Goal: Transaction & Acquisition: Purchase product/service

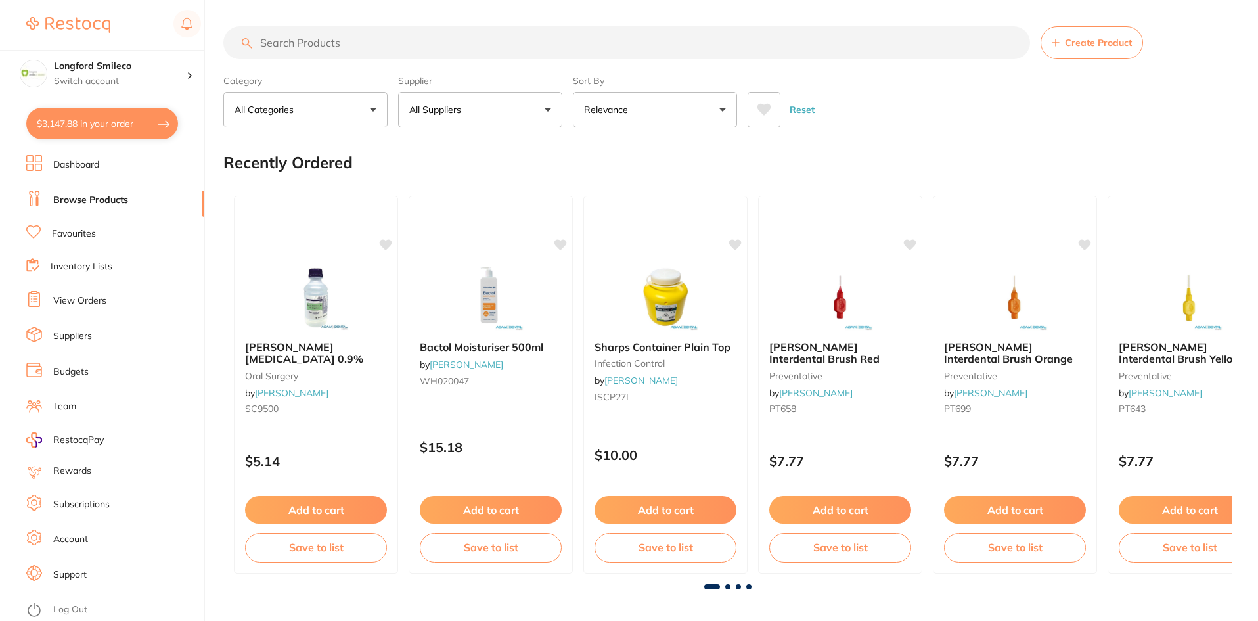
click at [357, 47] on input "search" at bounding box center [626, 42] width 807 height 33
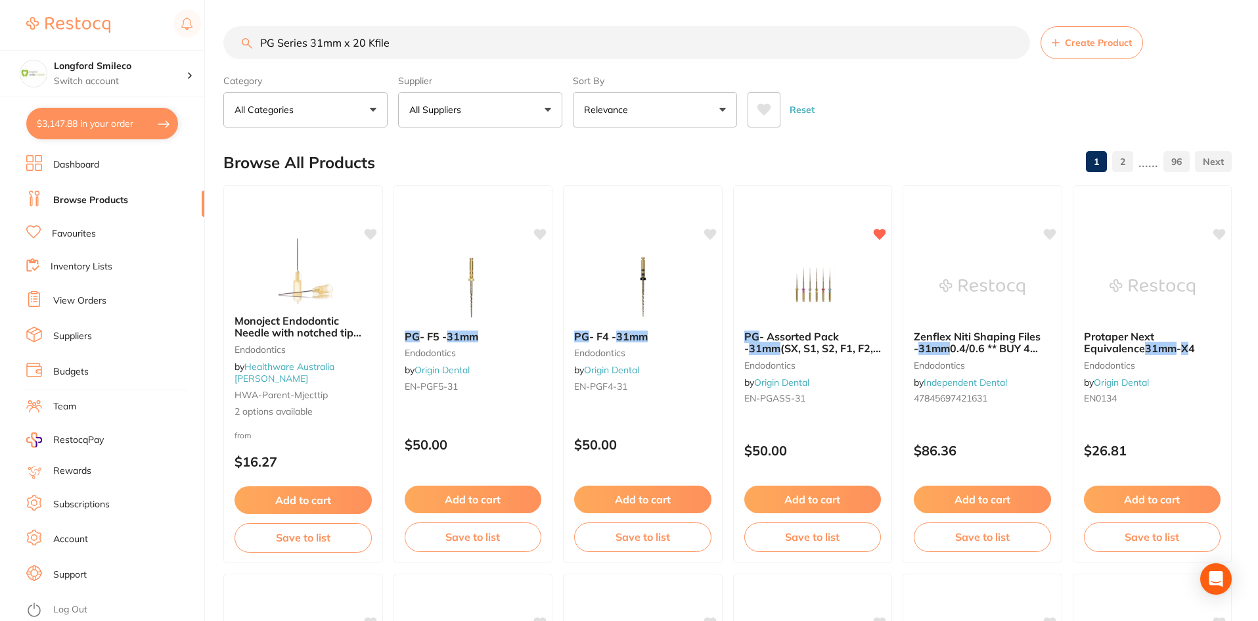
type input "PG Series 31mm x 20 Kfile"
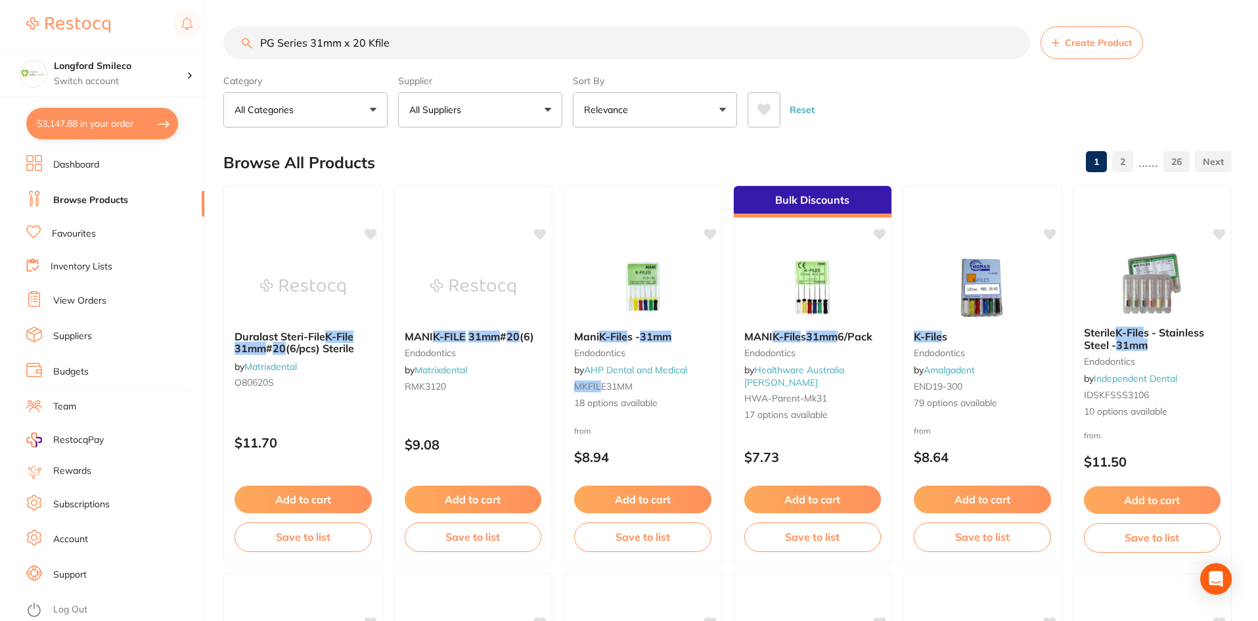
click at [446, 120] on button "All Suppliers" at bounding box center [480, 109] width 164 height 35
type input "orig"
click at [468, 207] on li "Origin Dental" at bounding box center [480, 223] width 154 height 37
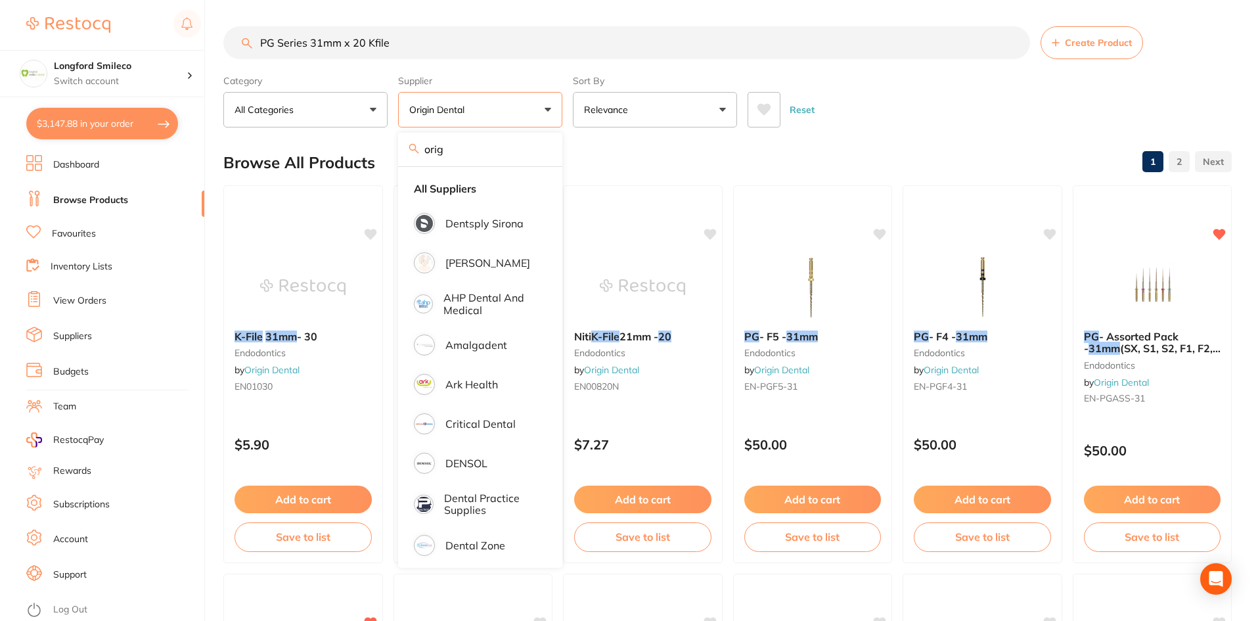
click at [635, 156] on div "Browse All Products 1 2" at bounding box center [727, 163] width 1009 height 44
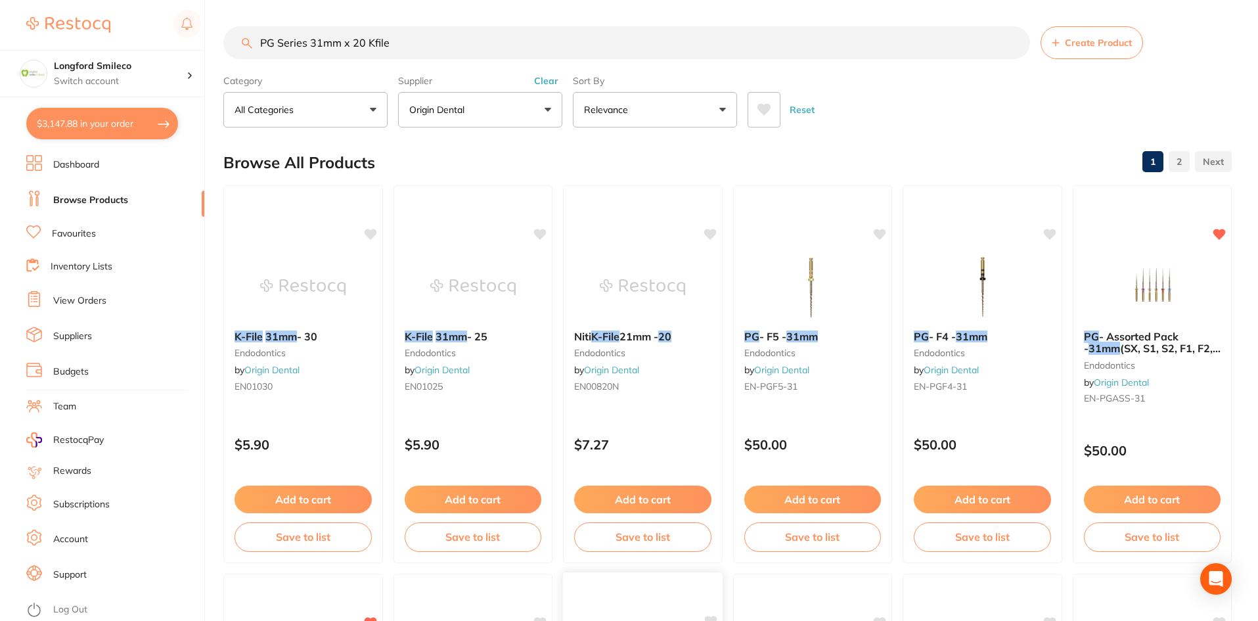
scroll to position [394, 0]
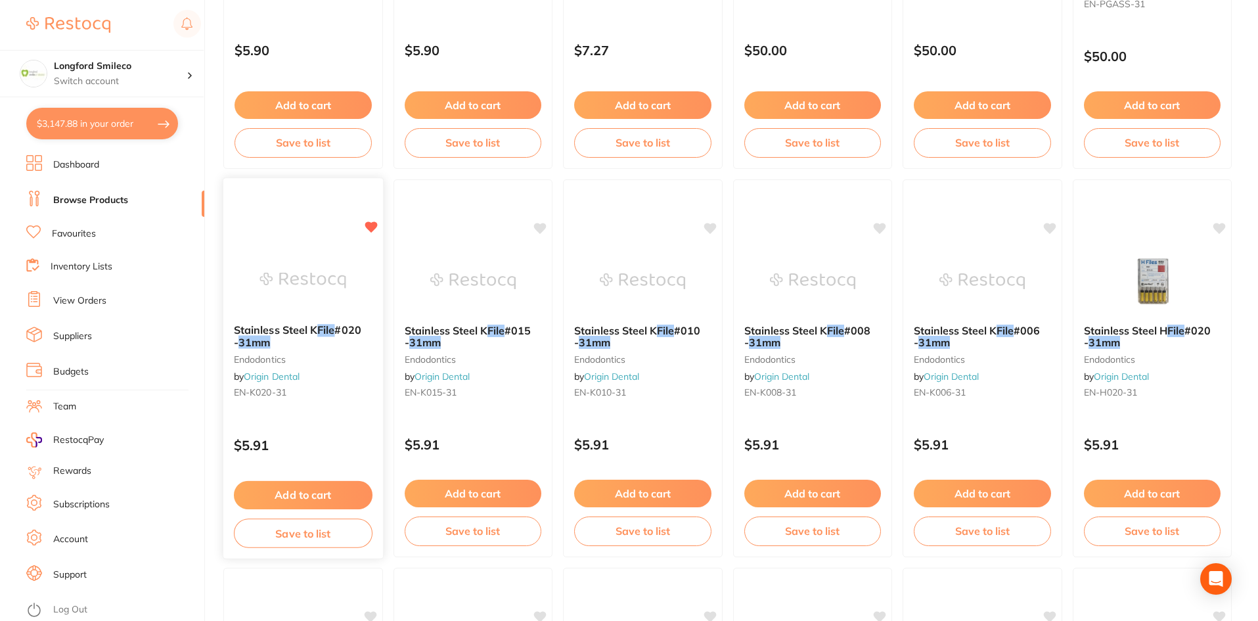
click at [336, 296] on img at bounding box center [303, 280] width 86 height 66
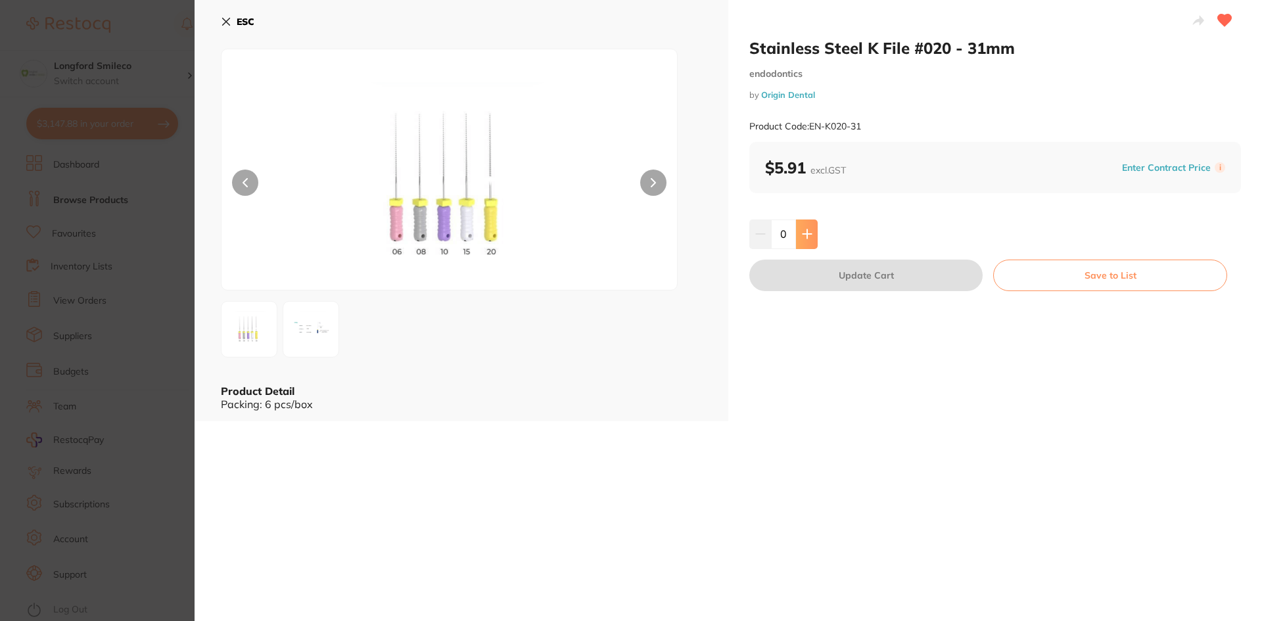
click at [802, 234] on icon at bounding box center [806, 234] width 9 height 9
type input "1"
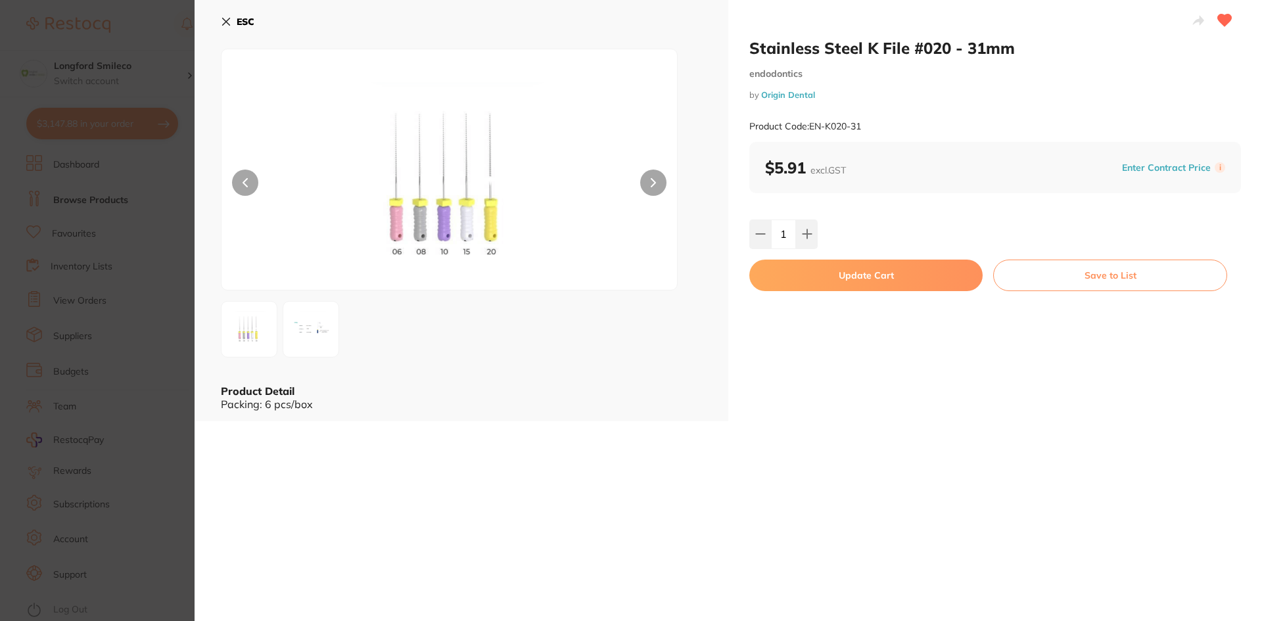
click at [901, 279] on button "Update Cart" at bounding box center [865, 276] width 233 height 32
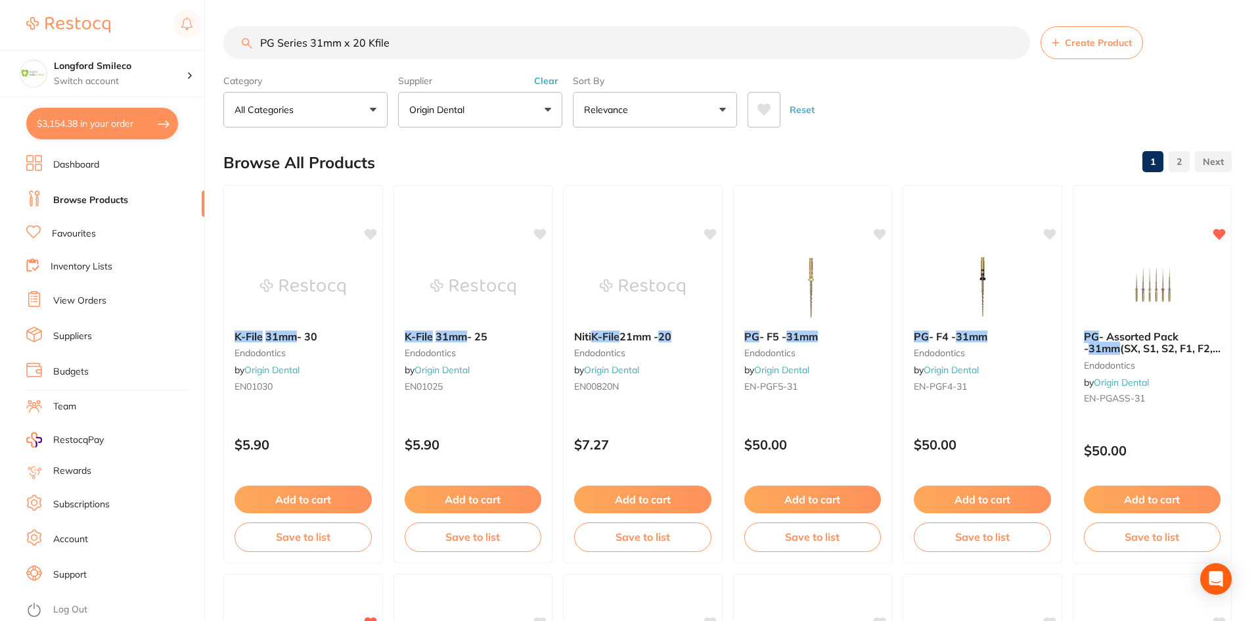
click at [365, 45] on input "PG Series 31mm x 20 Kfile" at bounding box center [626, 42] width 807 height 33
click at [320, 46] on input "PG Series 31mm x 10 Kfile" at bounding box center [626, 42] width 807 height 33
type input "PG Series 21mm x 10 Kfile"
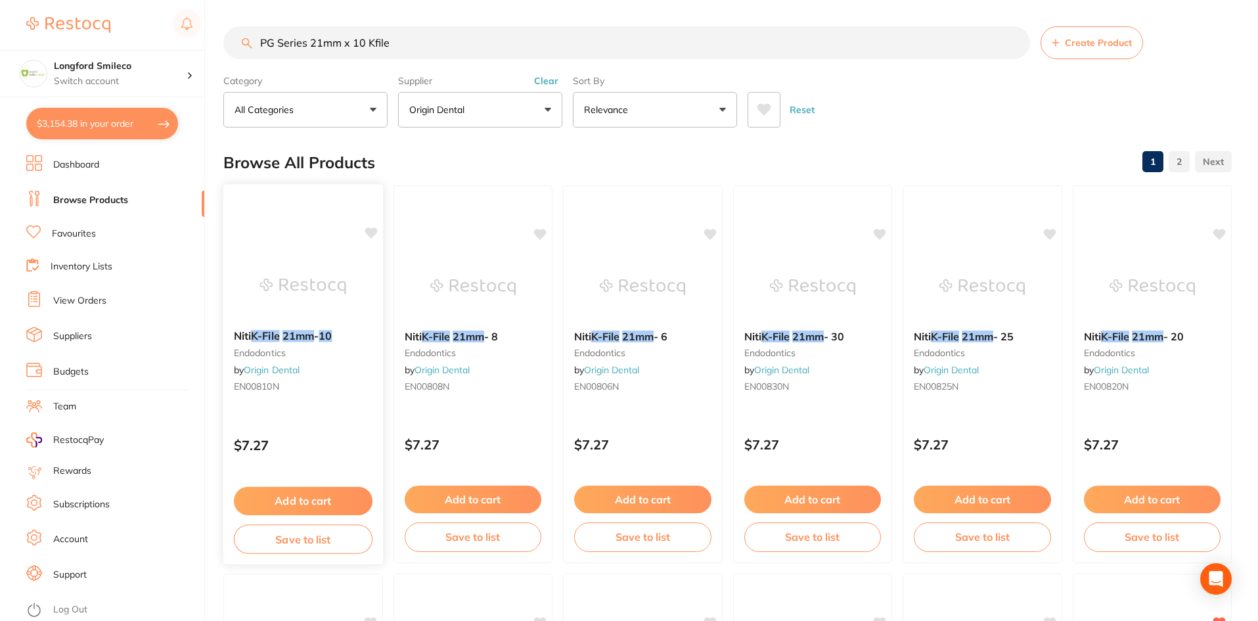
click at [347, 292] on div at bounding box center [303, 286] width 160 height 66
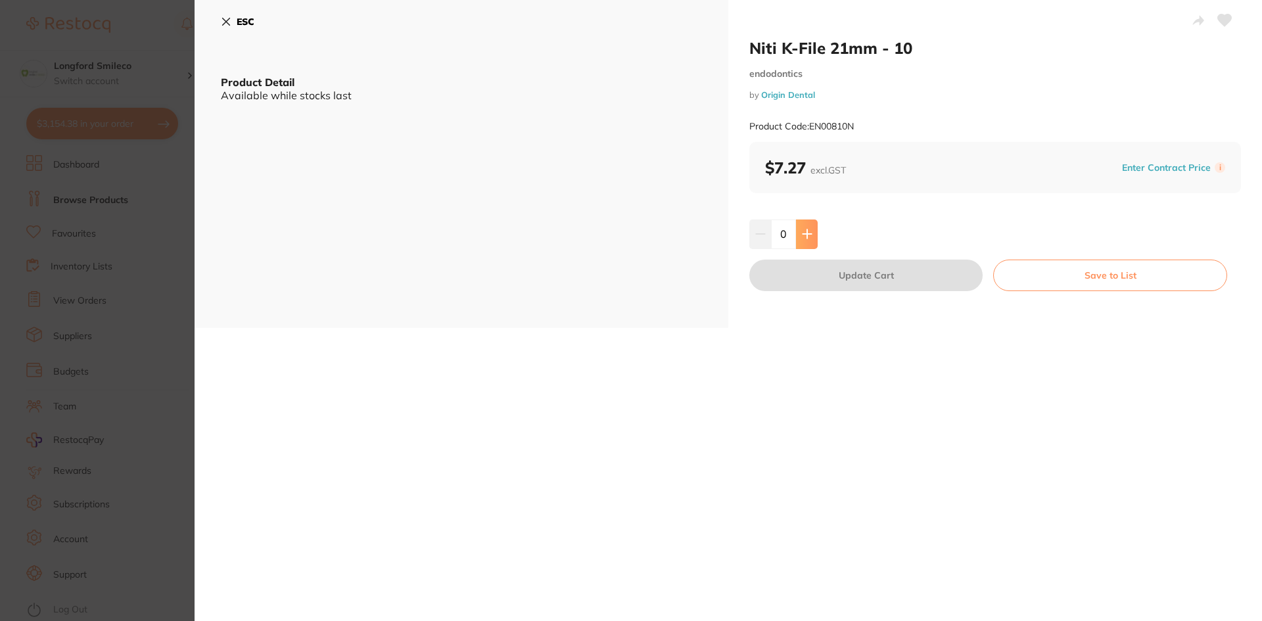
click at [810, 239] on button at bounding box center [807, 233] width 22 height 29
type input "1"
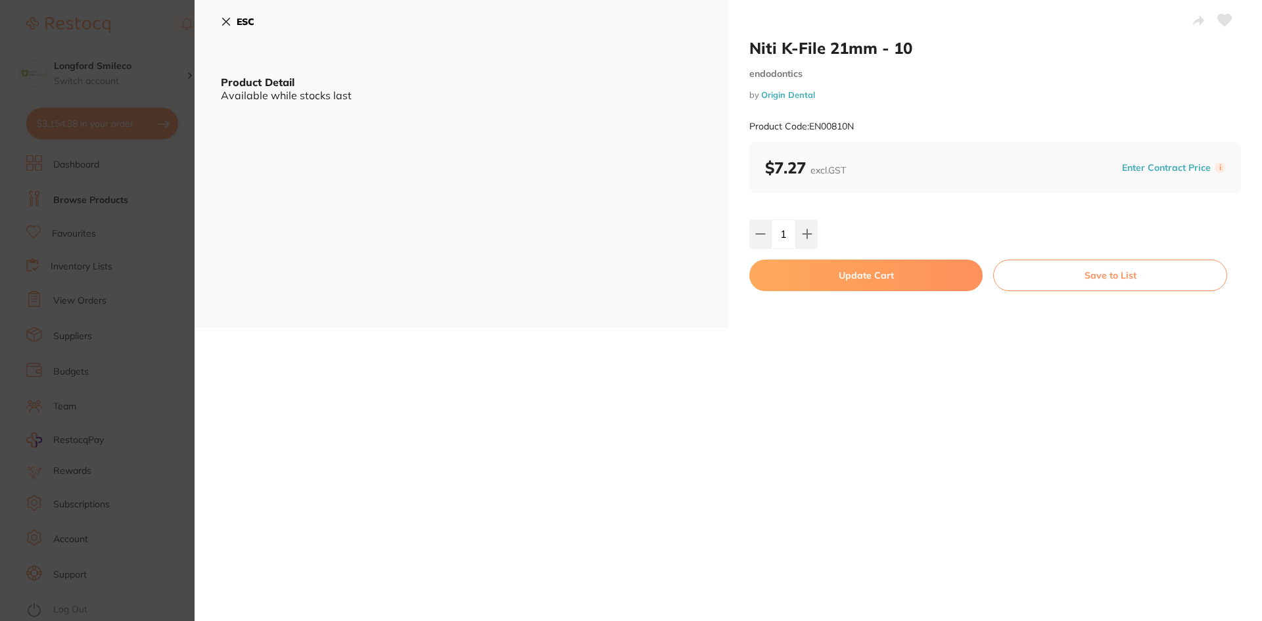
click at [813, 275] on button "Update Cart" at bounding box center [865, 276] width 233 height 32
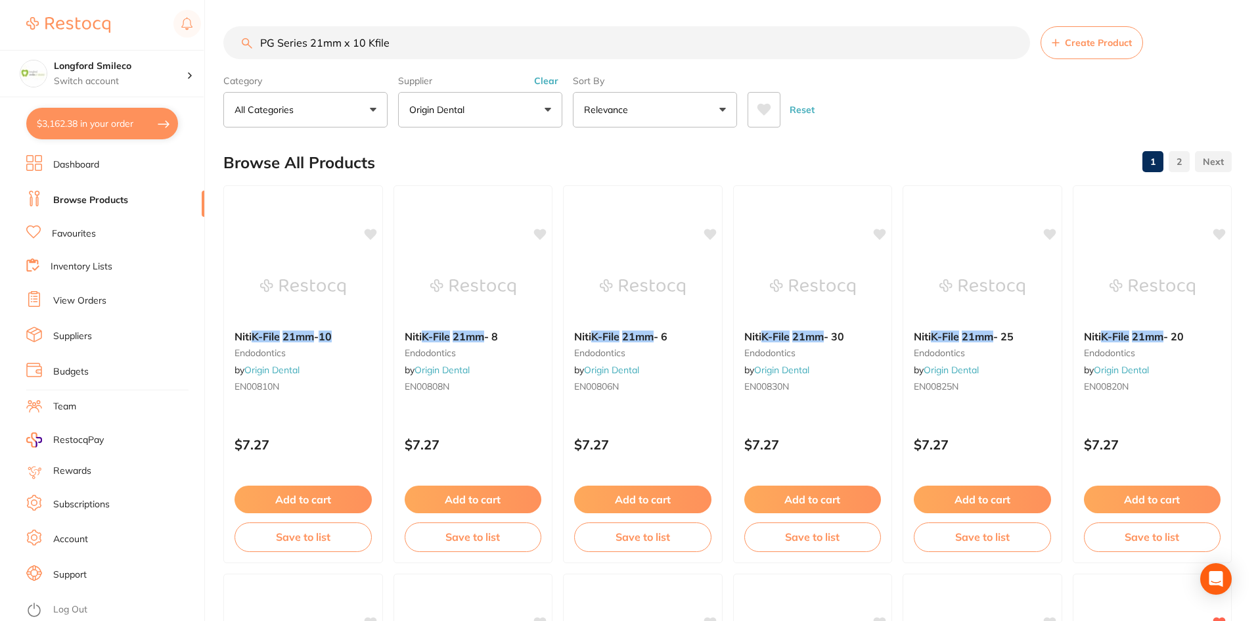
click at [319, 46] on input "PG Series 21mm x 10 Kfile" at bounding box center [626, 42] width 807 height 33
type input "PG Series 25mm x 10 Kfile"
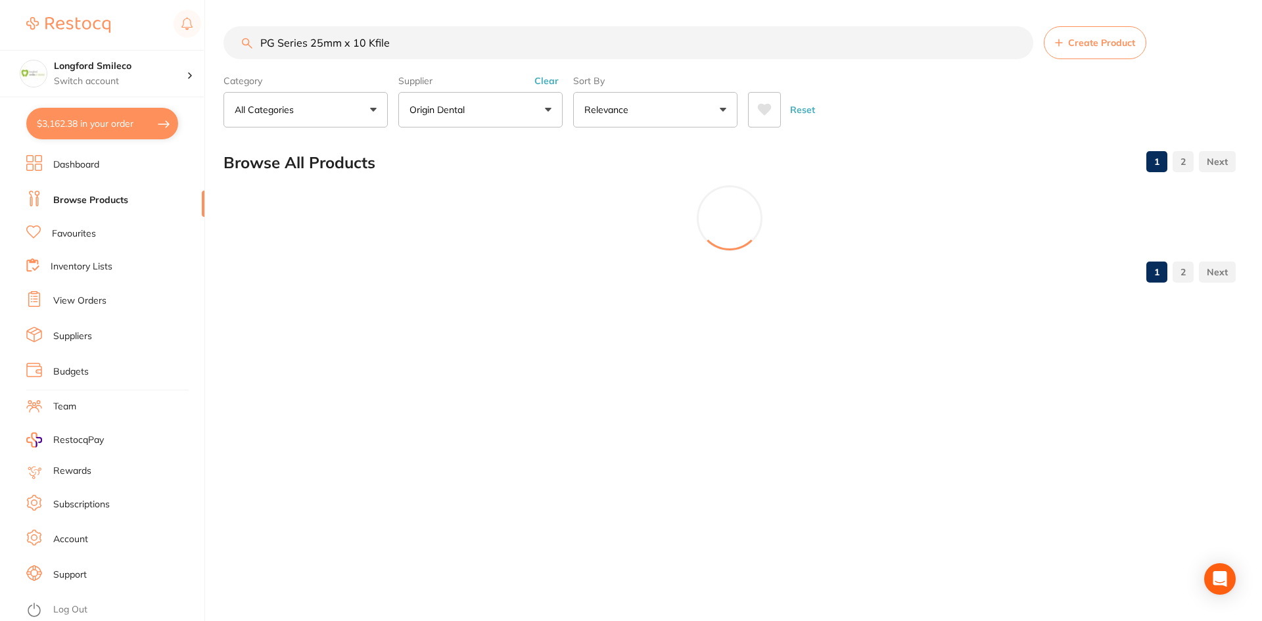
click at [120, 131] on button "$3,162.38 in your order" at bounding box center [102, 124] width 152 height 32
checkbox input "true"
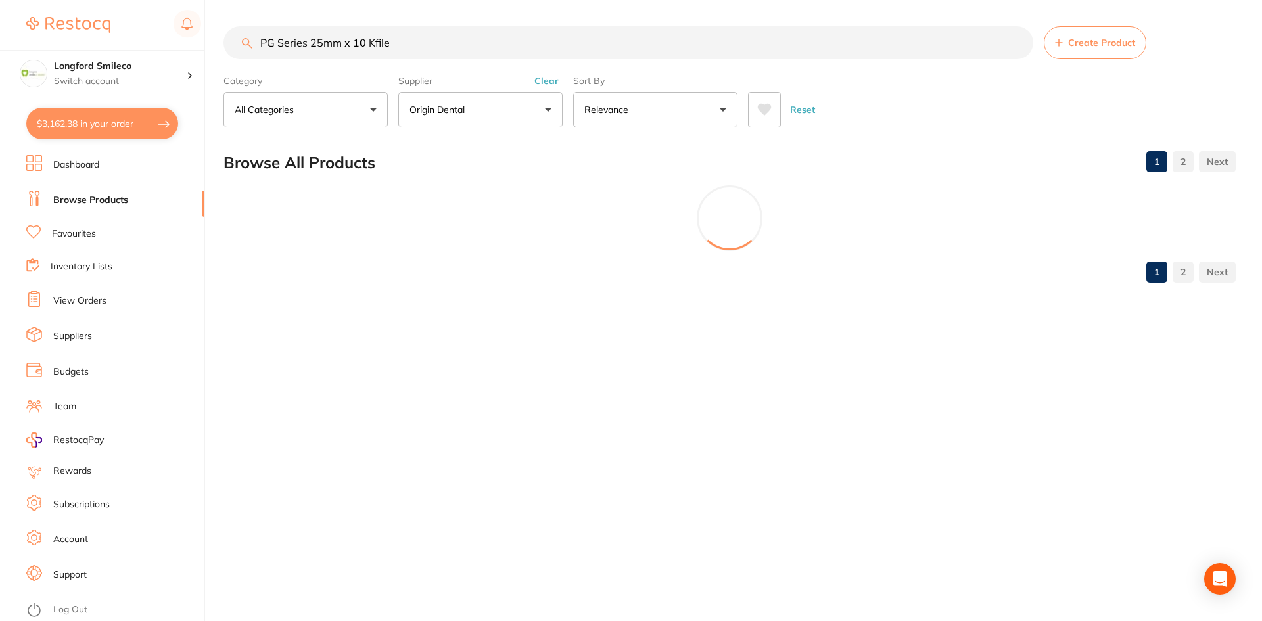
checkbox input "true"
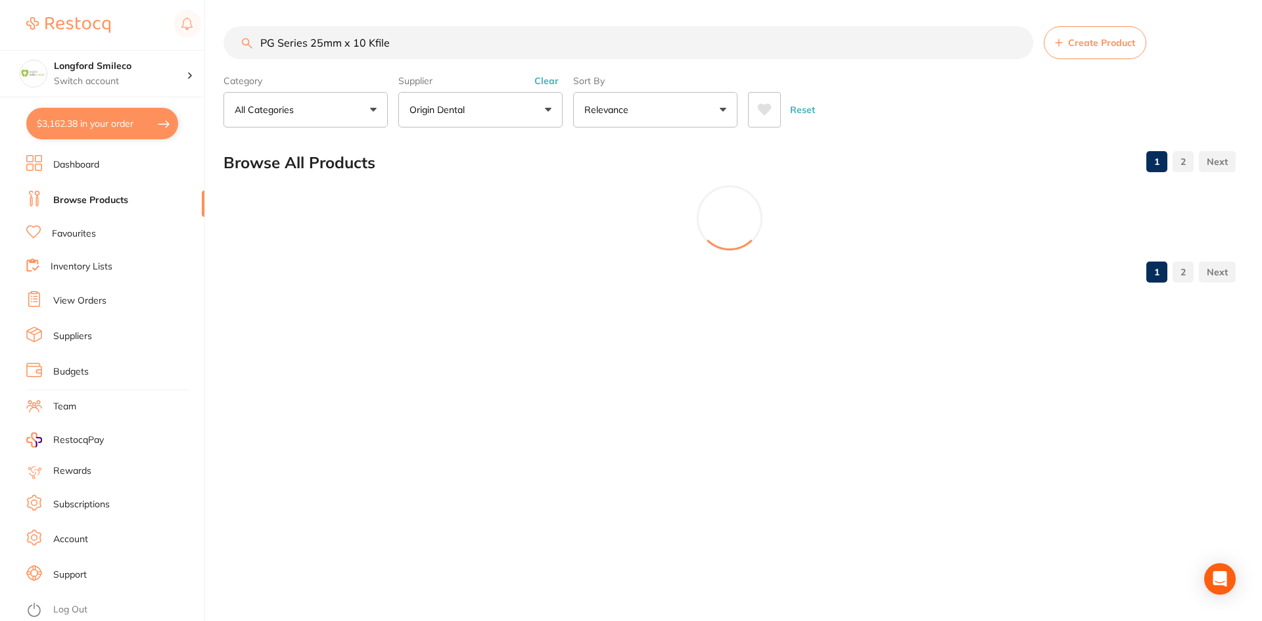
checkbox input "true"
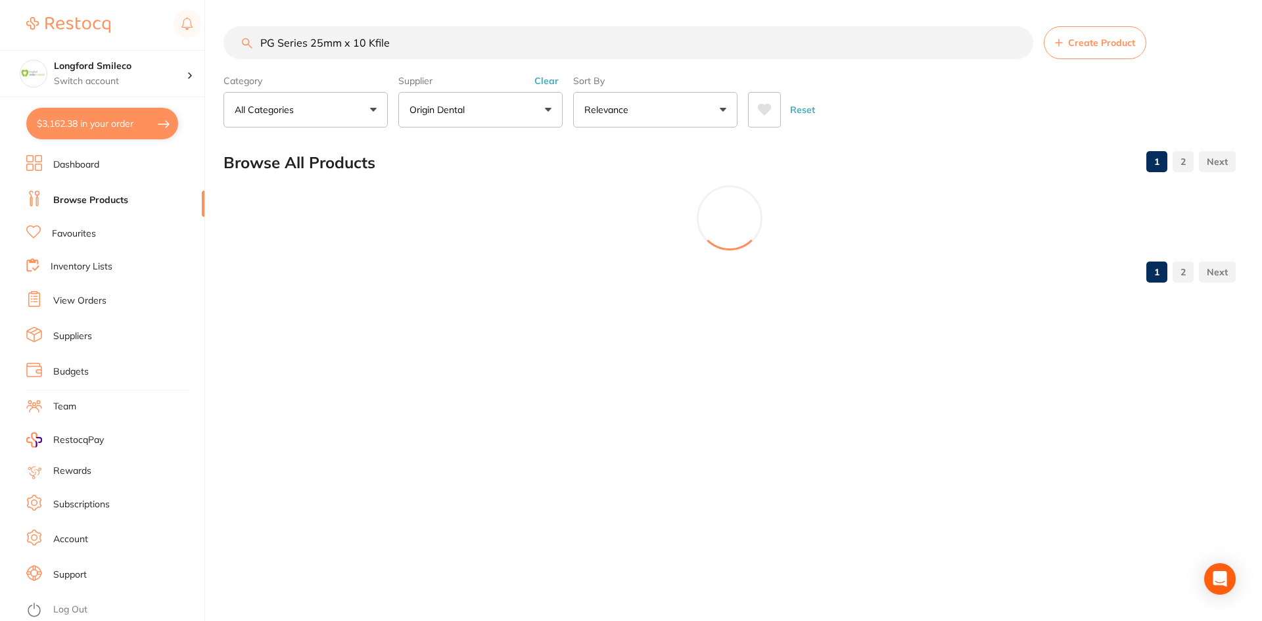
checkbox input "true"
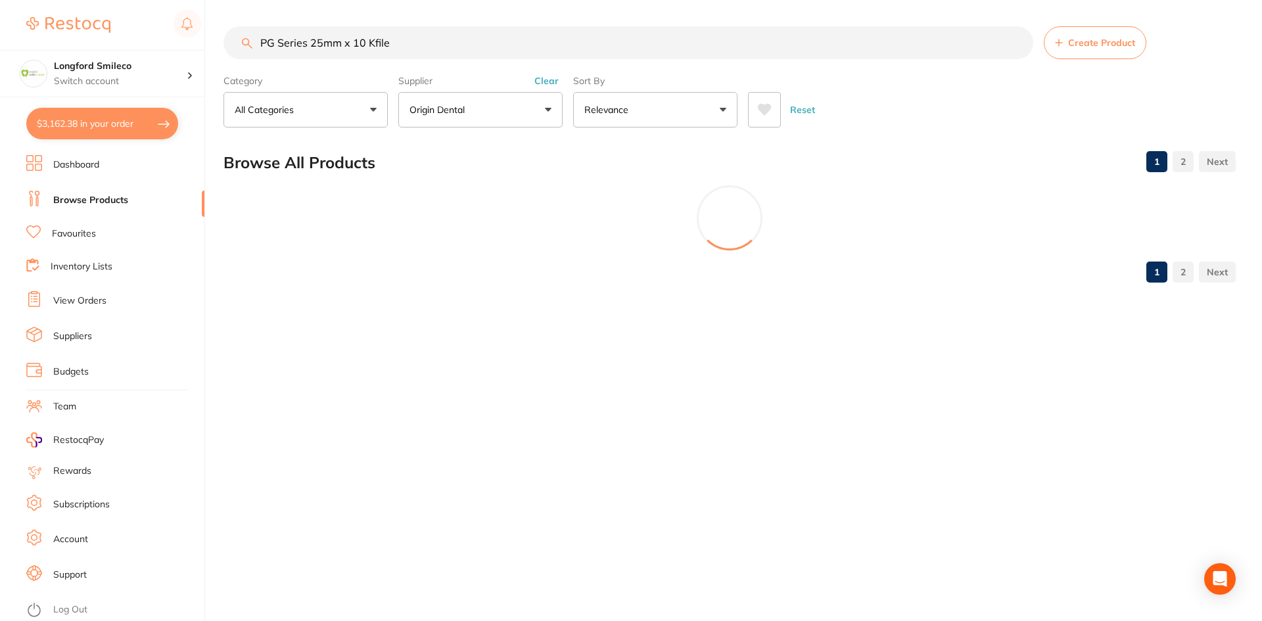
checkbox input "true"
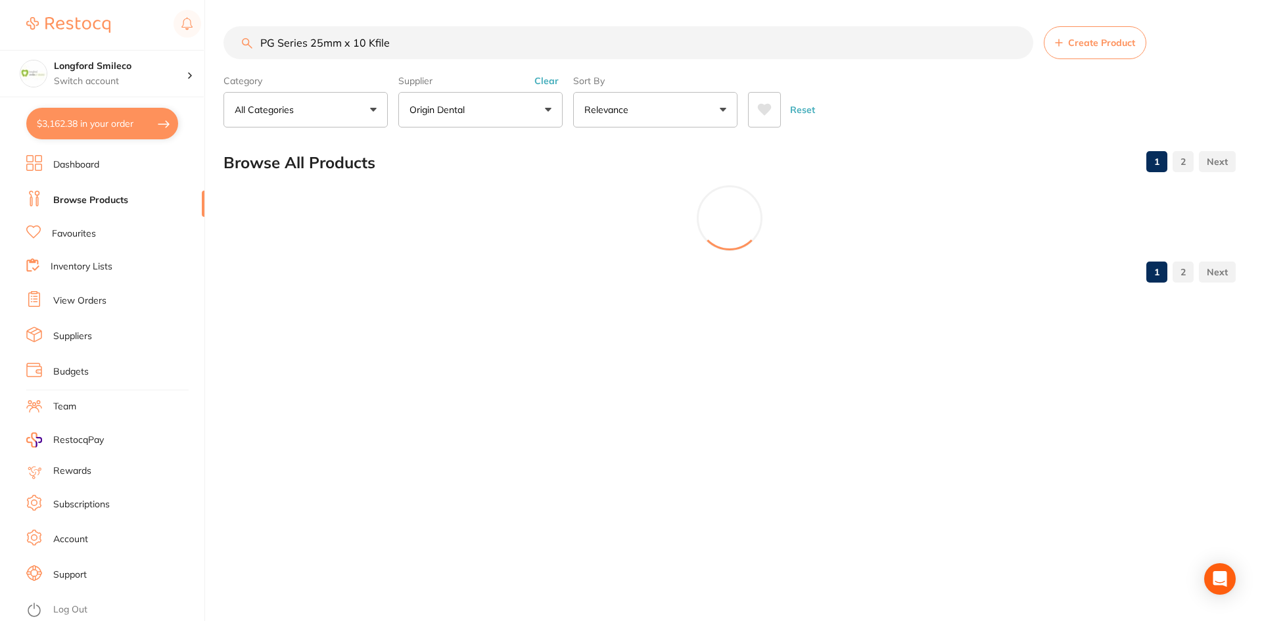
checkbox input "true"
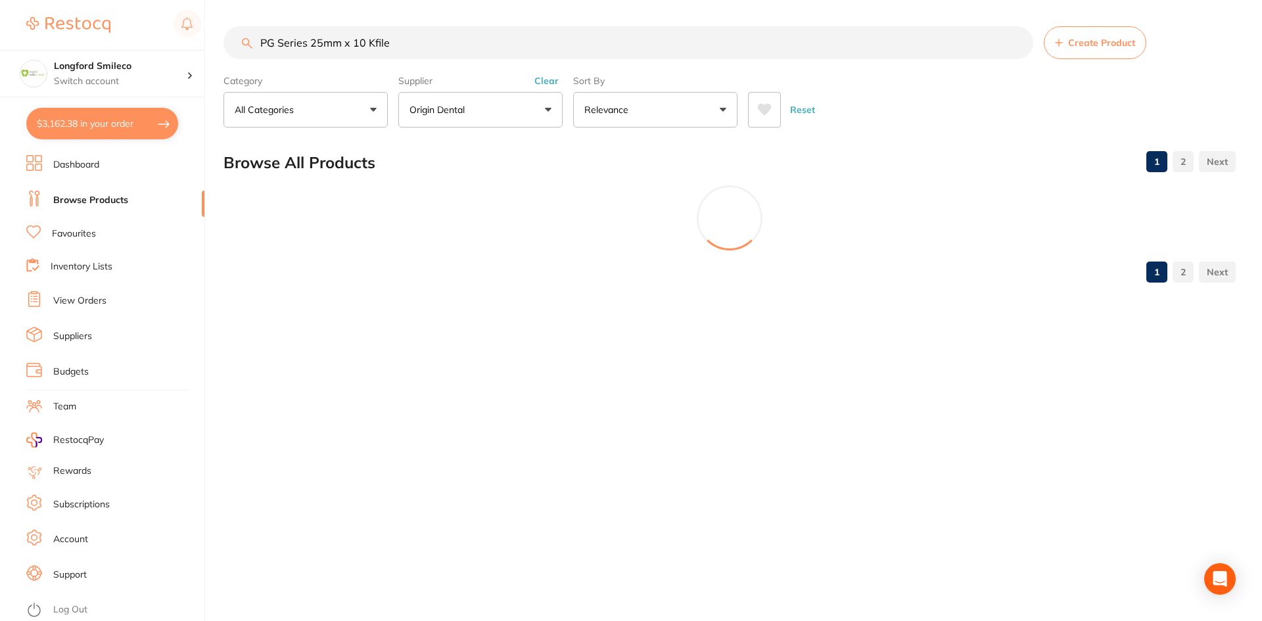
checkbox input "true"
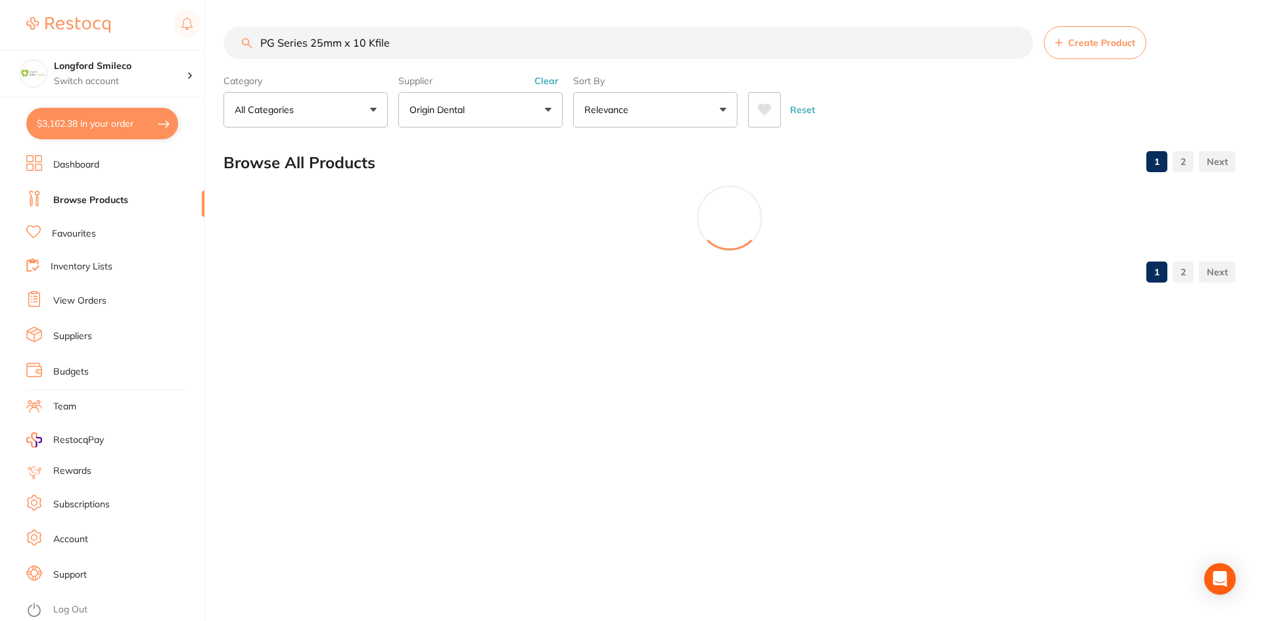
checkbox input "true"
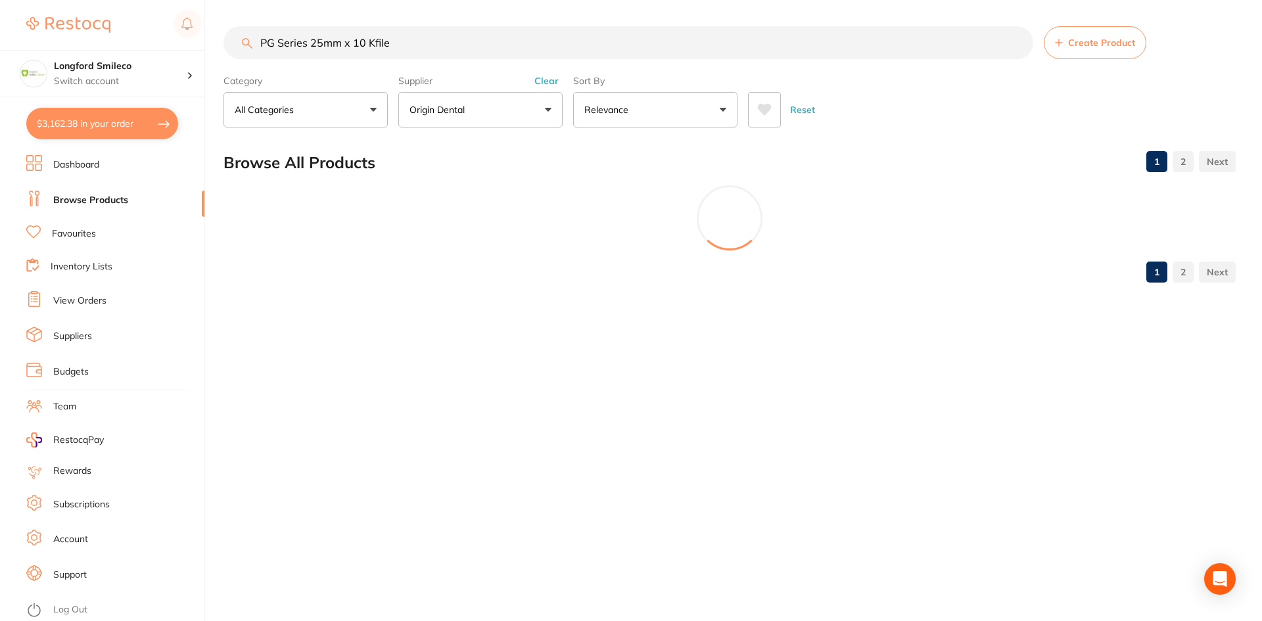
checkbox input "true"
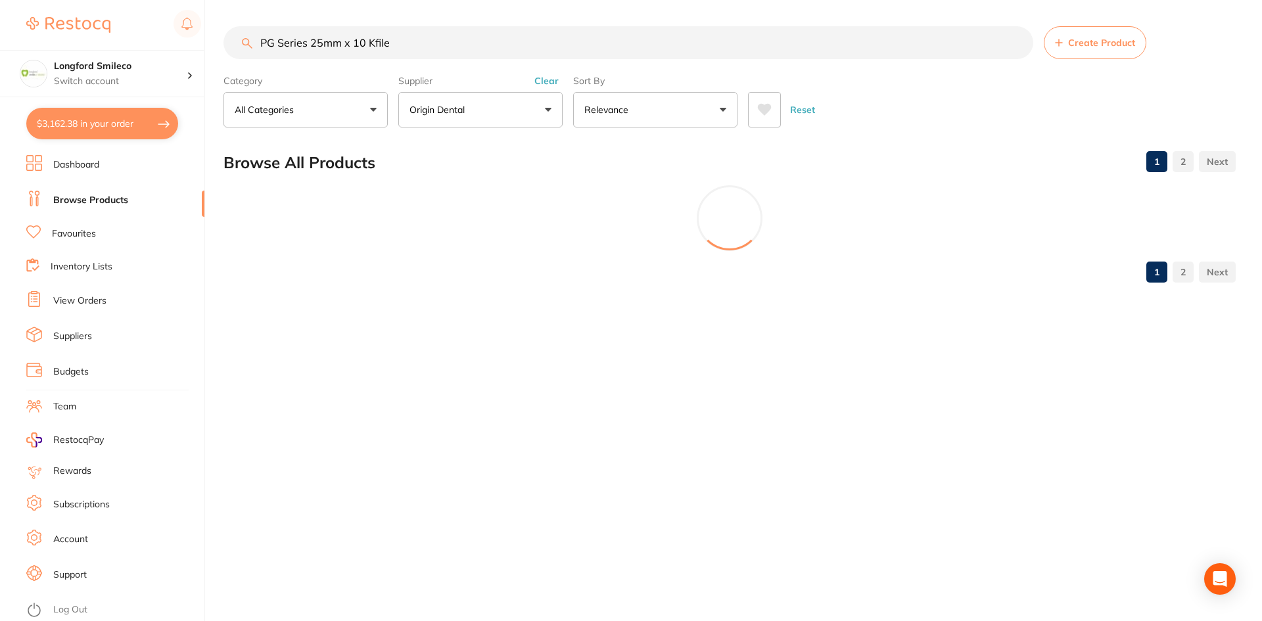
checkbox input "true"
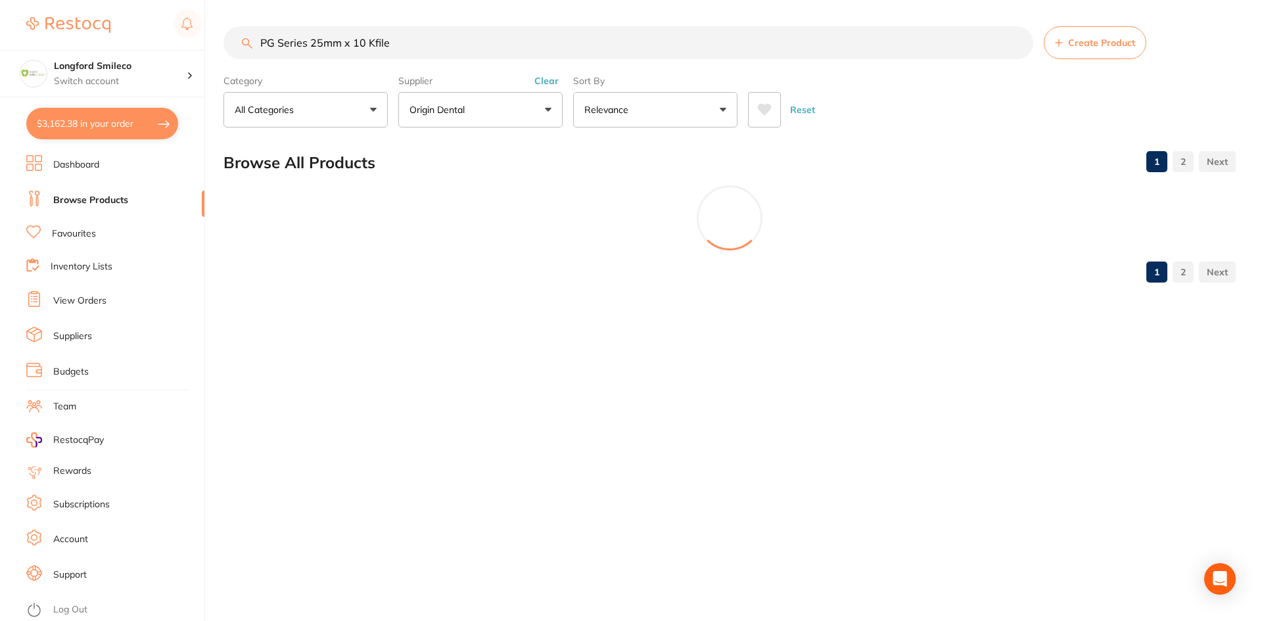
checkbox input "true"
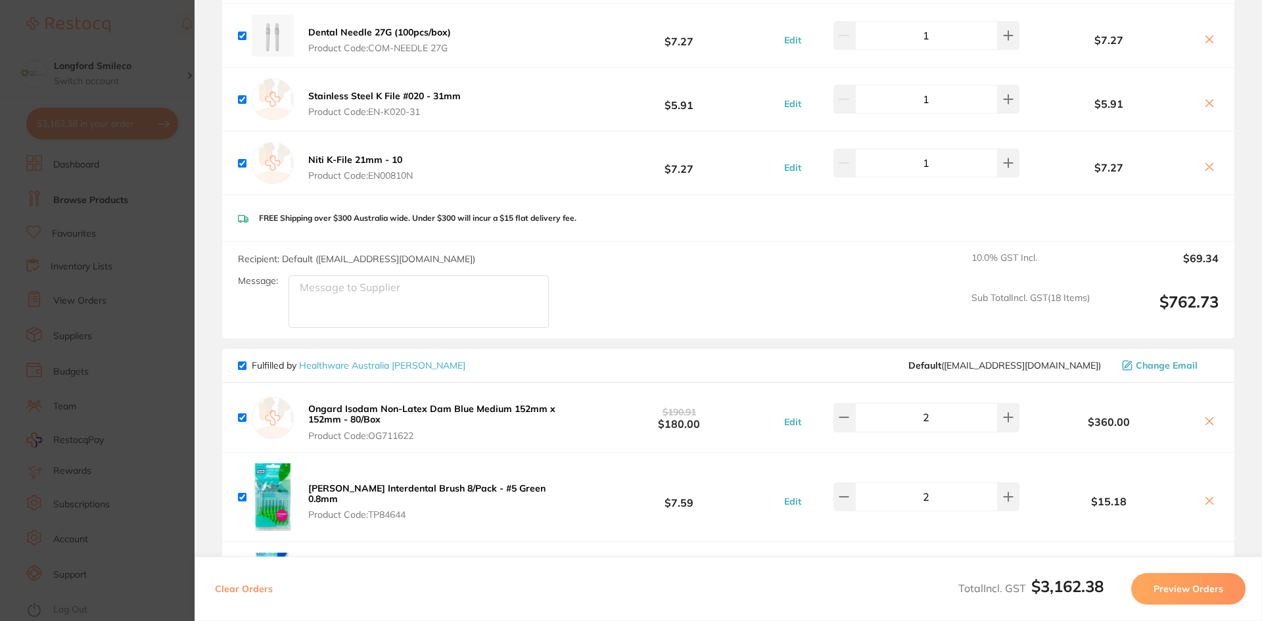
scroll to position [2103, 0]
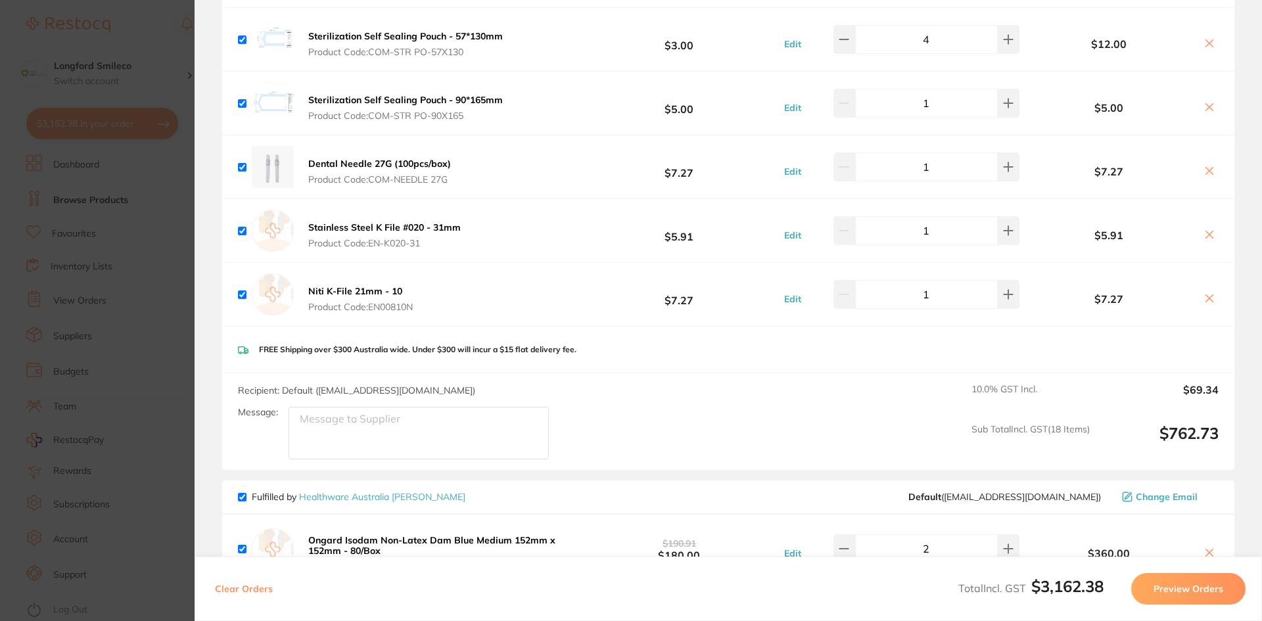
click at [1204, 294] on icon at bounding box center [1209, 298] width 11 height 11
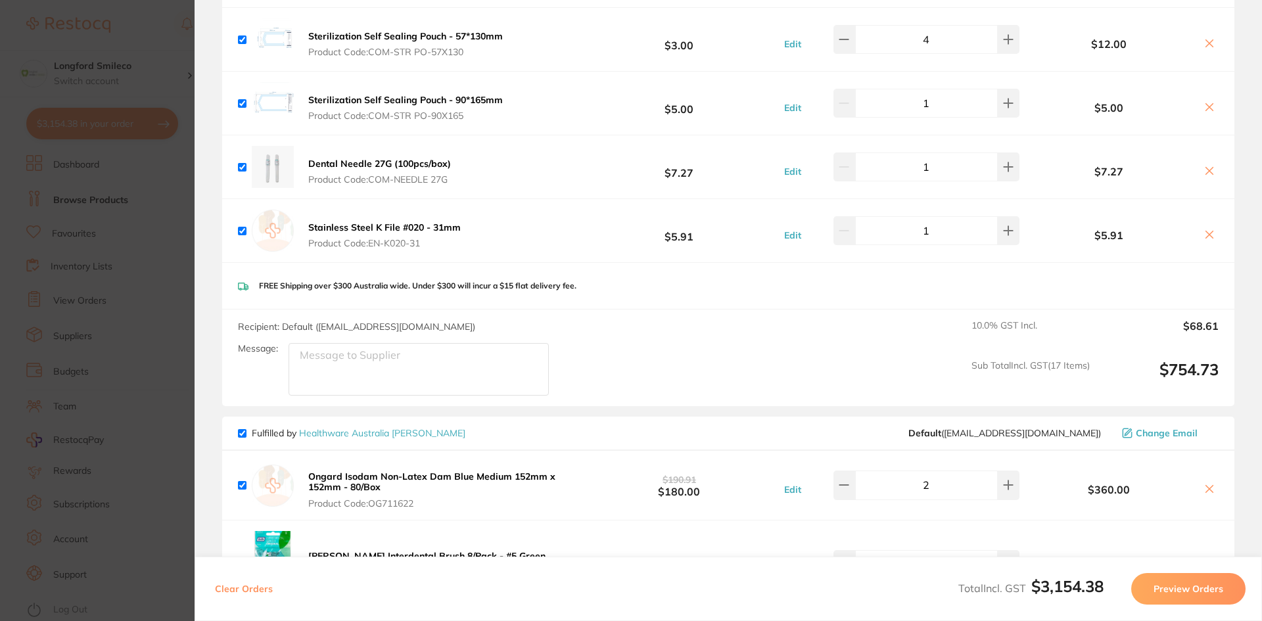
click at [1206, 229] on icon at bounding box center [1209, 234] width 11 height 11
checkbox input "false"
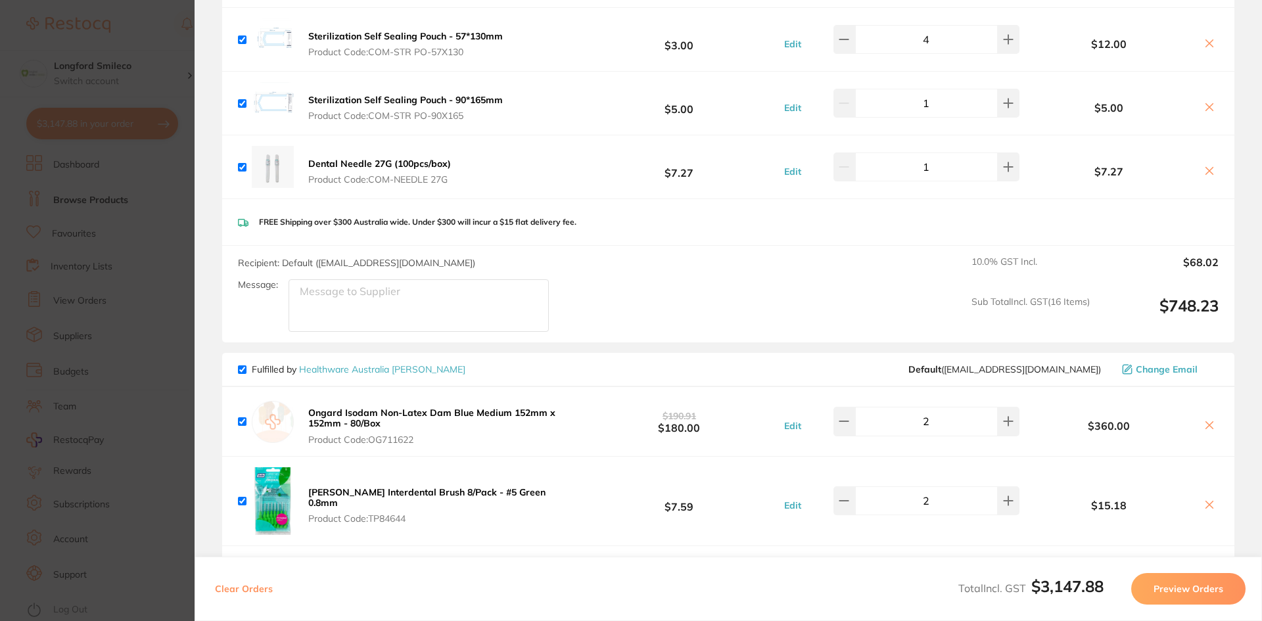
click at [126, 228] on section "Update RRP Set your pre negotiated price for this item. Item Agreed RRP (excl. …" at bounding box center [631, 310] width 1262 height 621
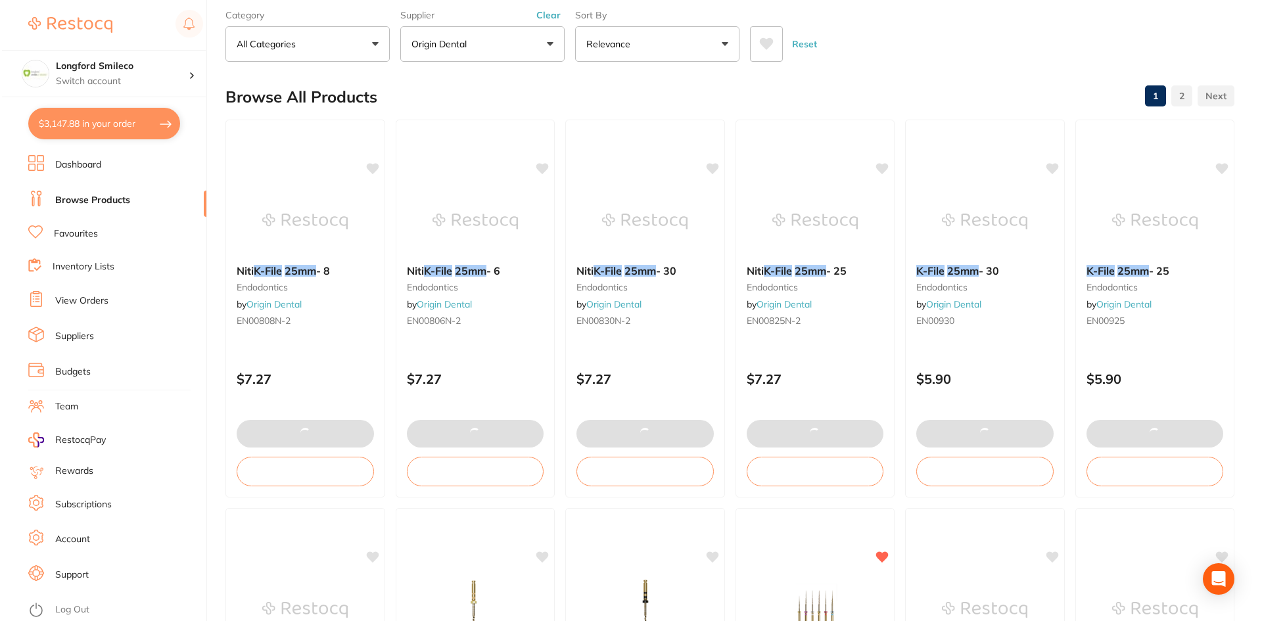
scroll to position [0, 0]
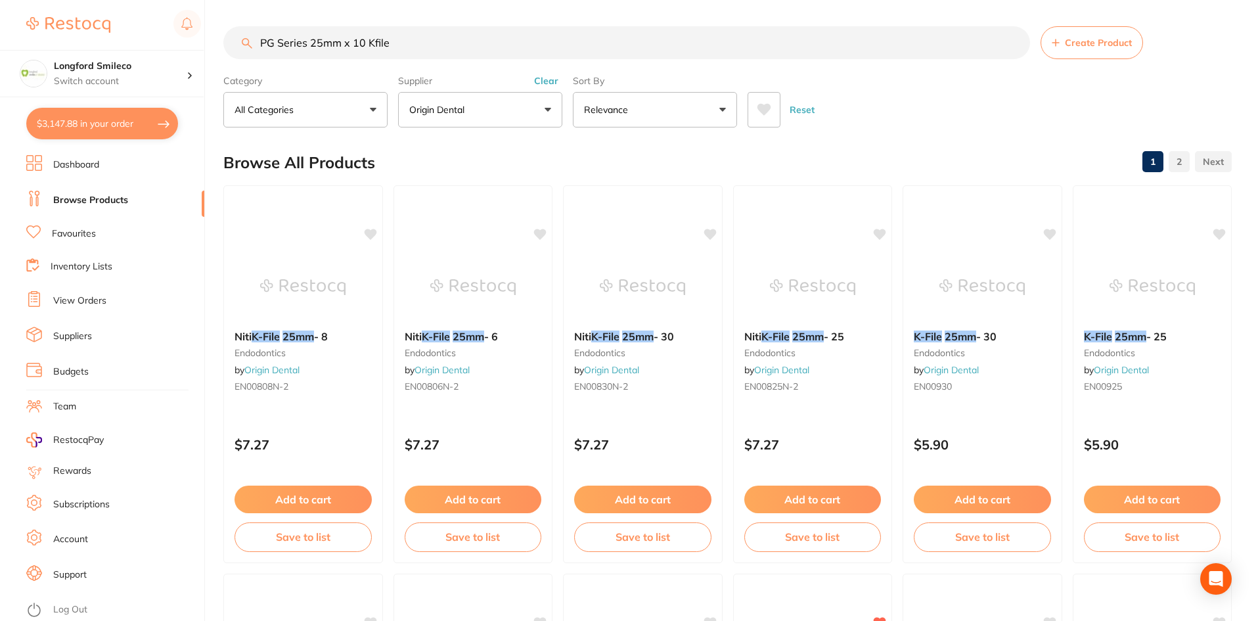
drag, startPoint x: 359, startPoint y: 43, endPoint x: 313, endPoint y: 49, distance: 46.3
click at [313, 49] on input "PG Series 25mm x 10 Kfile" at bounding box center [626, 42] width 807 height 33
click at [311, 45] on input "PG Series Kfile" at bounding box center [626, 42] width 807 height 33
type input "PG Series 31mm x 25 Kfile"
click at [348, 283] on div at bounding box center [303, 286] width 160 height 66
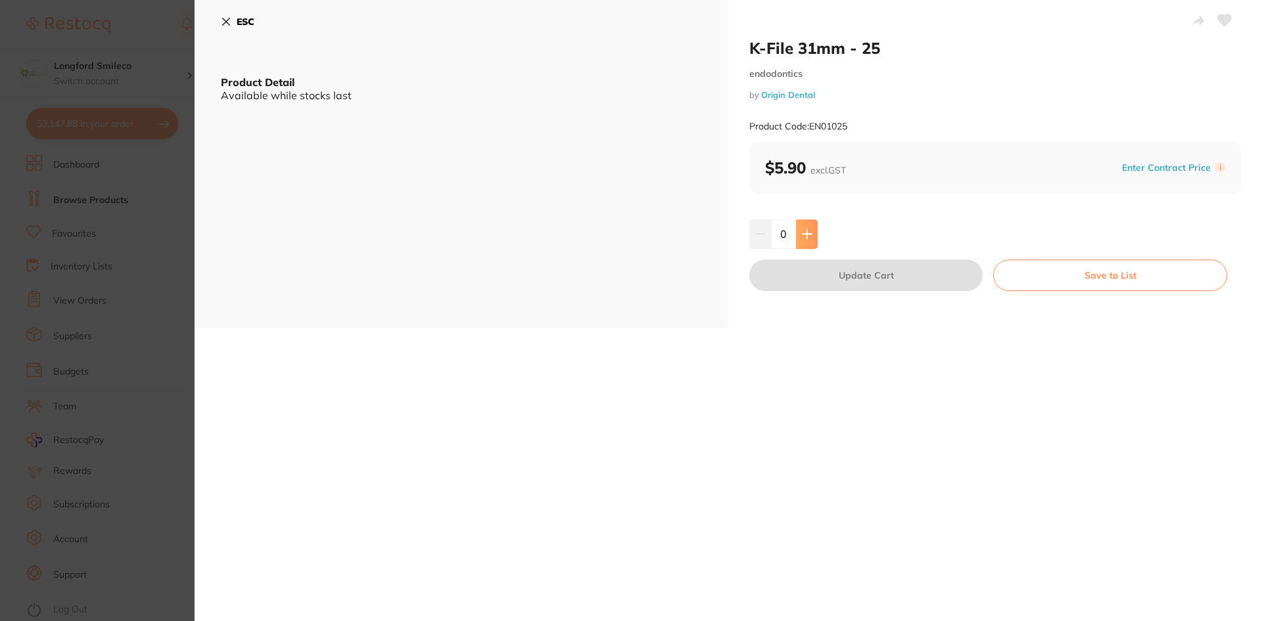
click at [809, 229] on icon at bounding box center [807, 234] width 11 height 11
type input "1"
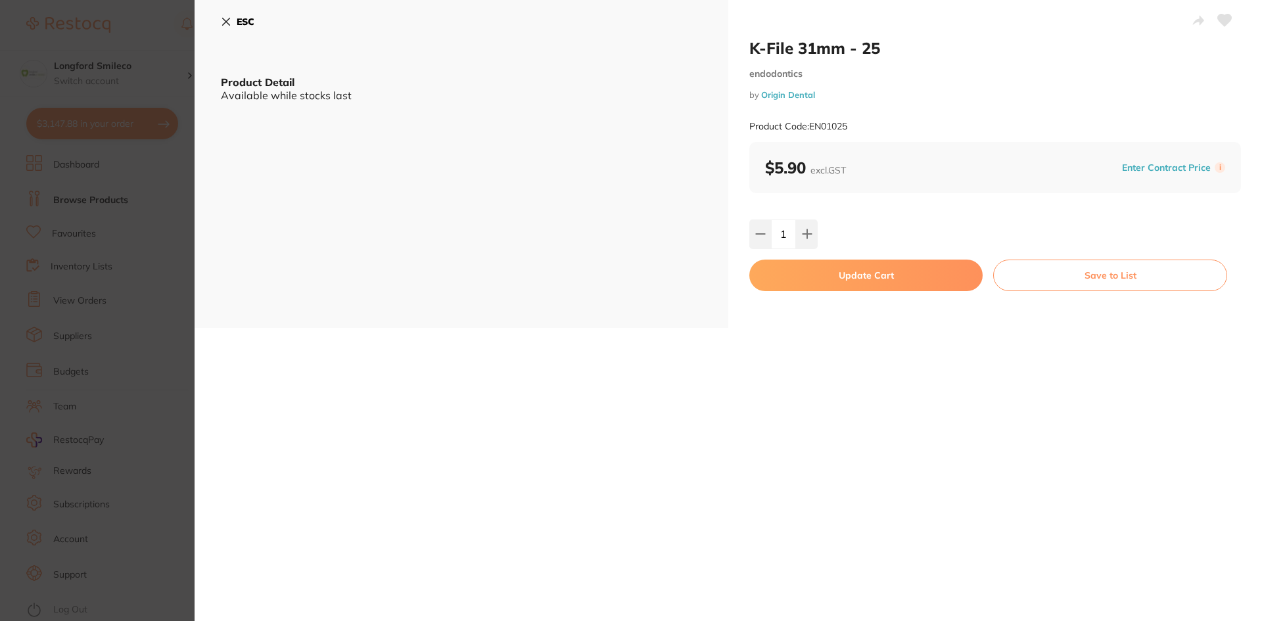
click at [807, 268] on button "Update Cart" at bounding box center [865, 276] width 233 height 32
checkbox input "true"
checkbox input "false"
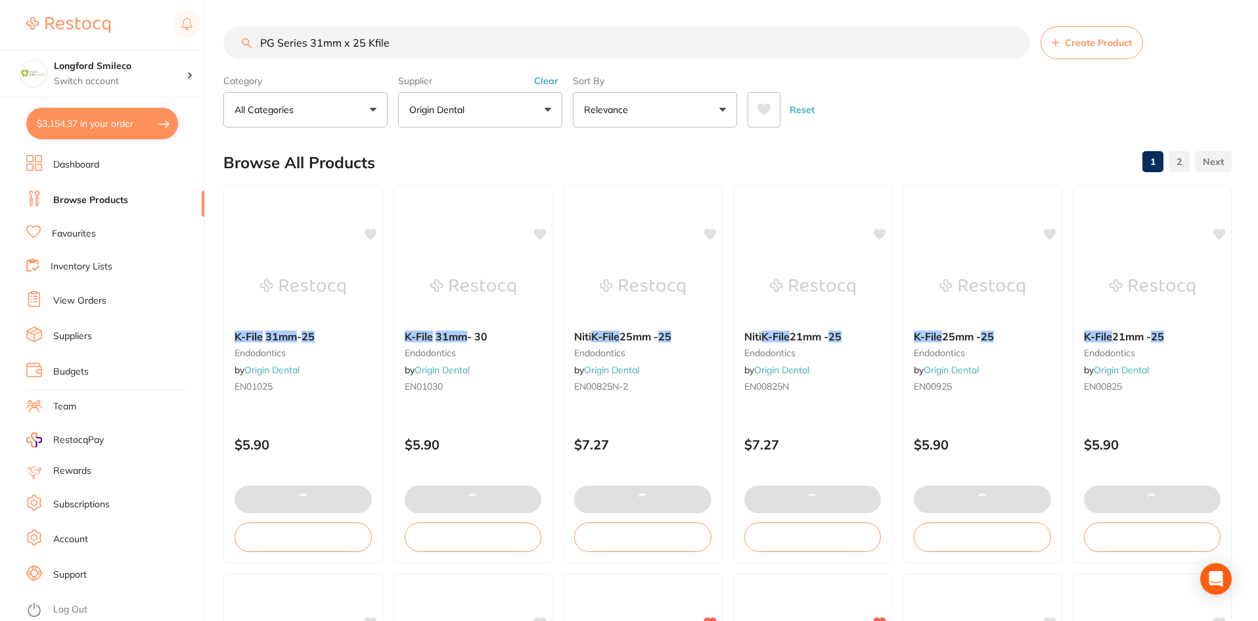
drag, startPoint x: 363, startPoint y: 42, endPoint x: 311, endPoint y: 48, distance: 51.6
click at [311, 48] on input "PG Series 31mm x 25 Kfile" at bounding box center [626, 42] width 807 height 33
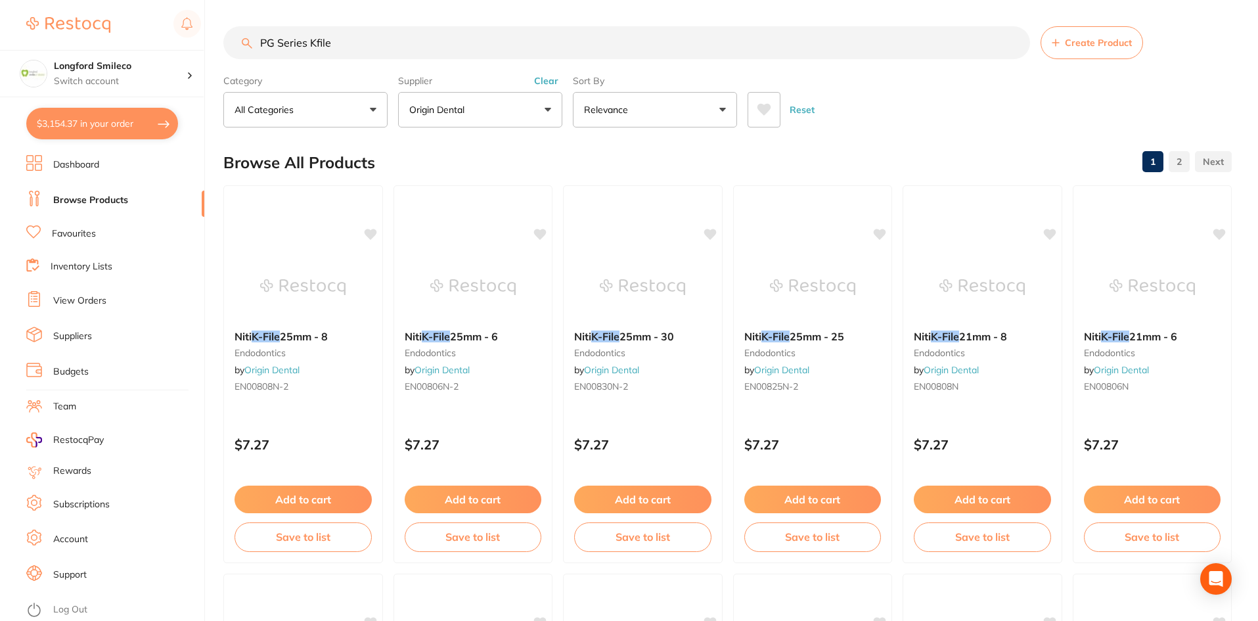
drag, startPoint x: 309, startPoint y: 42, endPoint x: 360, endPoint y: 37, distance: 50.8
click at [309, 42] on input "PG Series Kfile" at bounding box center [626, 42] width 807 height 33
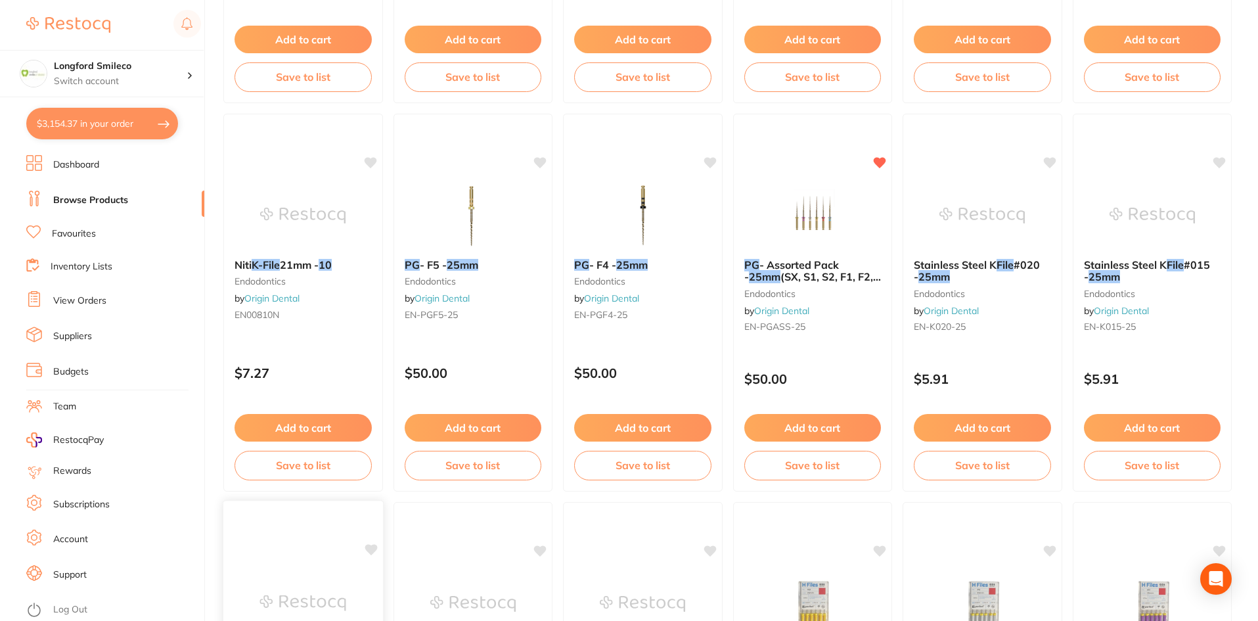
scroll to position [788, 0]
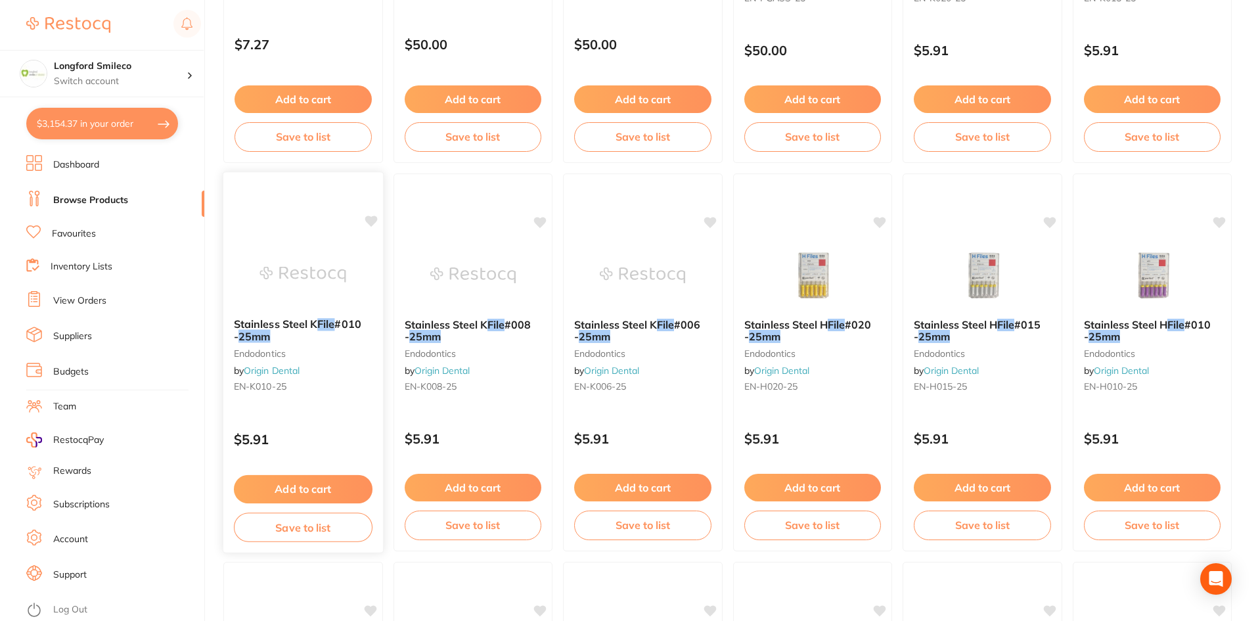
type input "PG Series 25mm x 10 Kfile"
click at [328, 294] on img at bounding box center [303, 274] width 86 height 66
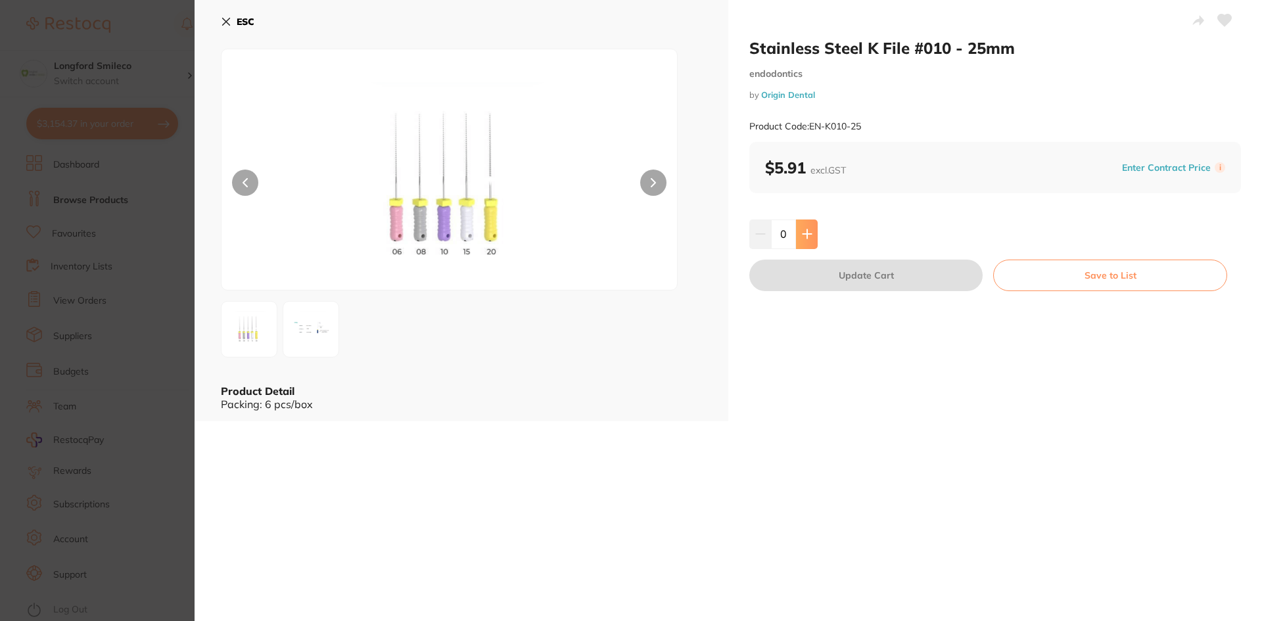
click at [796, 226] on button at bounding box center [807, 233] width 22 height 29
type input "1"
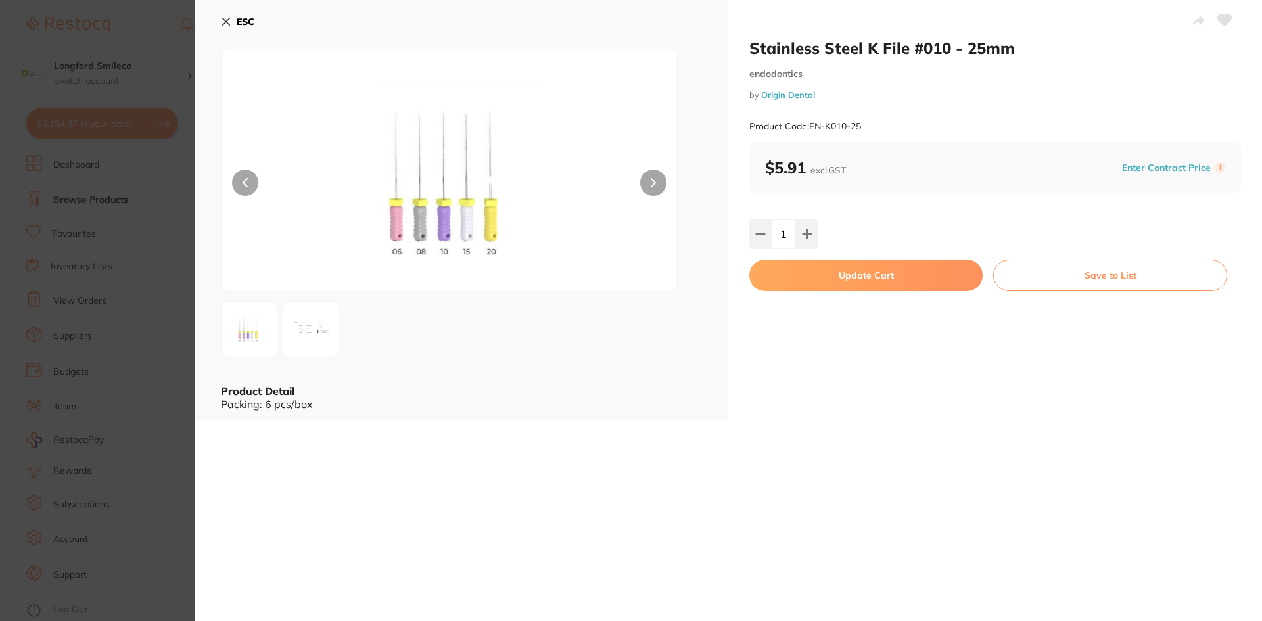
click at [795, 273] on button "Update Cart" at bounding box center [865, 276] width 233 height 32
checkbox input "false"
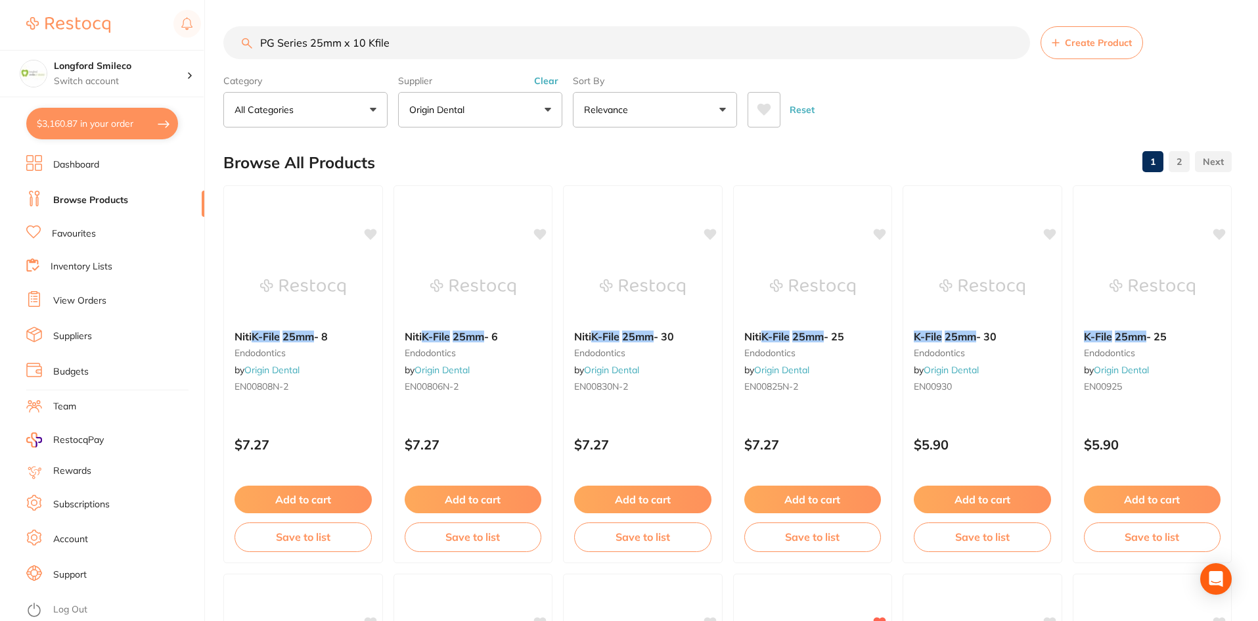
click at [365, 47] on input "PG Series 25mm x 10 Kfile" at bounding box center [626, 42] width 807 height 33
type input "PG Series 25mm x 15 Kfile"
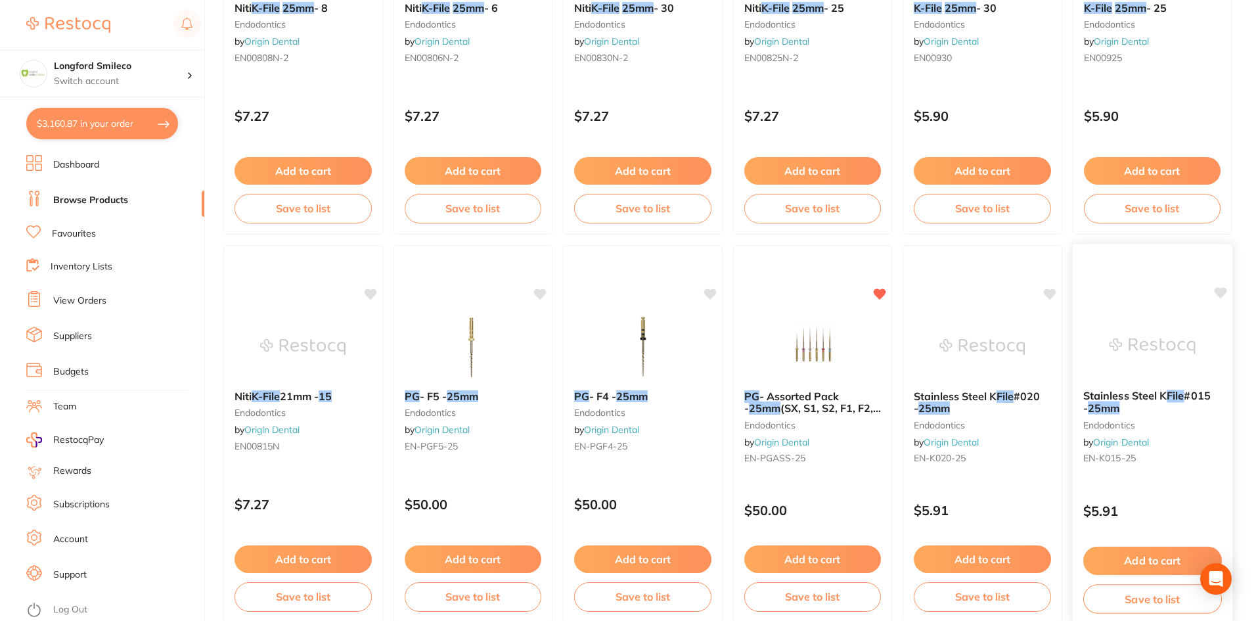
click at [1109, 329] on img at bounding box center [1152, 346] width 86 height 66
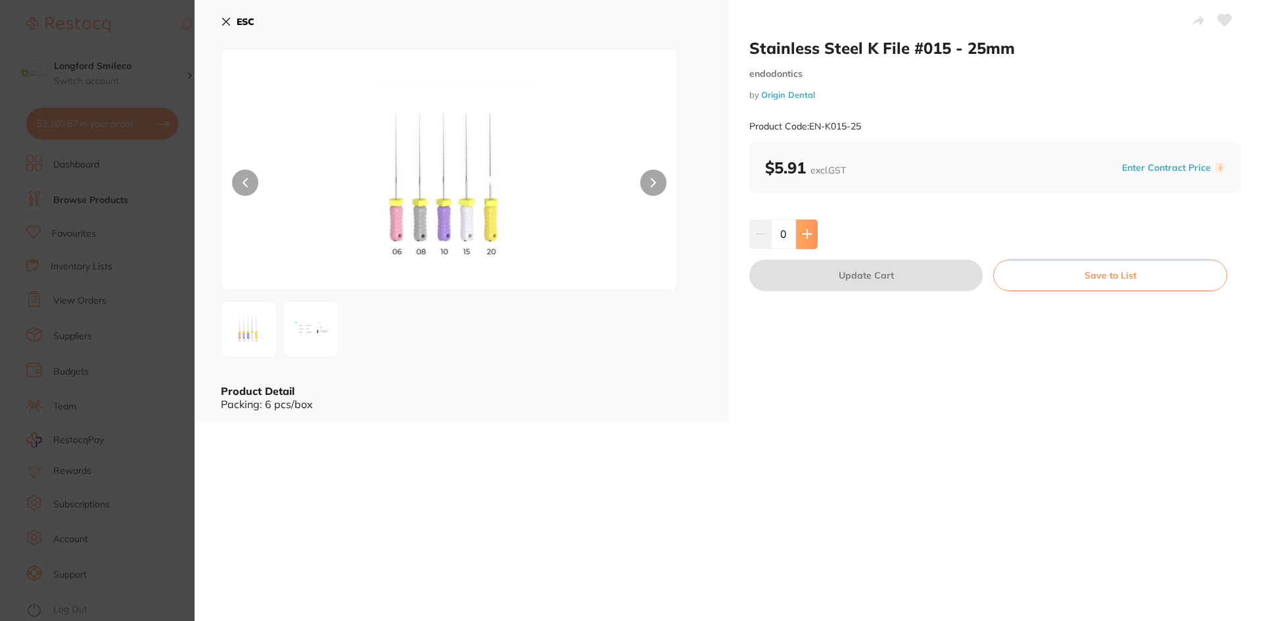
click at [799, 232] on button at bounding box center [807, 233] width 22 height 29
type input "1"
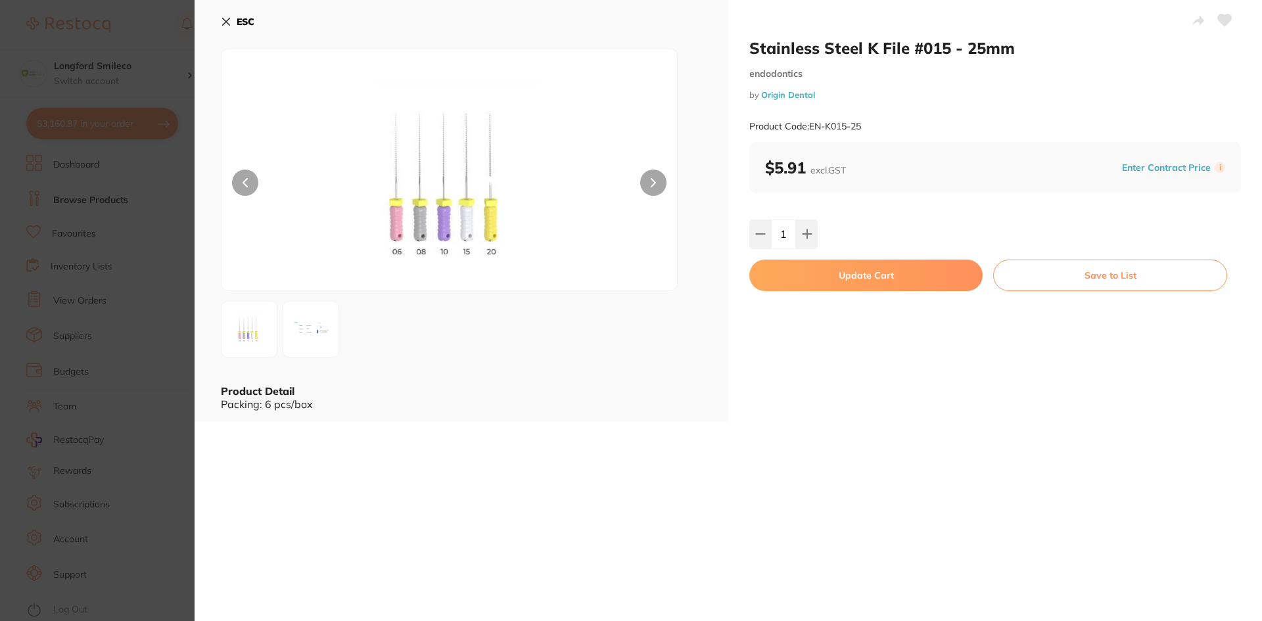
click at [800, 272] on button "Update Cart" at bounding box center [865, 276] width 233 height 32
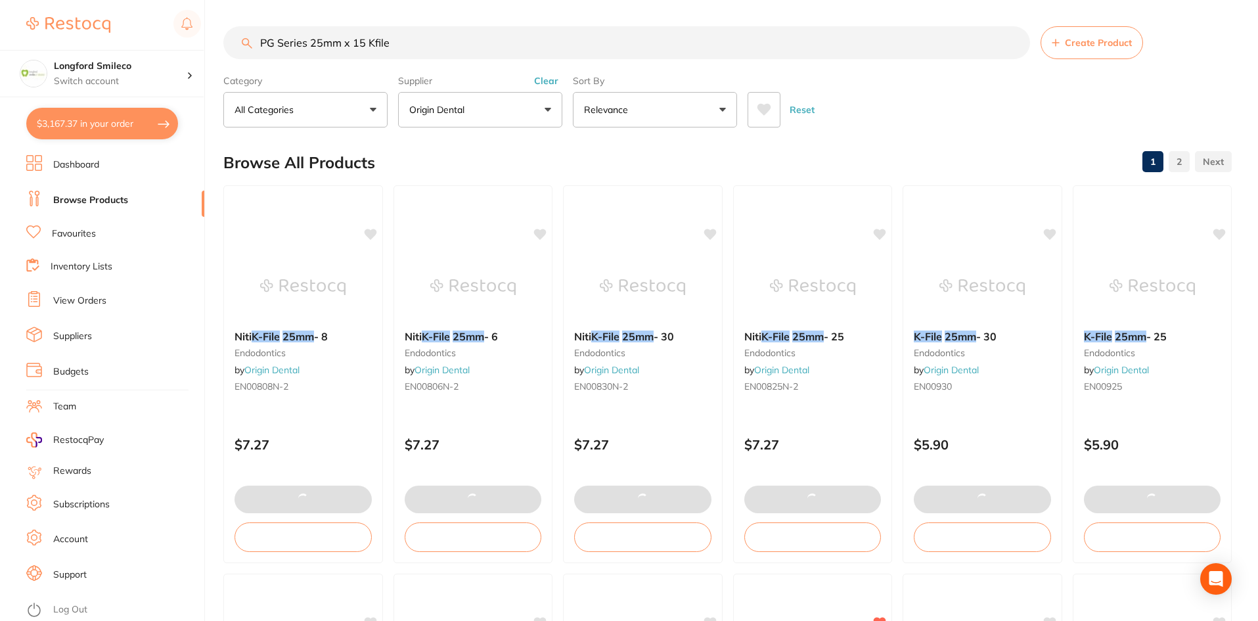
click at [362, 43] on input "PG Series 25mm x 15 Kfile" at bounding box center [626, 42] width 807 height 33
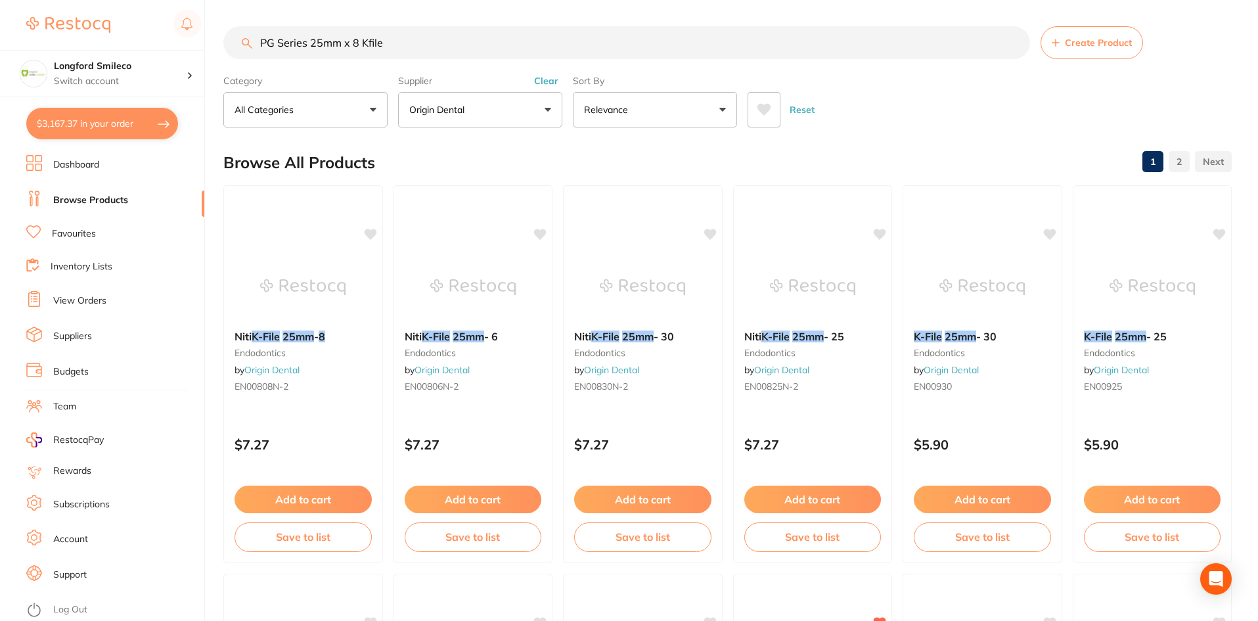
click at [317, 45] on input "PG Series 25mm x 8 Kfile" at bounding box center [626, 42] width 807 height 33
type input "PG Series 21mm x 8 Kfile"
drag, startPoint x: 286, startPoint y: 281, endPoint x: 496, endPoint y: 217, distance: 219.9
click at [286, 281] on img at bounding box center [302, 287] width 85 height 66
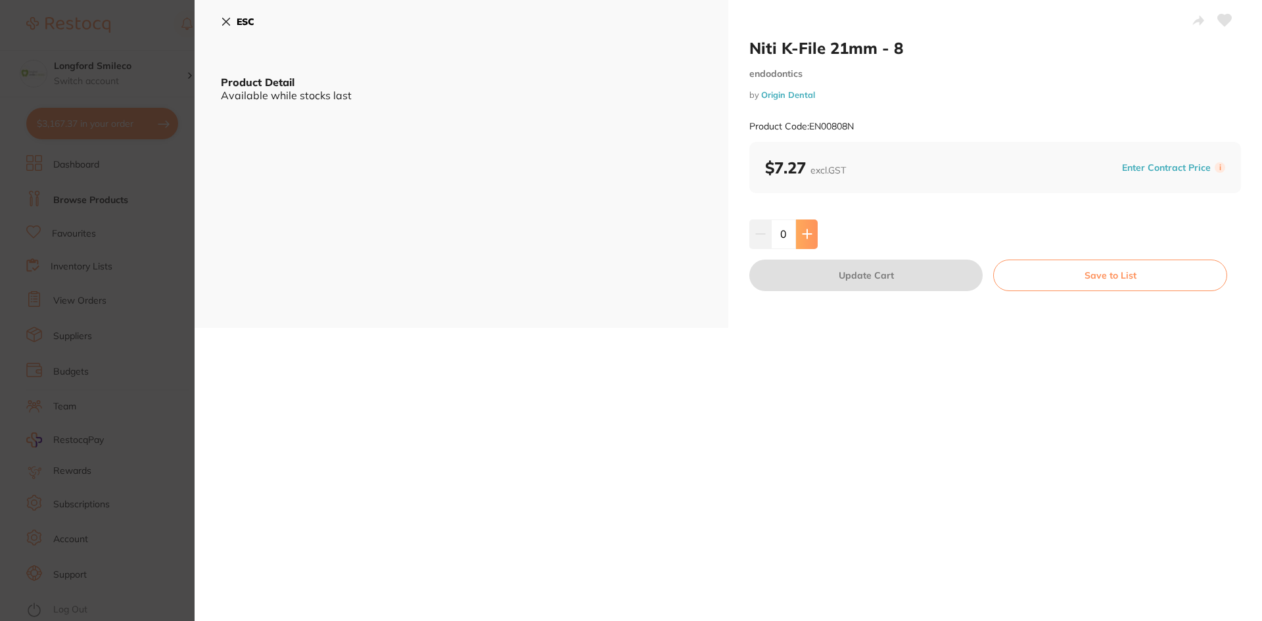
click at [800, 223] on button at bounding box center [807, 233] width 22 height 29
type input "1"
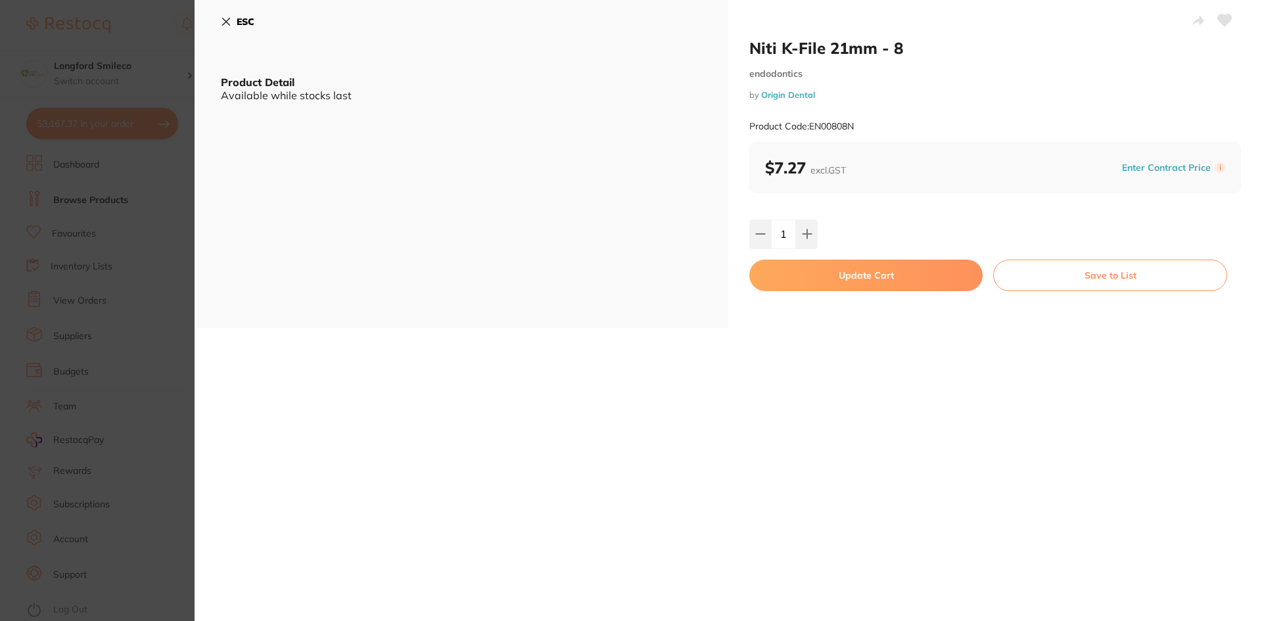
click at [793, 270] on button "Update Cart" at bounding box center [865, 276] width 233 height 32
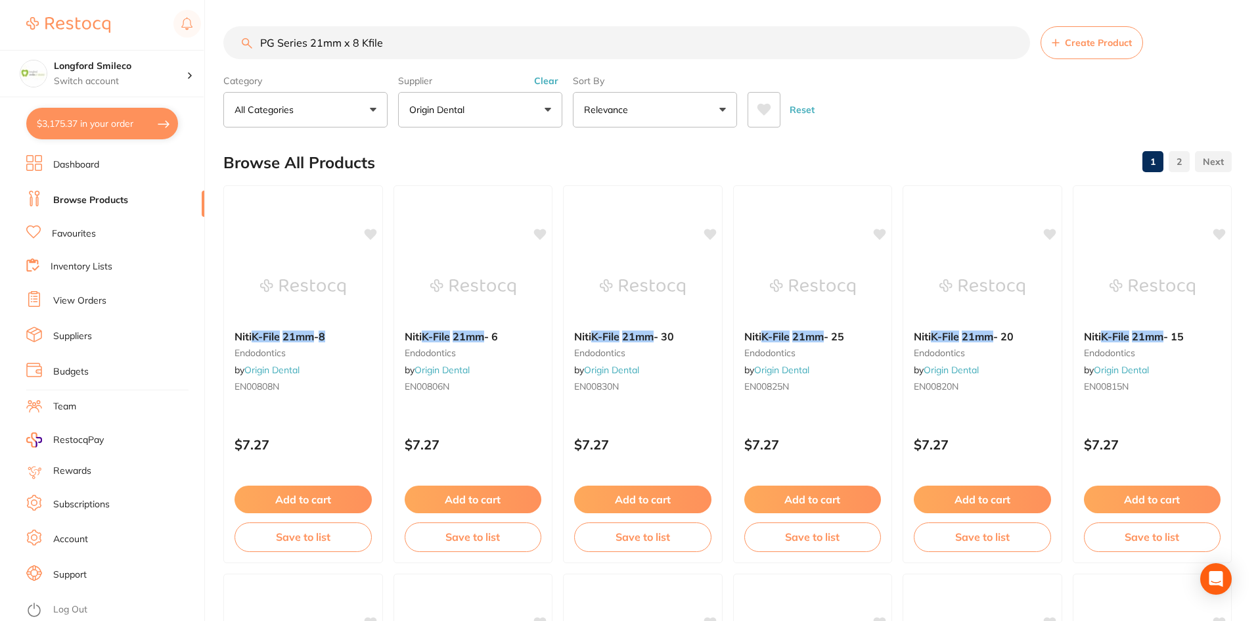
click at [322, 41] on input "PG Series 21mm x 8 Kfile" at bounding box center [626, 42] width 807 height 33
click at [354, 45] on input "PG Series 25mm x 8 Kfile" at bounding box center [626, 42] width 807 height 33
type input "PG Series 25mm x 30 Kfile"
click at [308, 271] on img at bounding box center [303, 286] width 86 height 66
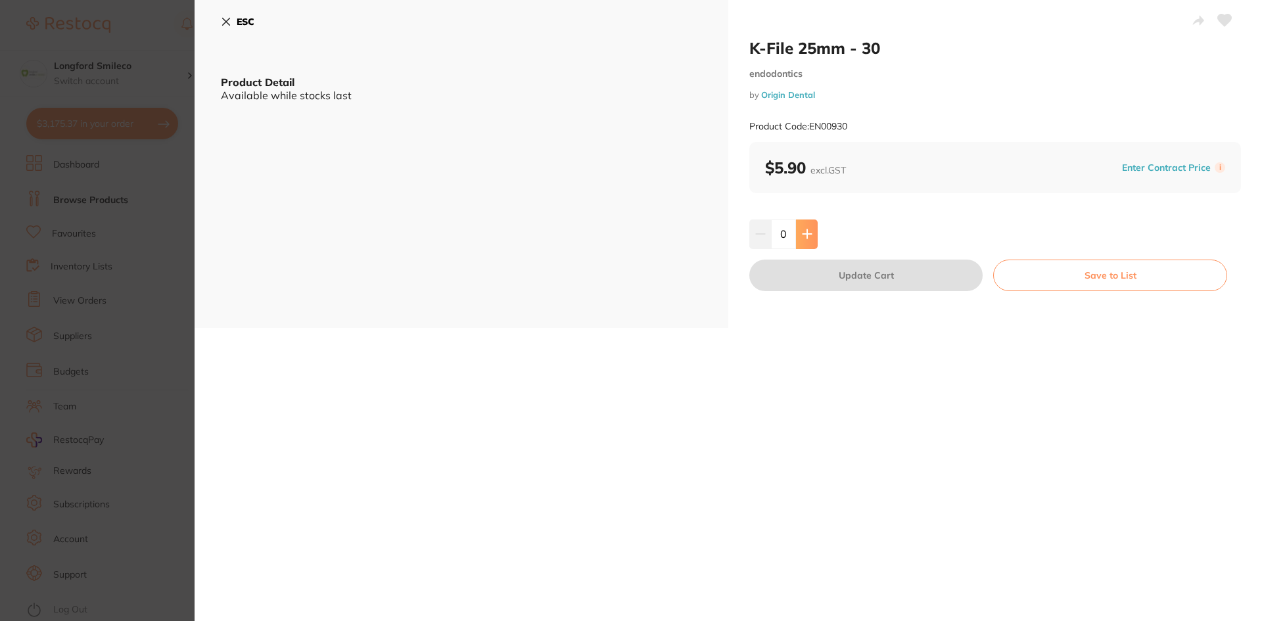
click at [807, 226] on button at bounding box center [807, 233] width 22 height 29
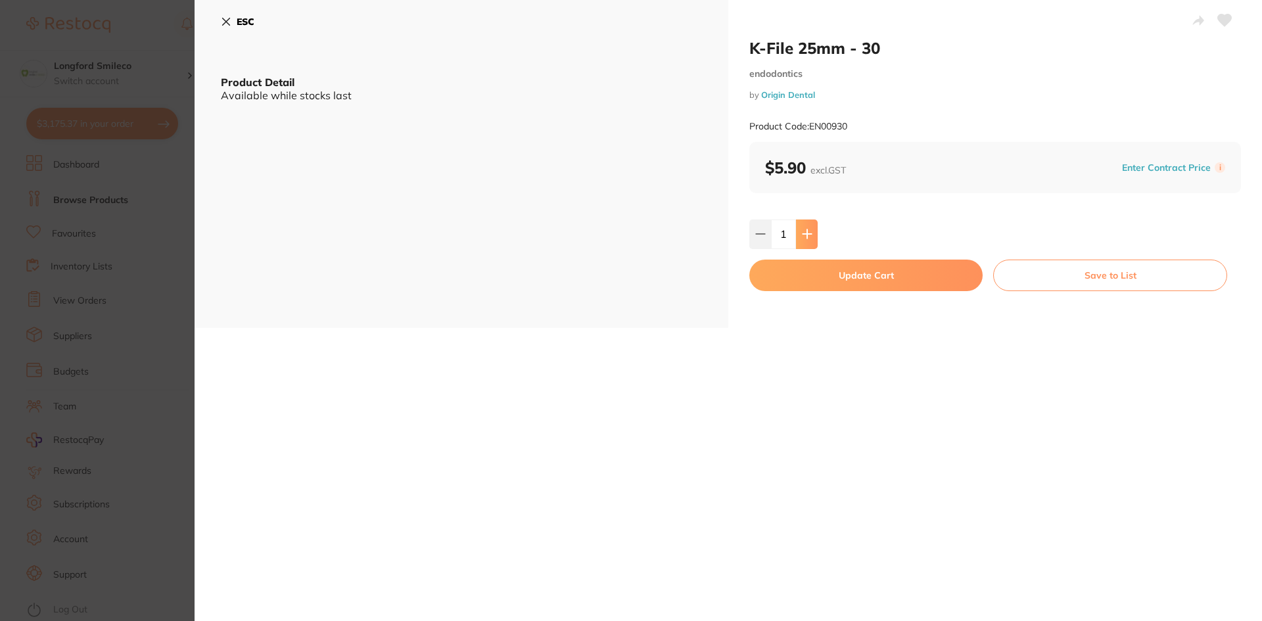
click at [796, 225] on button at bounding box center [807, 233] width 22 height 29
type input "2"
click at [807, 273] on button "Update Cart" at bounding box center [865, 276] width 233 height 32
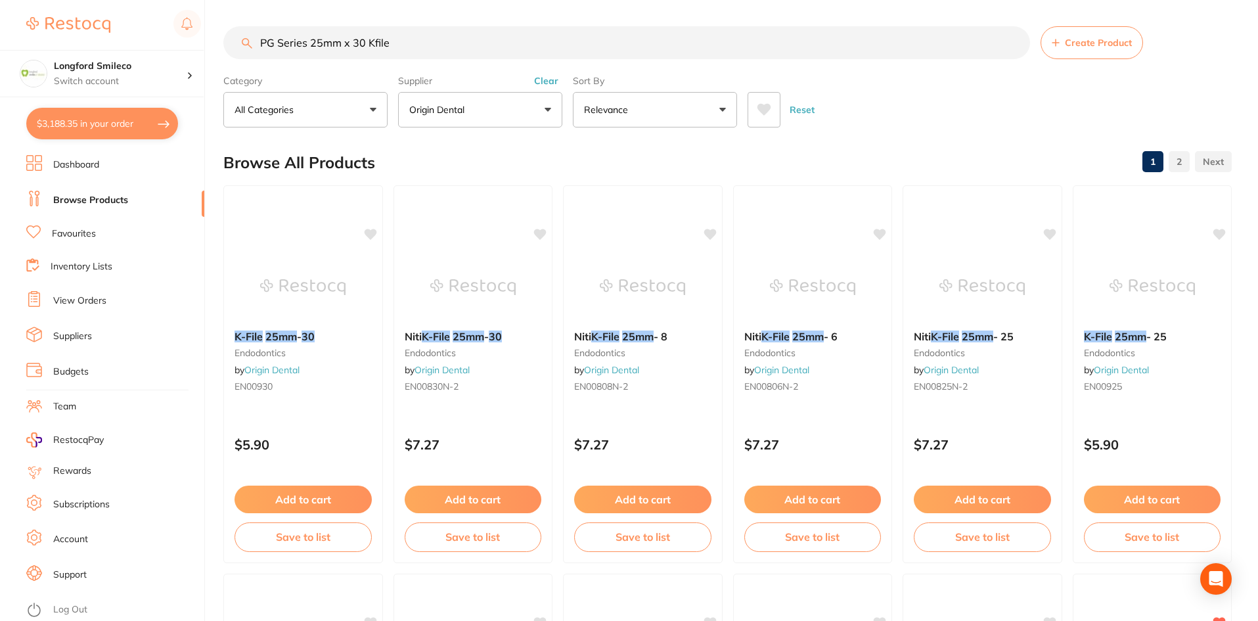
drag, startPoint x: 382, startPoint y: 51, endPoint x: 264, endPoint y: 48, distance: 118.3
click at [264, 48] on input "PG Series 25mm x 30 Kfile" at bounding box center [626, 42] width 807 height 33
click at [78, 229] on link "Favourites" at bounding box center [74, 233] width 44 height 13
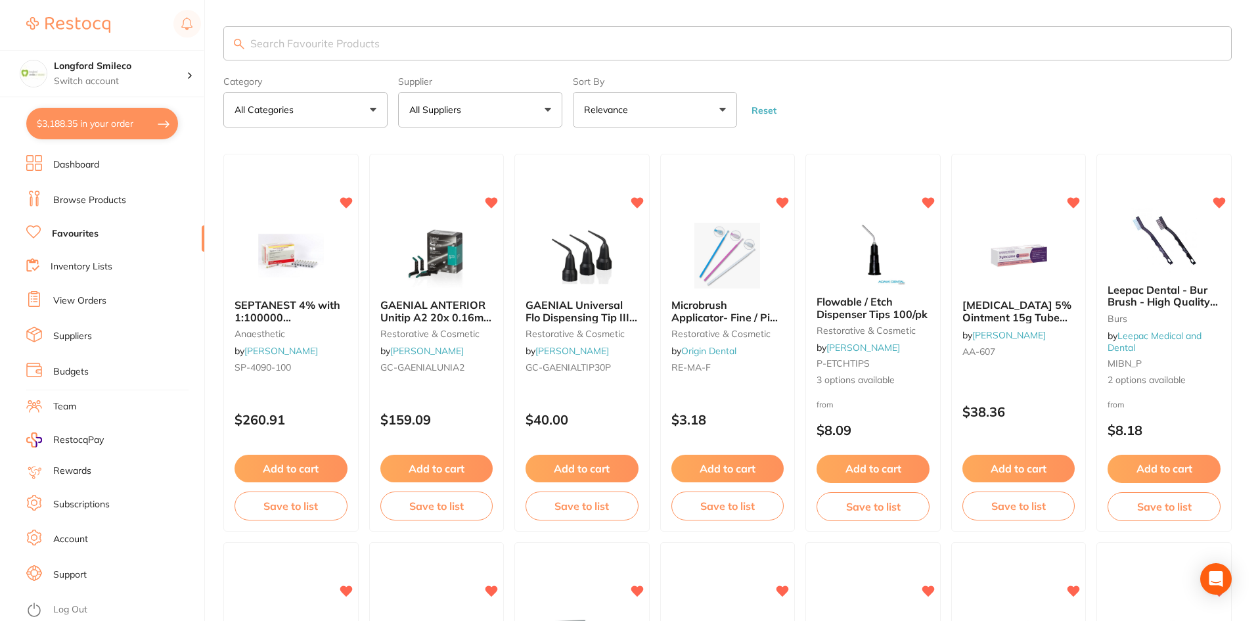
scroll to position [394, 0]
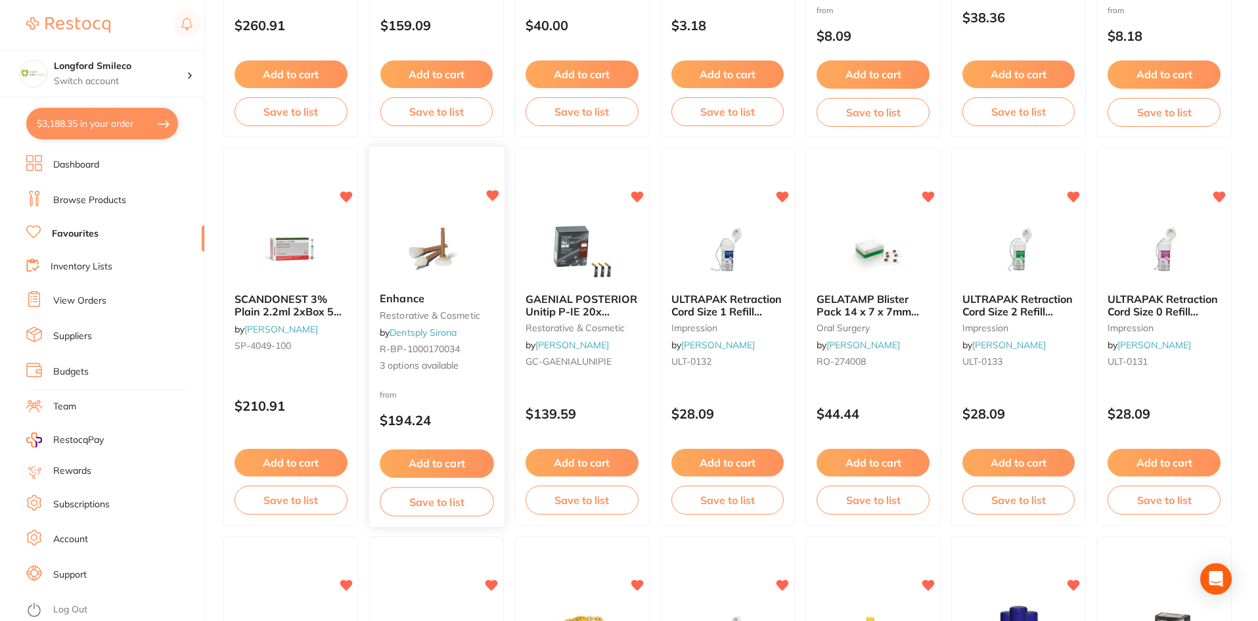
click at [447, 298] on b "Enhance" at bounding box center [437, 299] width 114 height 12
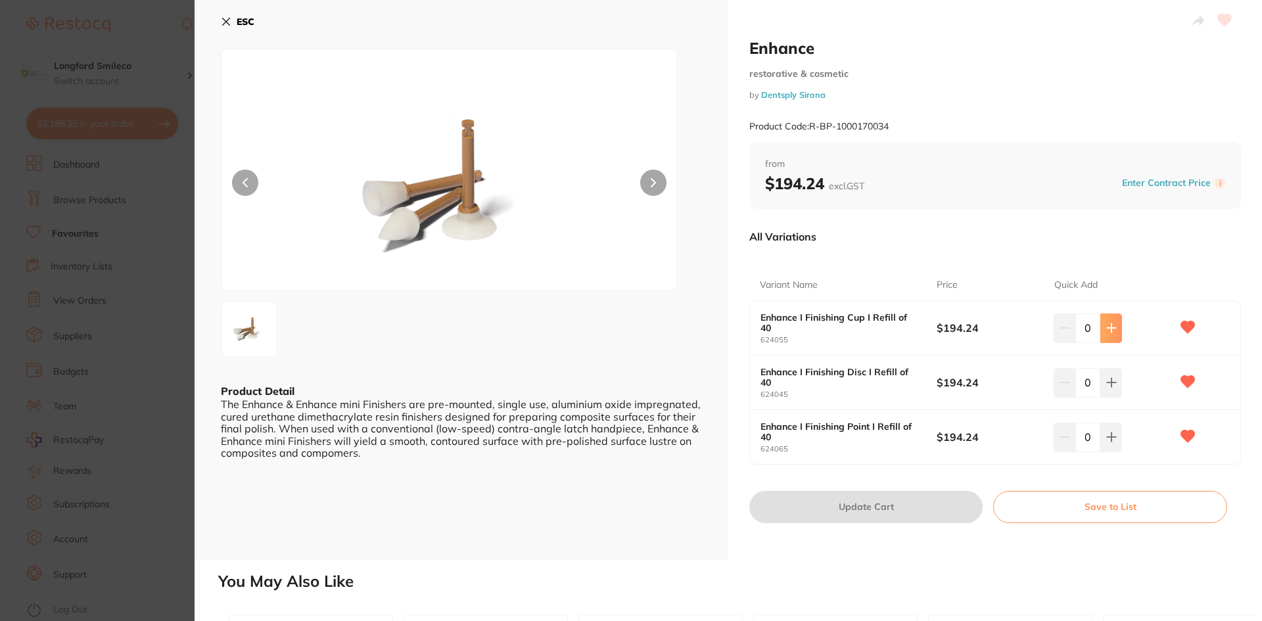
click at [1110, 334] on button at bounding box center [1111, 327] width 22 height 29
type input "1"
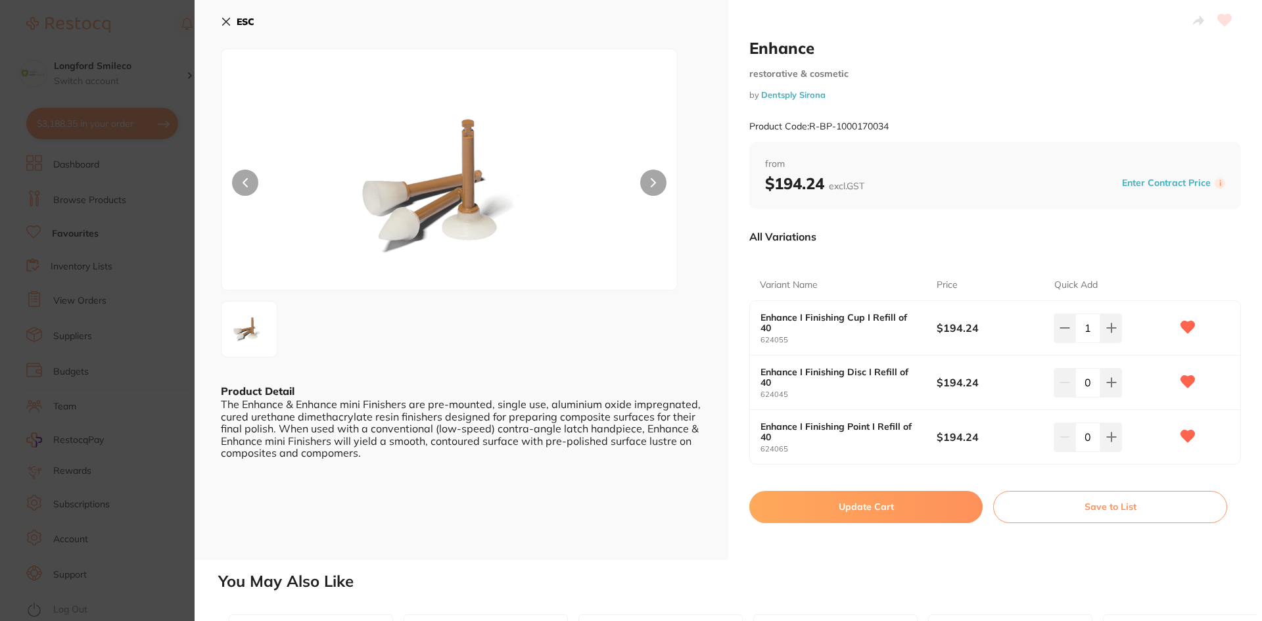
click at [936, 512] on button "Update Cart" at bounding box center [865, 507] width 233 height 32
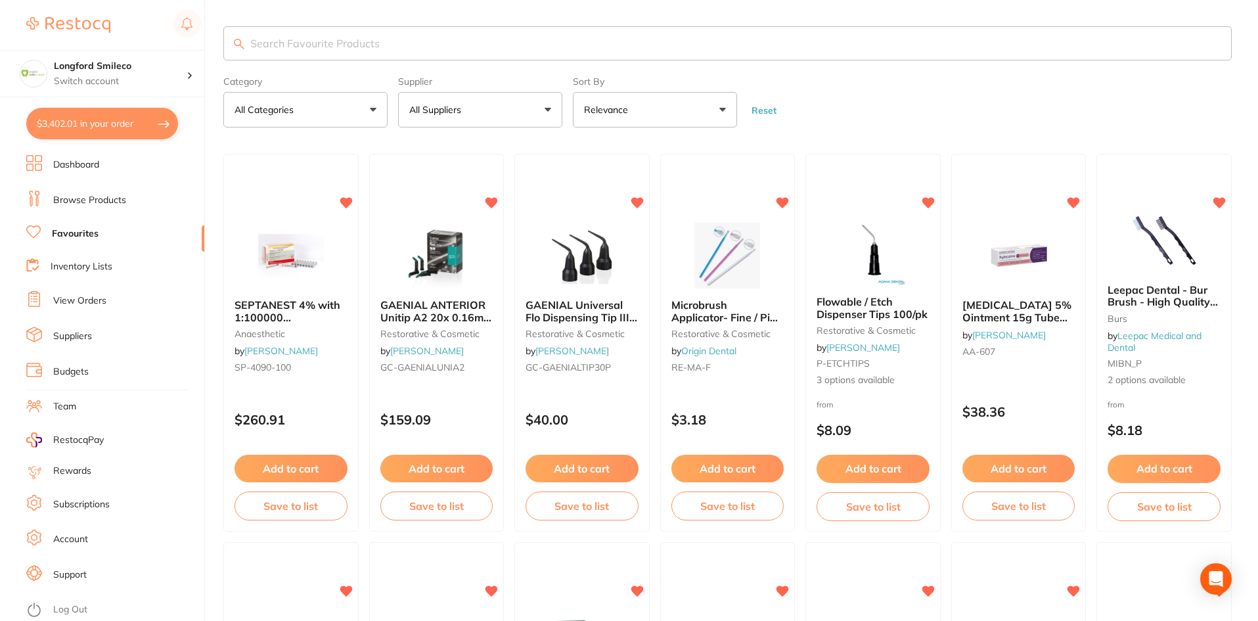
click at [403, 39] on input "search" at bounding box center [727, 43] width 1009 height 34
type input "SI-50 Diamond bur"
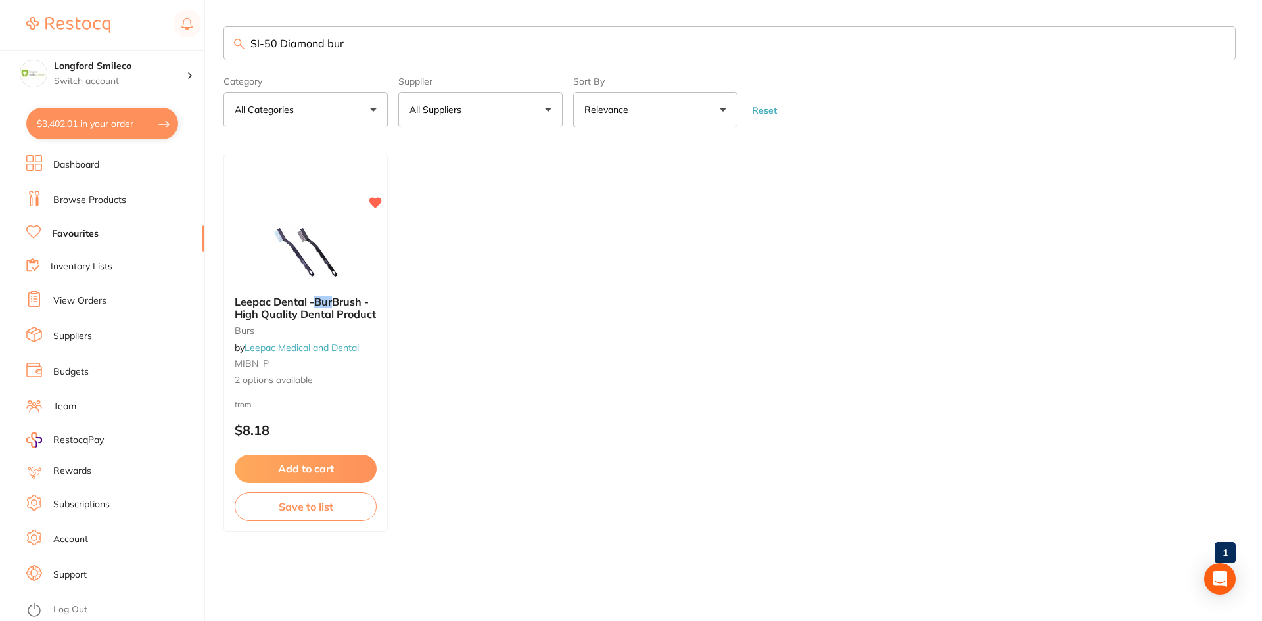
scroll to position [1, 0]
drag, startPoint x: 342, startPoint y: 45, endPoint x: 249, endPoint y: 54, distance: 93.0
click at [249, 54] on input "SI-50 Diamond bur" at bounding box center [729, 43] width 1012 height 34
click at [69, 195] on link "Browse Products" at bounding box center [89, 200] width 73 height 13
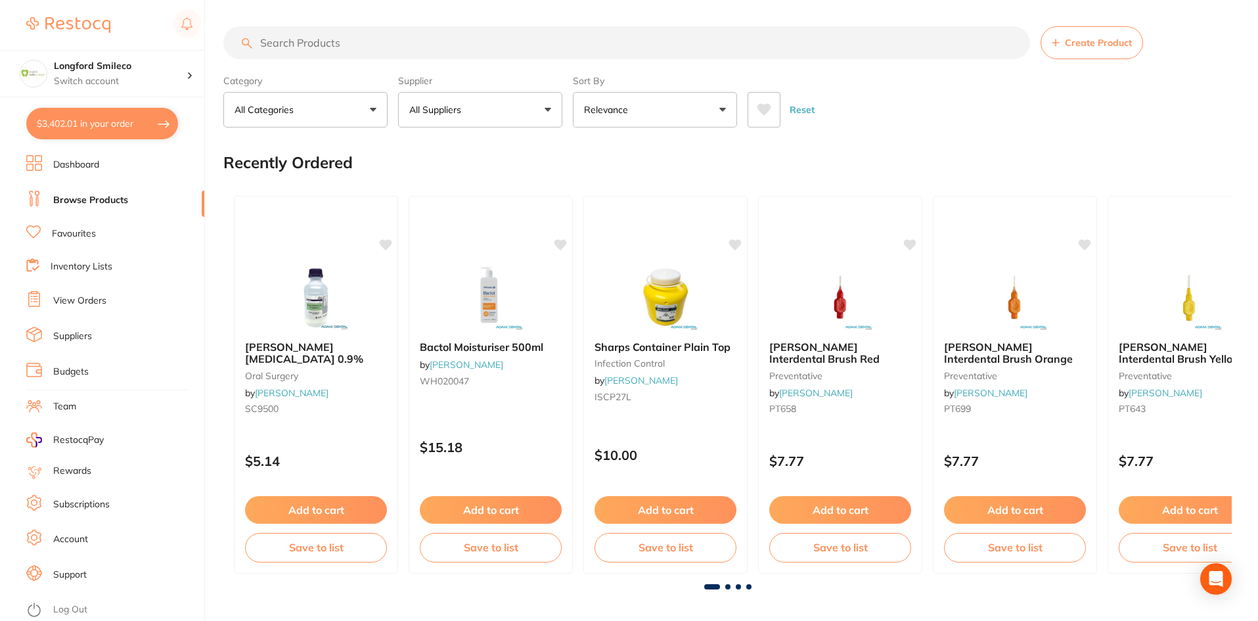
click at [320, 45] on input "search" at bounding box center [626, 42] width 807 height 33
paste input "SI-50 Diamond bur"
type input "SI-50 Diamond bur"
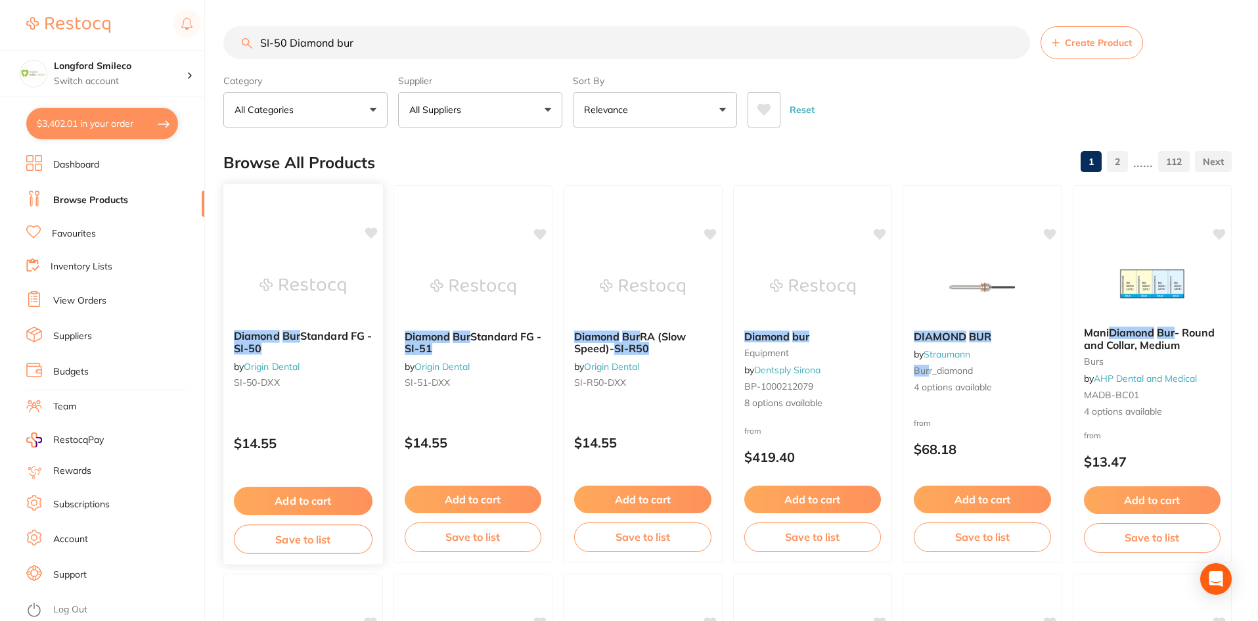
click at [333, 305] on img at bounding box center [303, 286] width 86 height 66
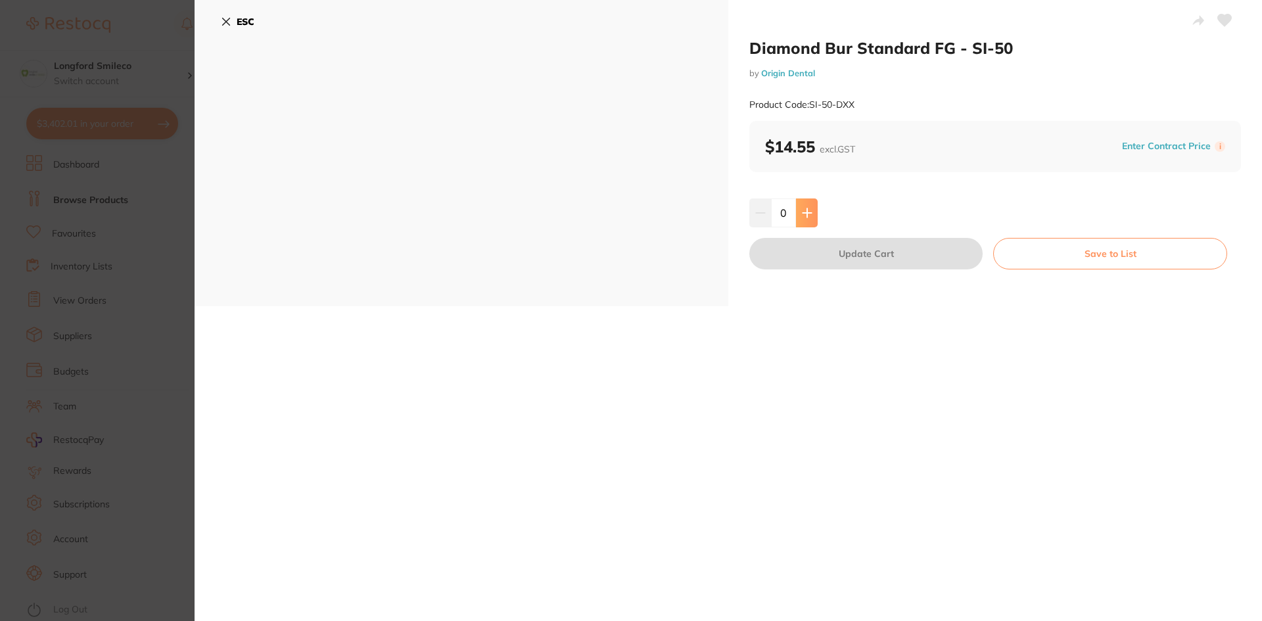
click at [811, 212] on button at bounding box center [807, 212] width 22 height 29
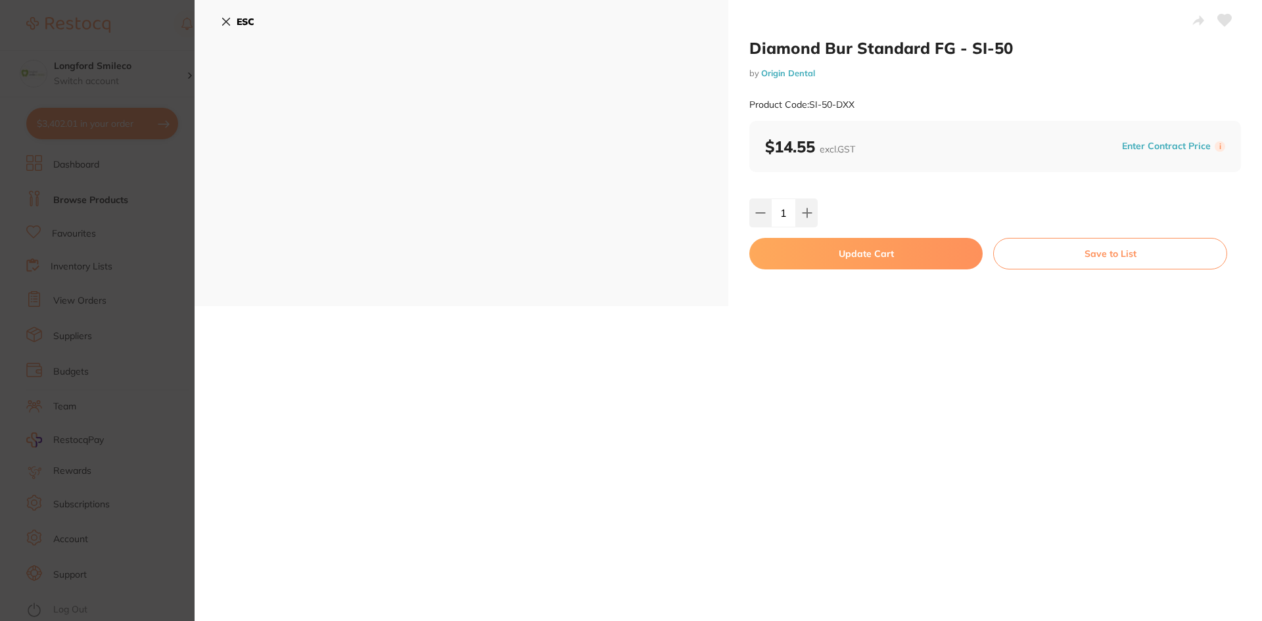
type input "1"
click at [815, 258] on button "Update Cart" at bounding box center [865, 254] width 233 height 32
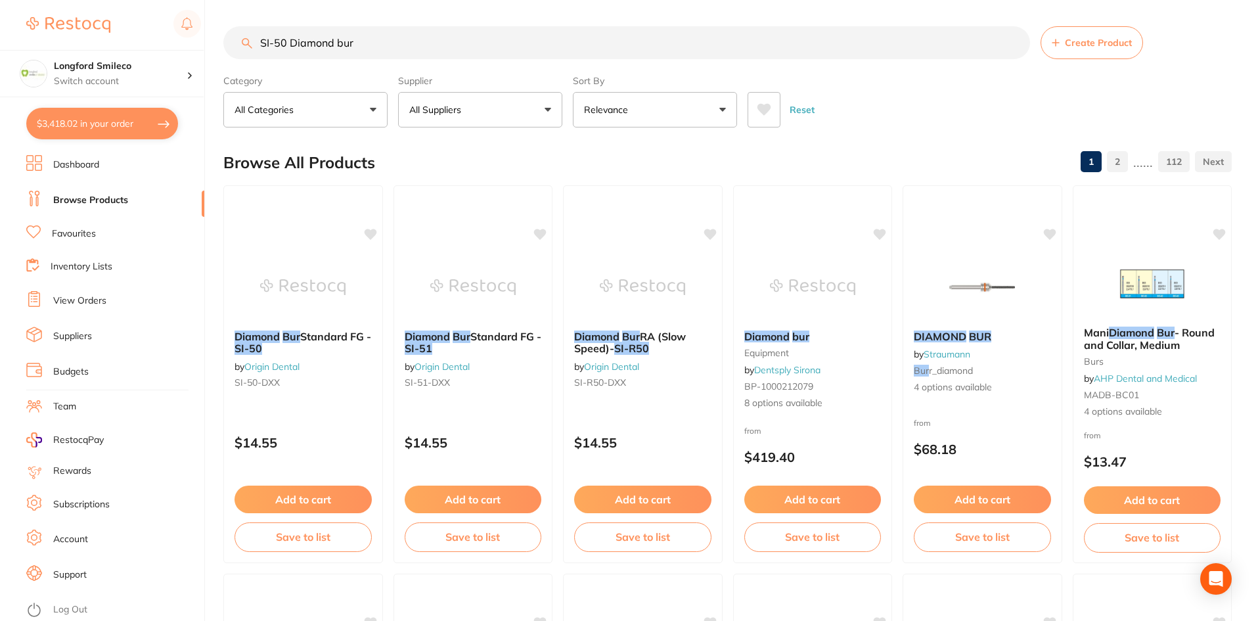
click at [441, 49] on input "SI-50 Diamond bur" at bounding box center [626, 42] width 807 height 33
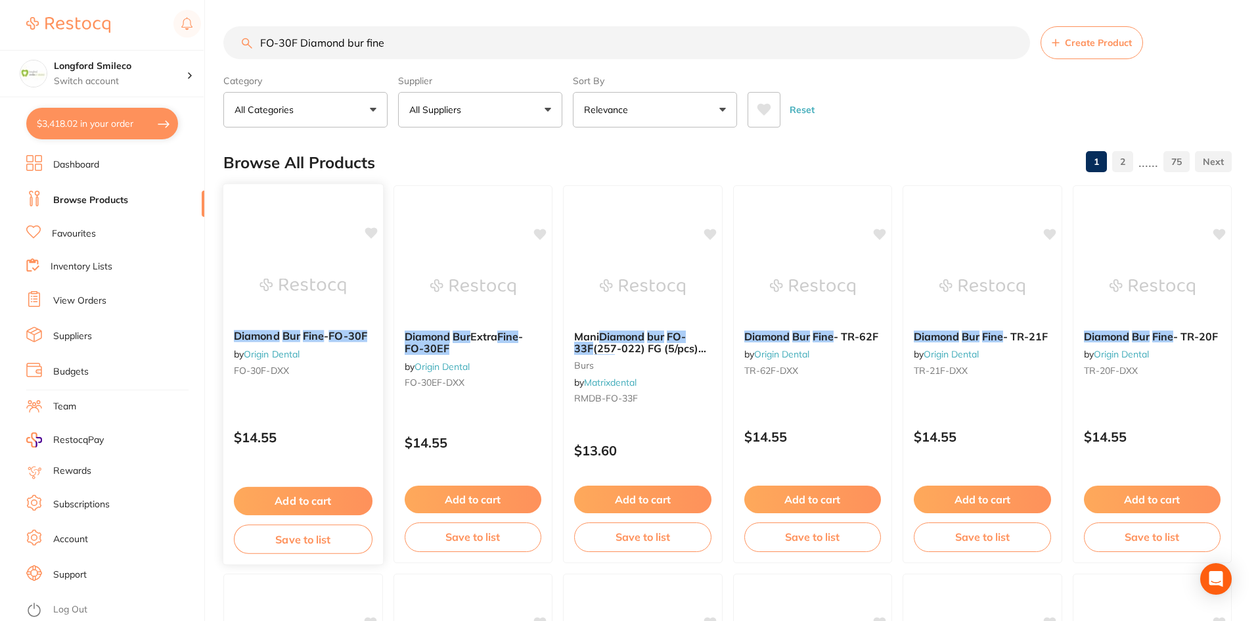
type input "FO-30F Diamond bur fine"
click at [348, 290] on div at bounding box center [303, 287] width 158 height 66
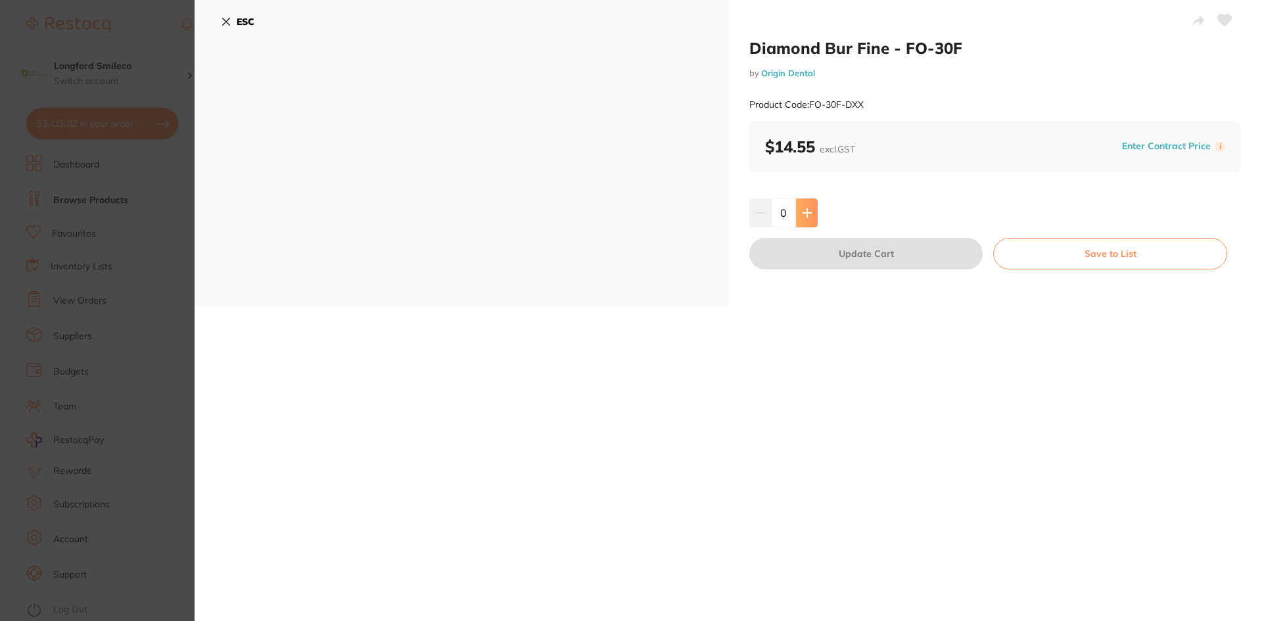
click at [814, 217] on button at bounding box center [807, 212] width 22 height 29
type input "1"
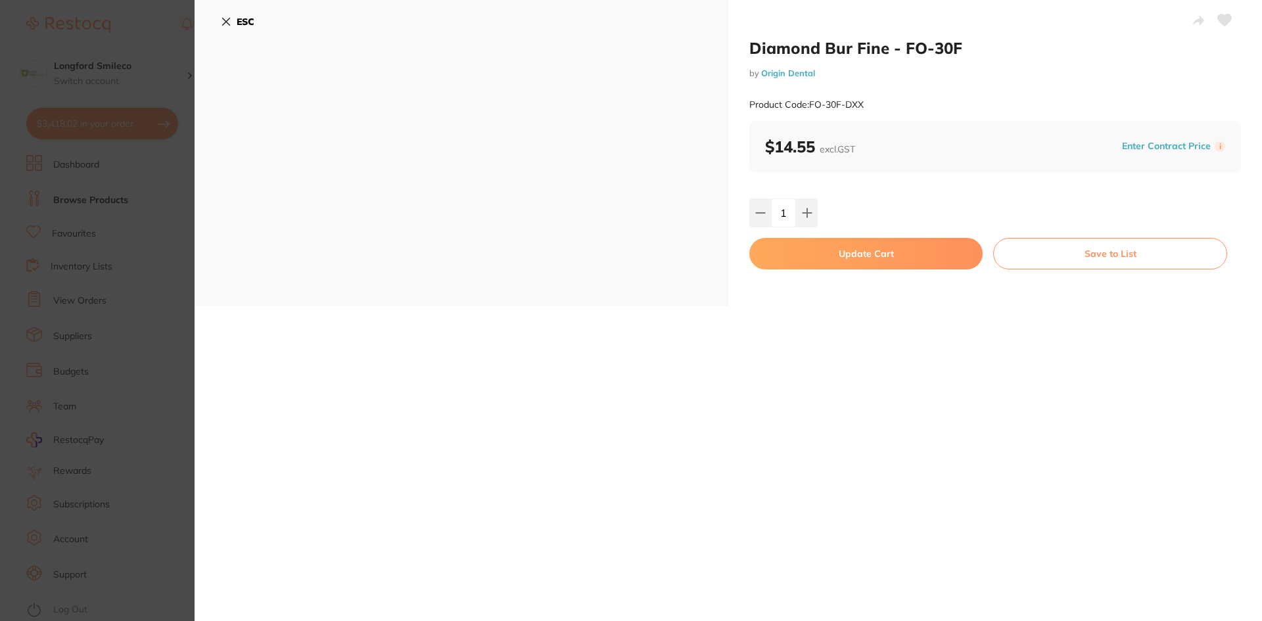
drag, startPoint x: 813, startPoint y: 246, endPoint x: 800, endPoint y: 204, distance: 44.1
click at [813, 246] on button "Update Cart" at bounding box center [865, 254] width 233 height 32
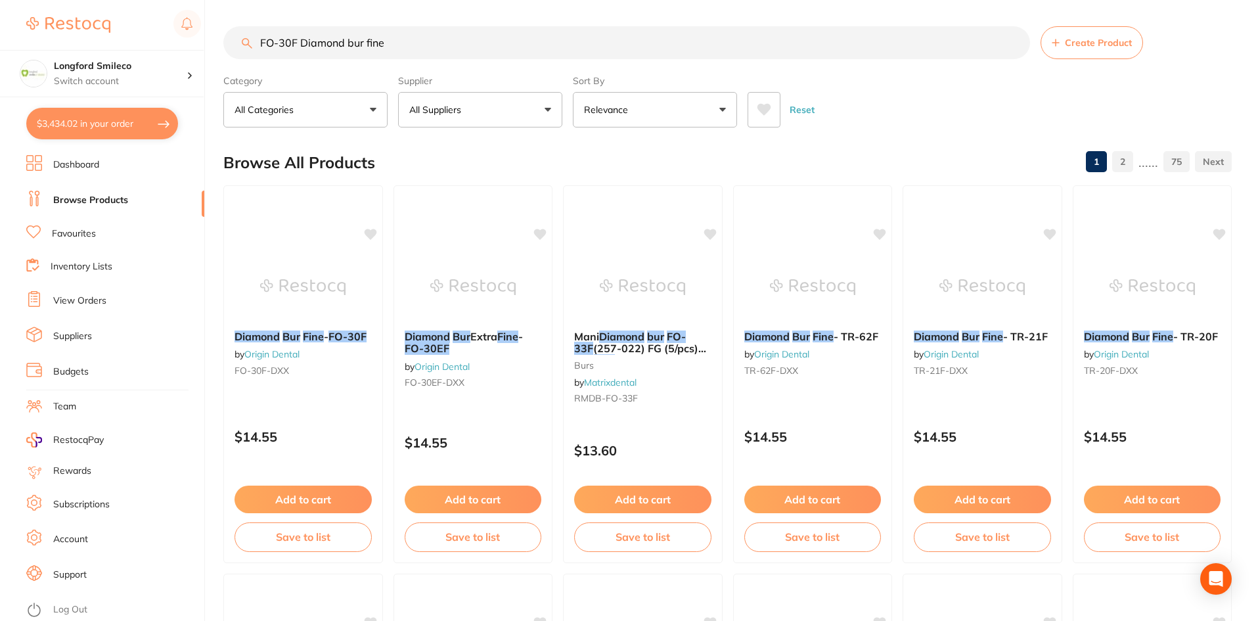
scroll to position [1, 0]
drag, startPoint x: 461, startPoint y: 58, endPoint x: 262, endPoint y: 52, distance: 199.2
click at [262, 52] on input "FO-30F Diamond bur fine" at bounding box center [626, 42] width 807 height 33
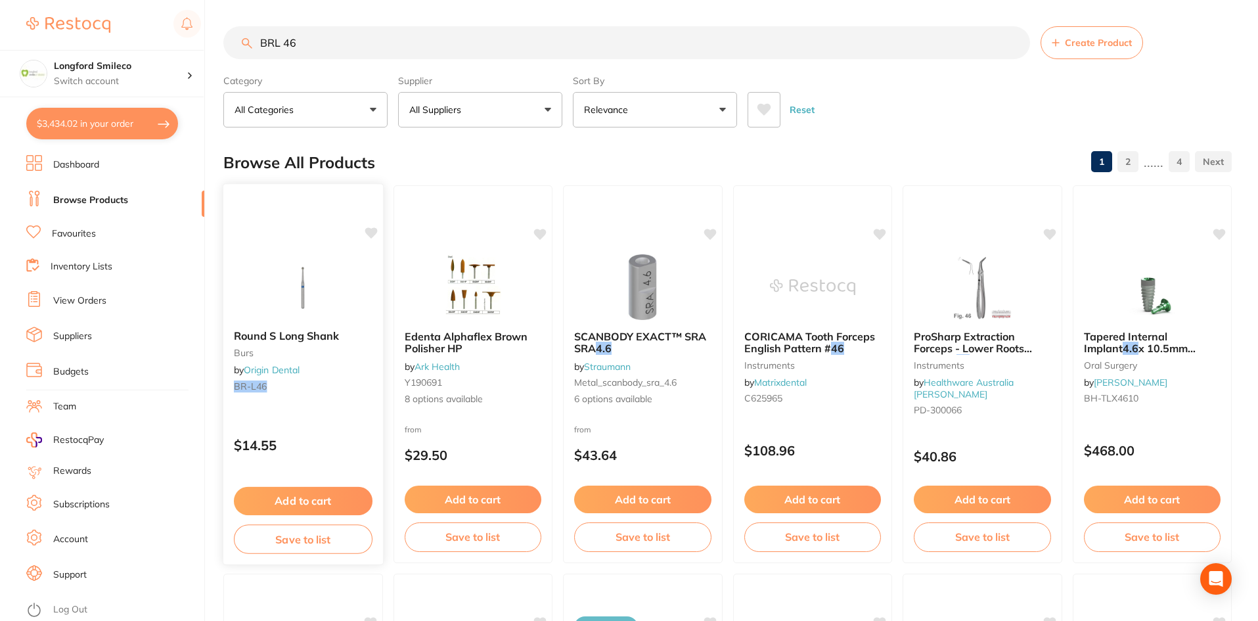
type input "BRL 46"
click at [281, 288] on img at bounding box center [303, 286] width 86 height 66
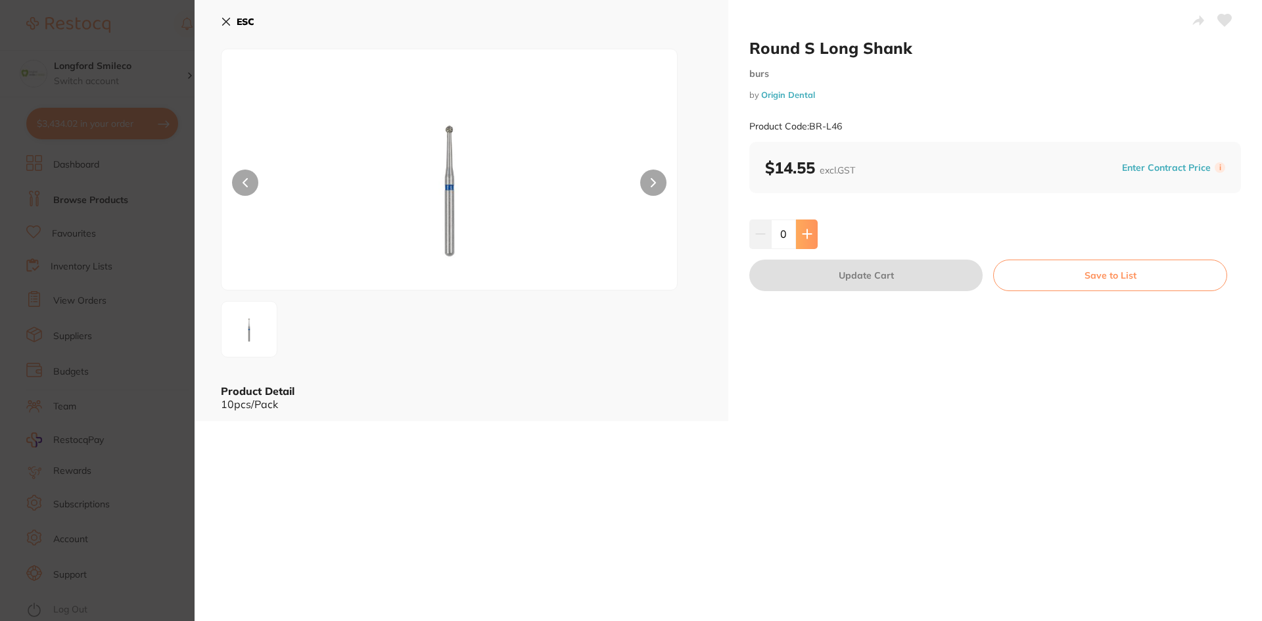
click at [812, 223] on button at bounding box center [807, 233] width 22 height 29
type input "1"
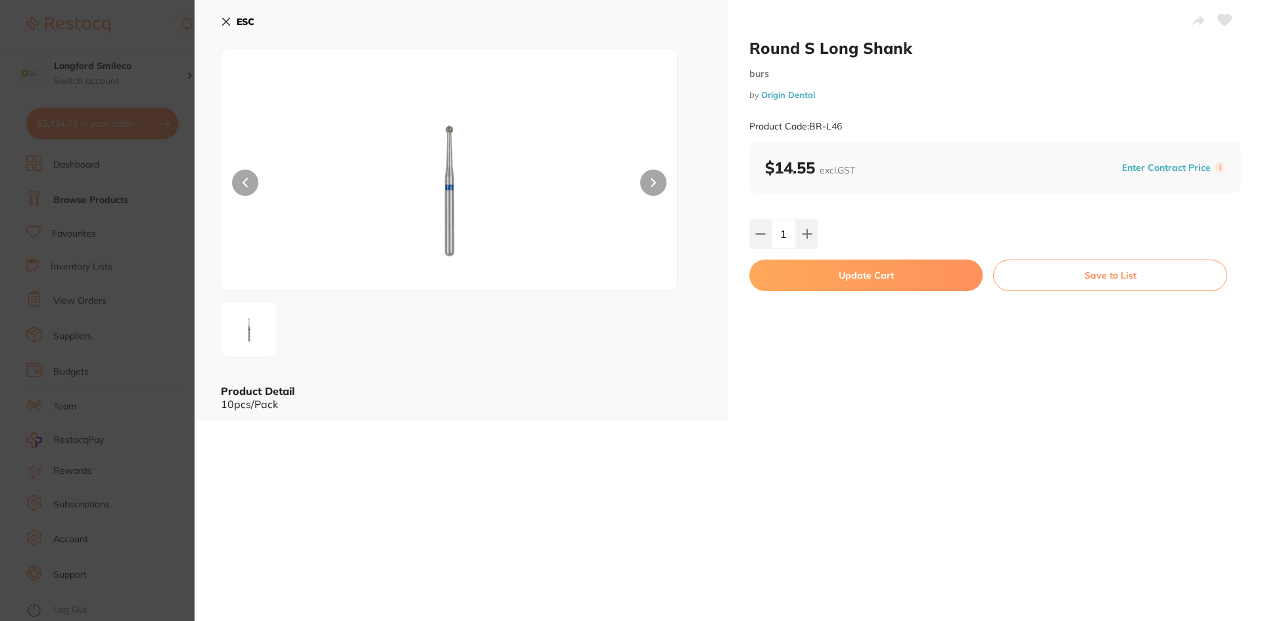
click at [800, 274] on button "Update Cart" at bounding box center [865, 276] width 233 height 32
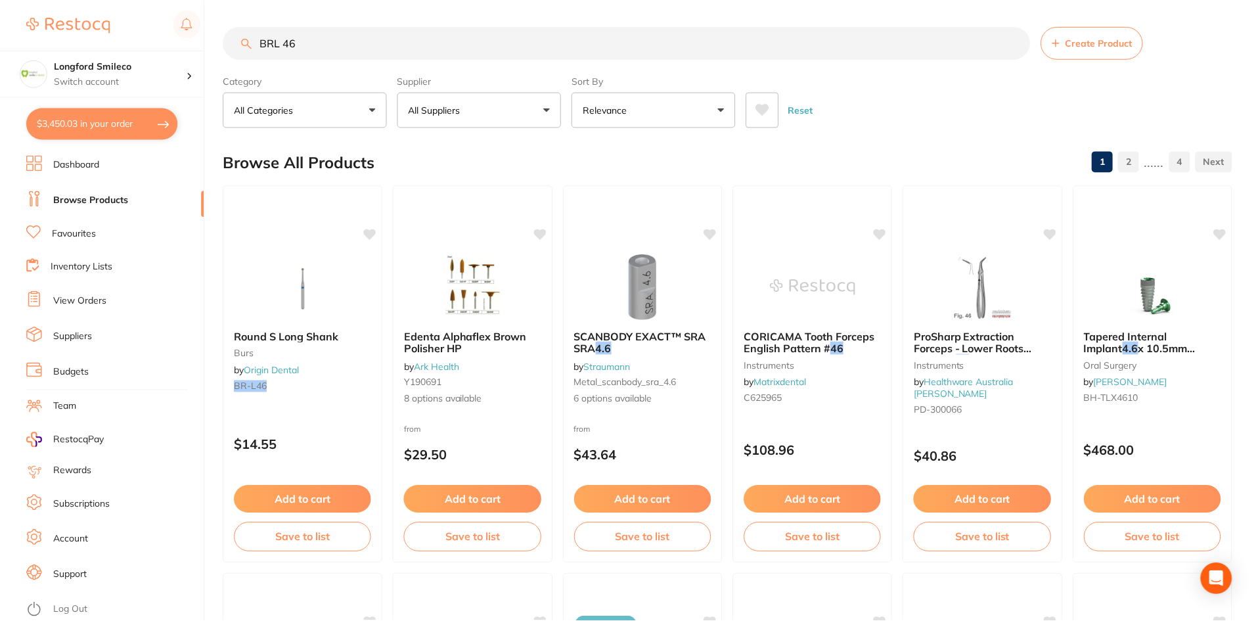
scroll to position [66, 0]
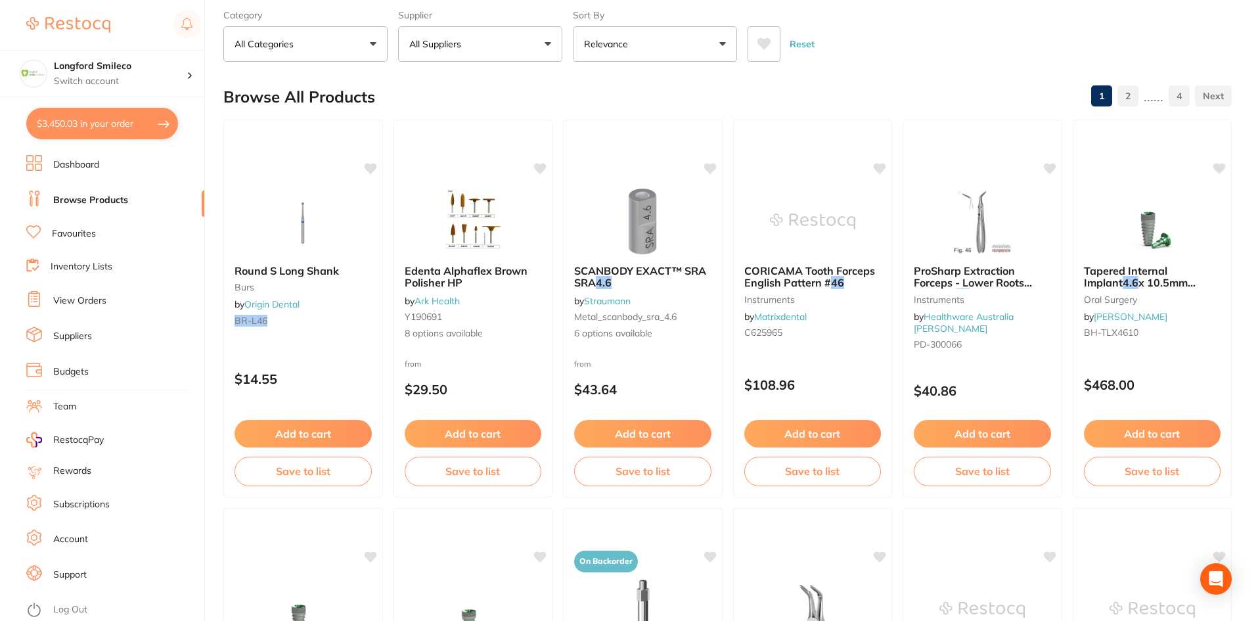
click at [140, 123] on button "$3,450.03 in your order" at bounding box center [102, 124] width 152 height 32
checkbox input "true"
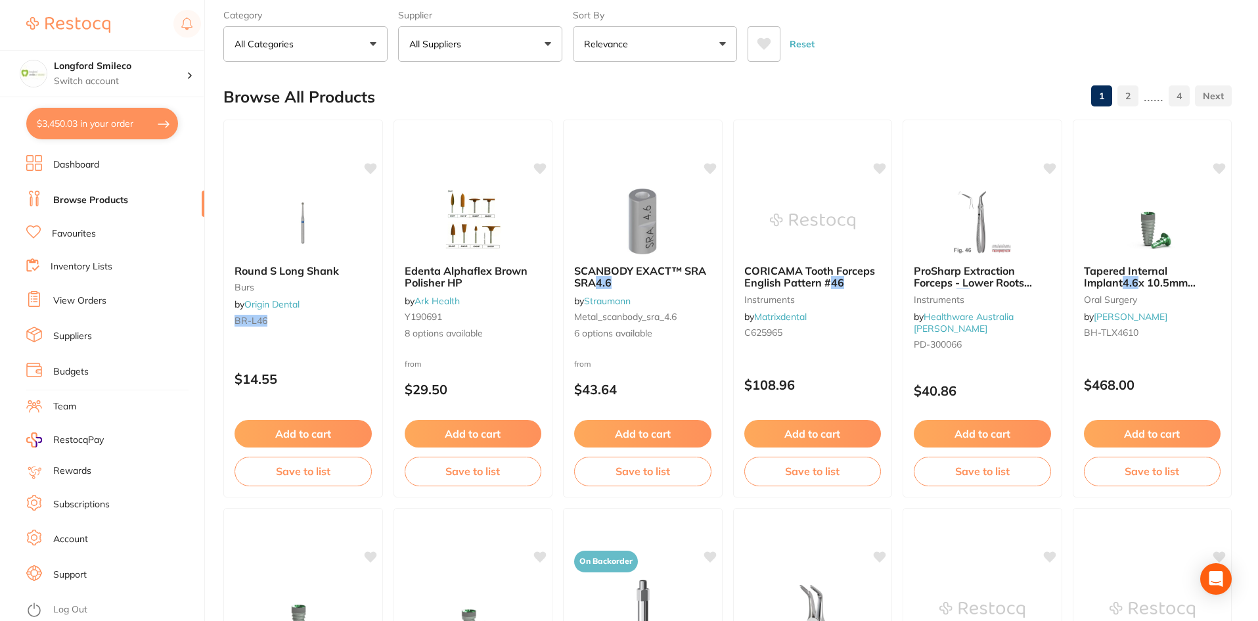
checkbox input "true"
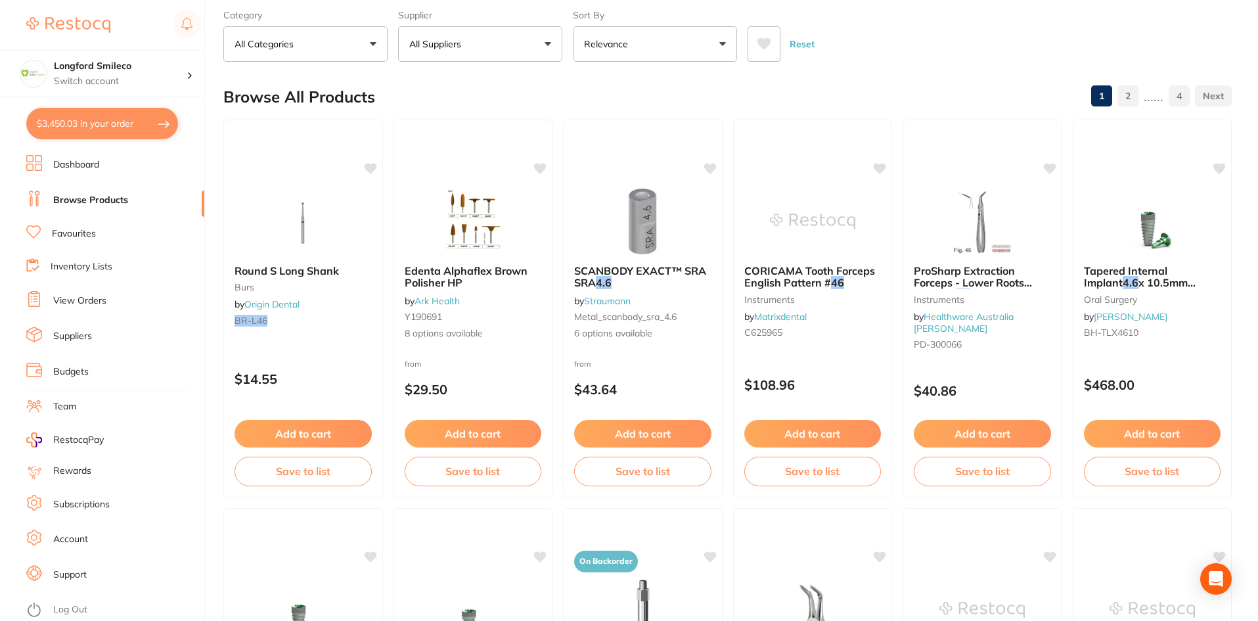
checkbox input "true"
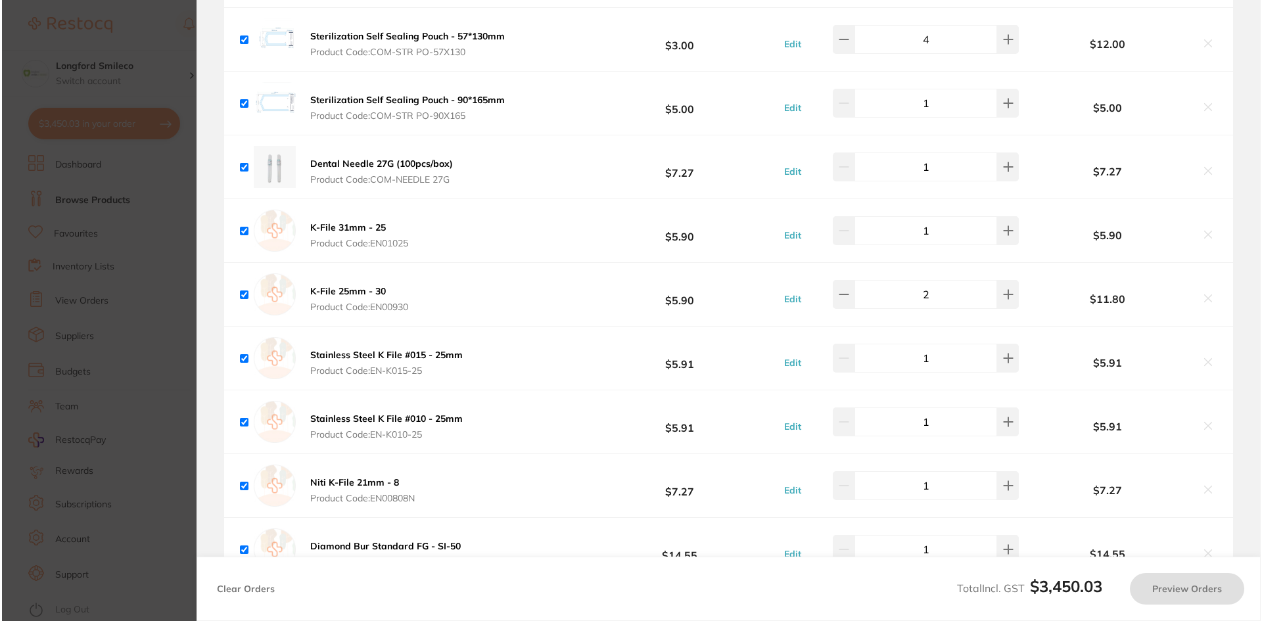
scroll to position [0, 0]
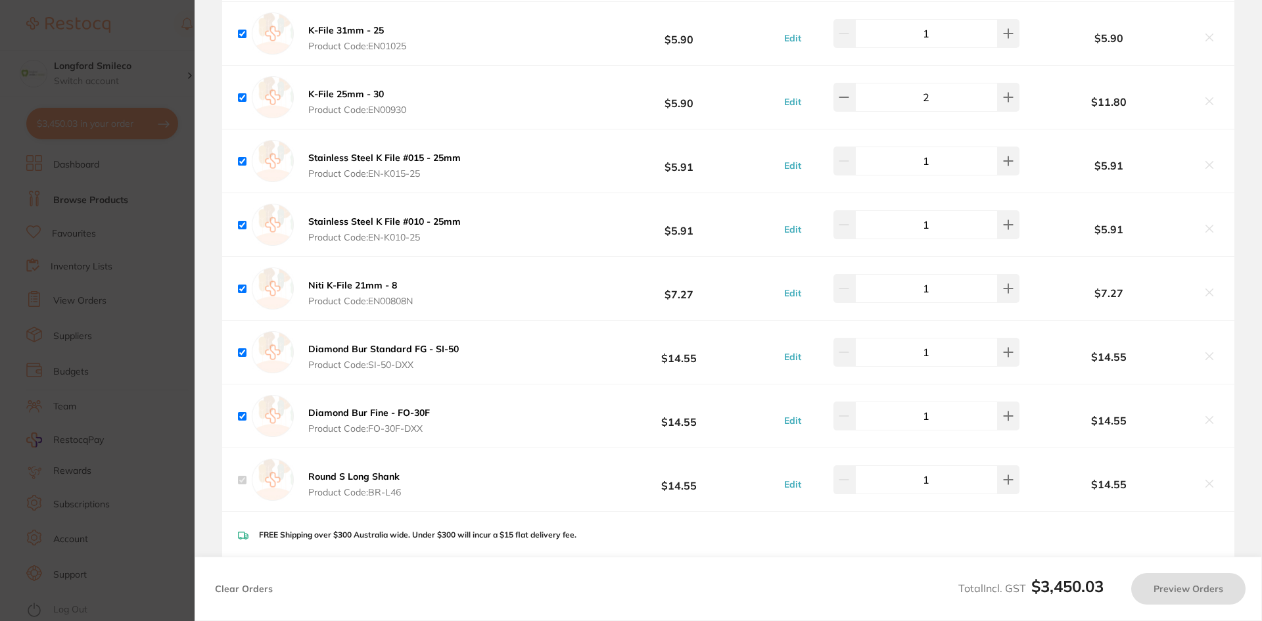
checkbox input "true"
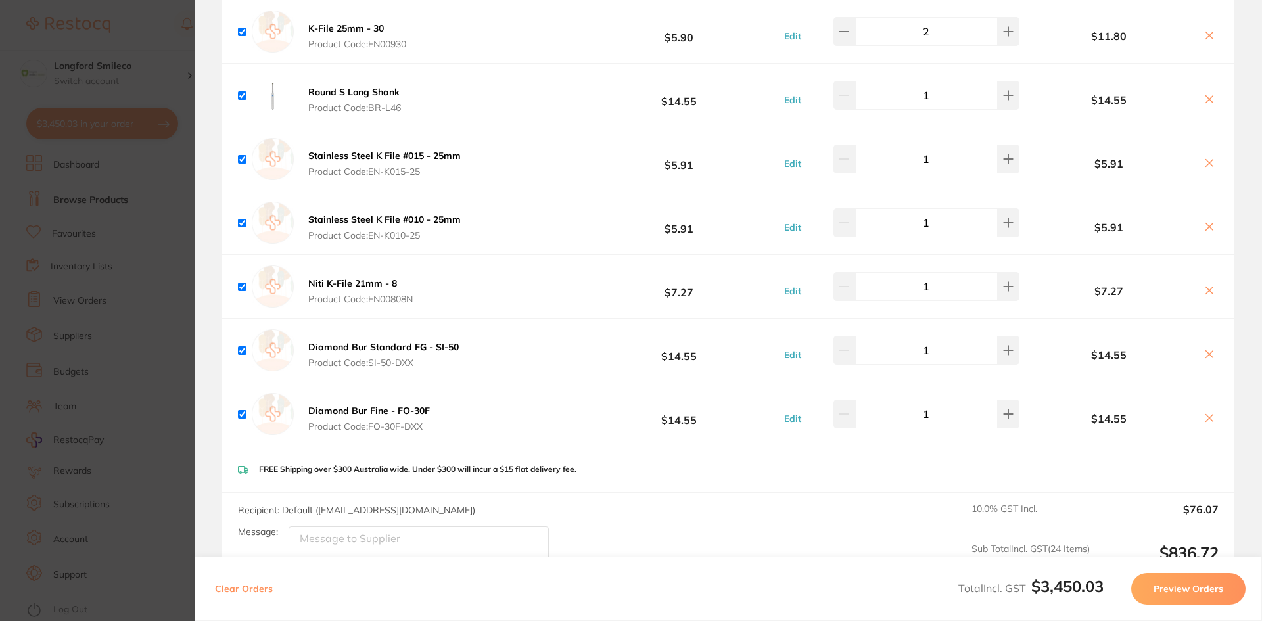
click at [1206, 350] on icon at bounding box center [1209, 353] width 7 height 7
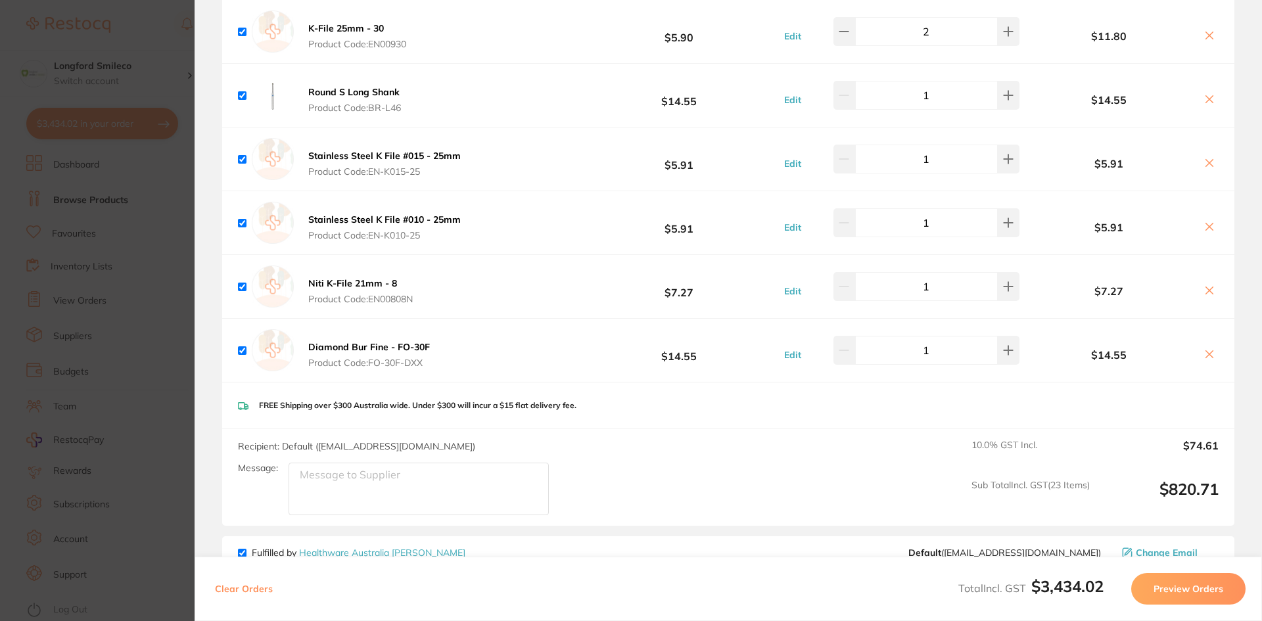
click at [1204, 349] on icon at bounding box center [1209, 354] width 11 height 11
checkbox input "false"
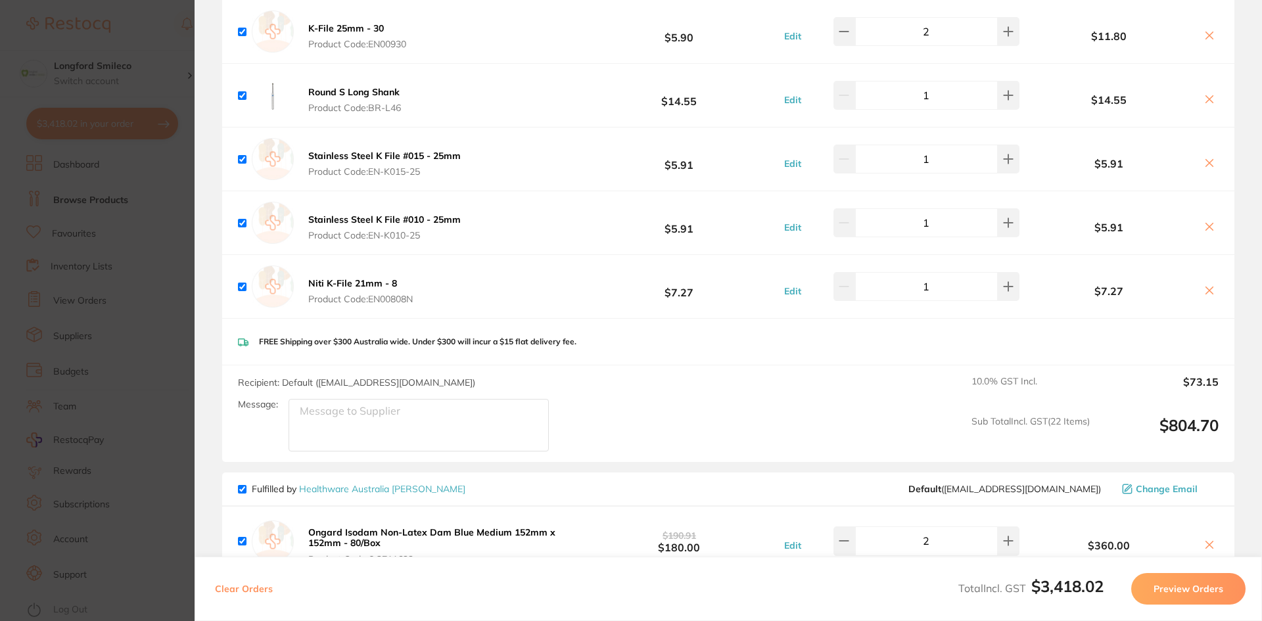
click at [165, 334] on section "Update RRP Set your pre negotiated price for this item. Item Agreed RRP (excl. …" at bounding box center [631, 310] width 1262 height 621
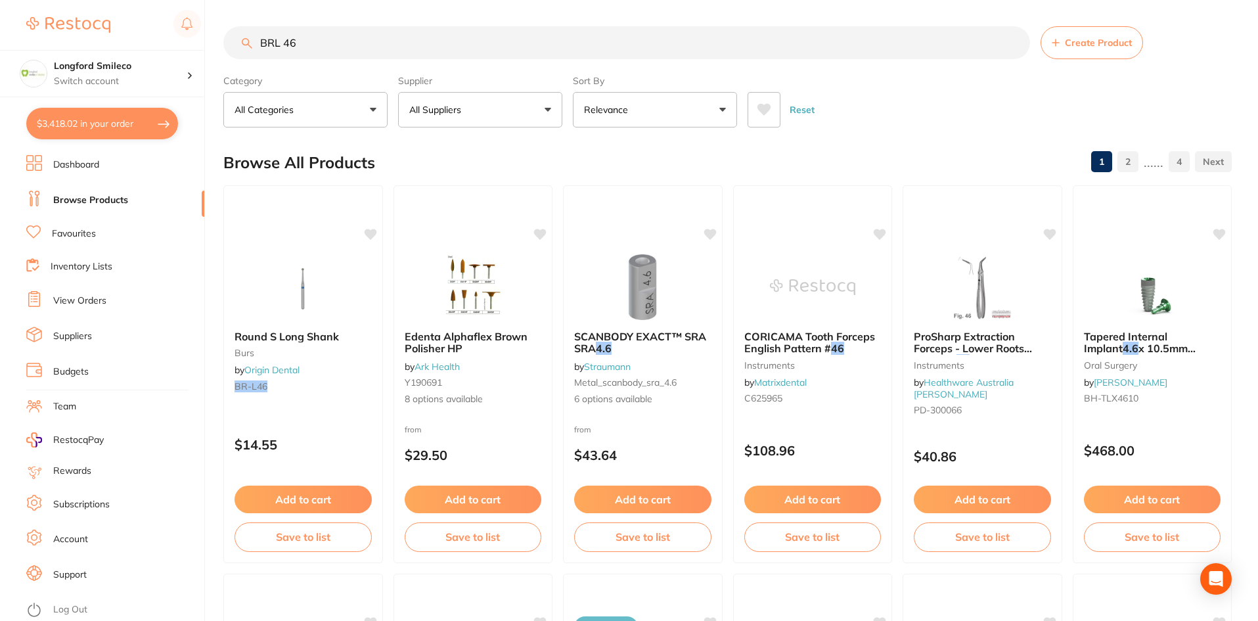
scroll to position [1, 0]
drag, startPoint x: 320, startPoint y: 42, endPoint x: 269, endPoint y: 53, distance: 52.3
click at [269, 53] on input "BRL 46" at bounding box center [626, 42] width 807 height 33
click at [84, 239] on link "Favourites" at bounding box center [74, 233] width 44 height 13
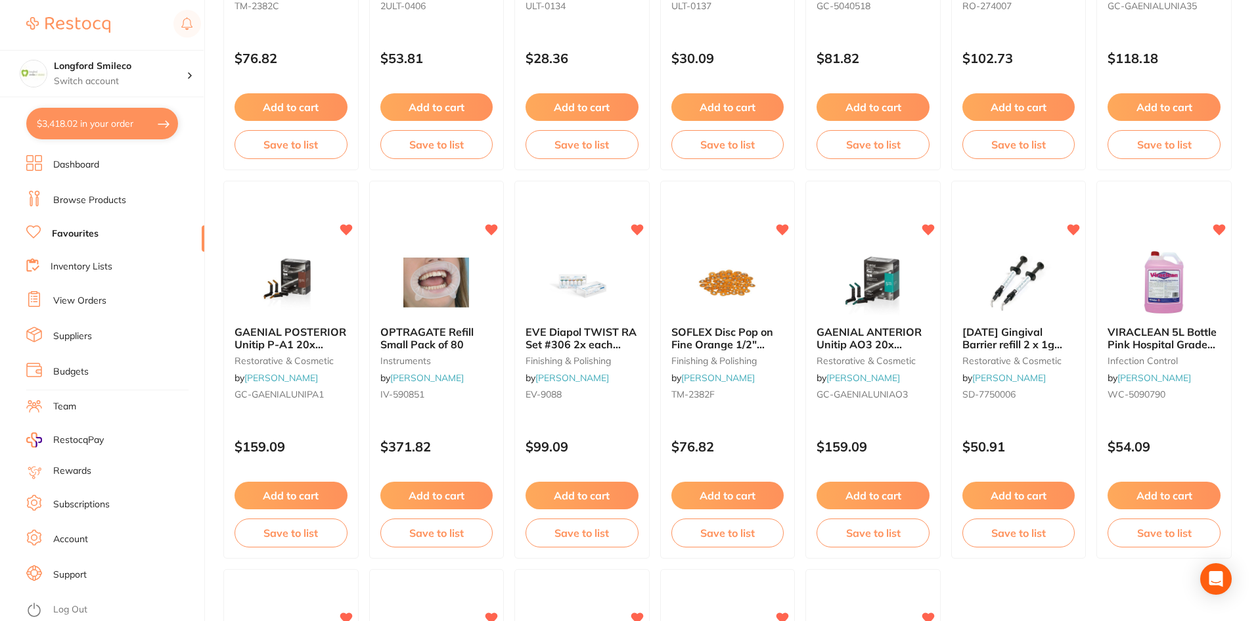
scroll to position [2697, 0]
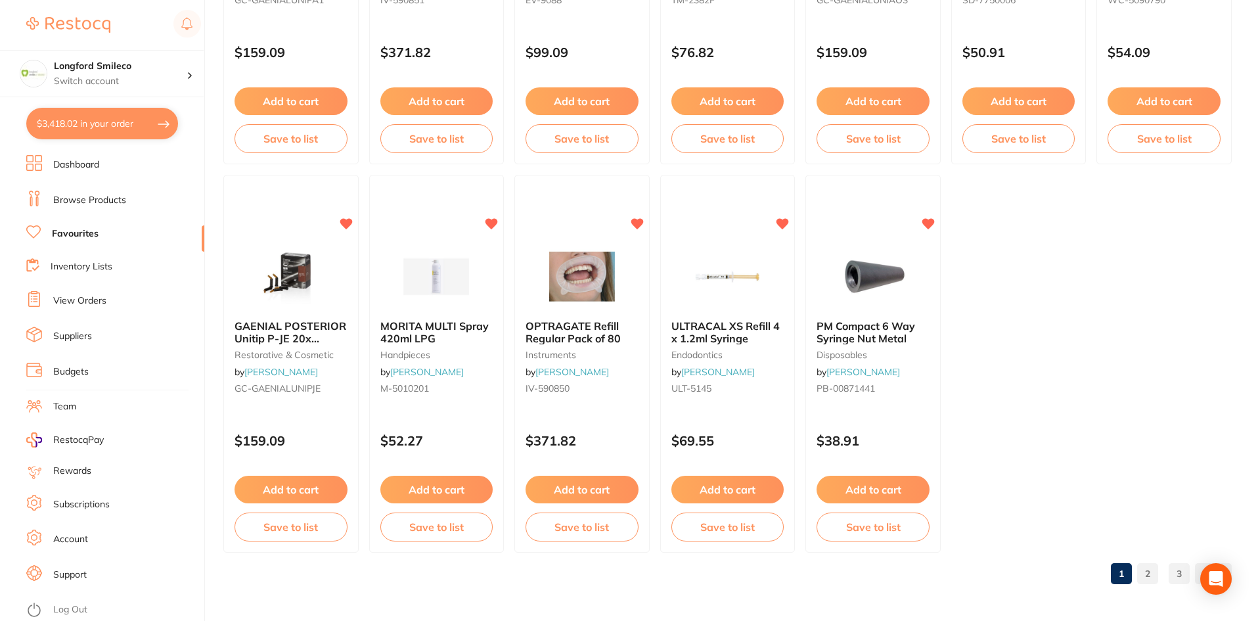
click at [1139, 567] on link "2" at bounding box center [1147, 573] width 21 height 26
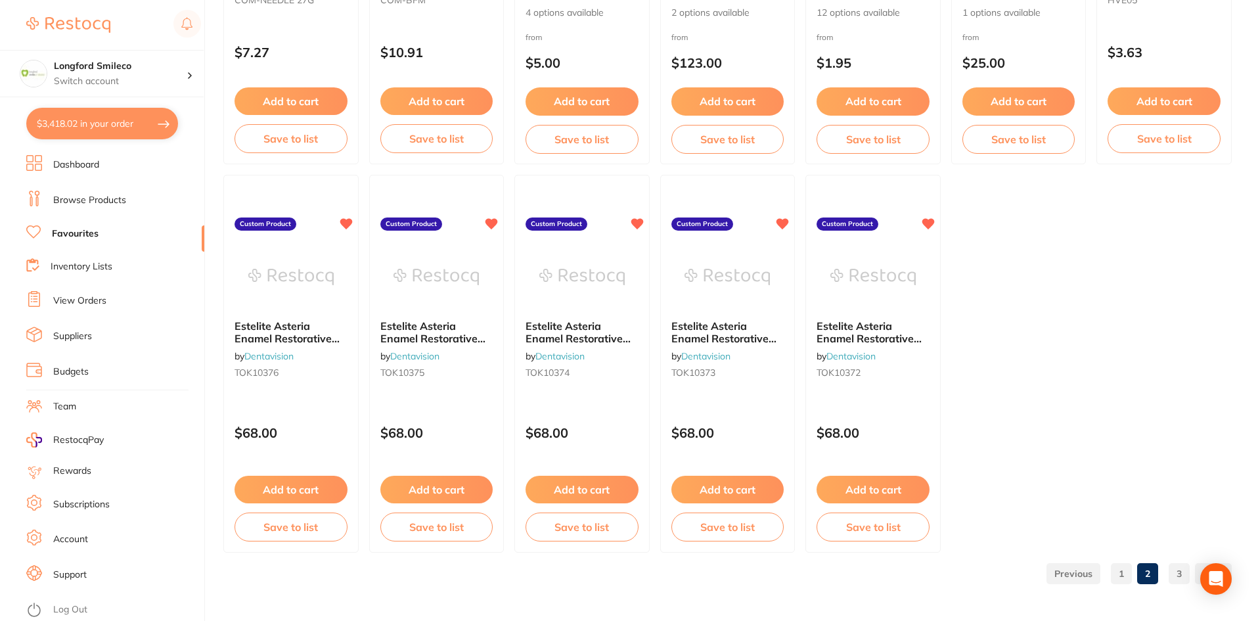
click at [1172, 577] on link "3" at bounding box center [1179, 573] width 21 height 26
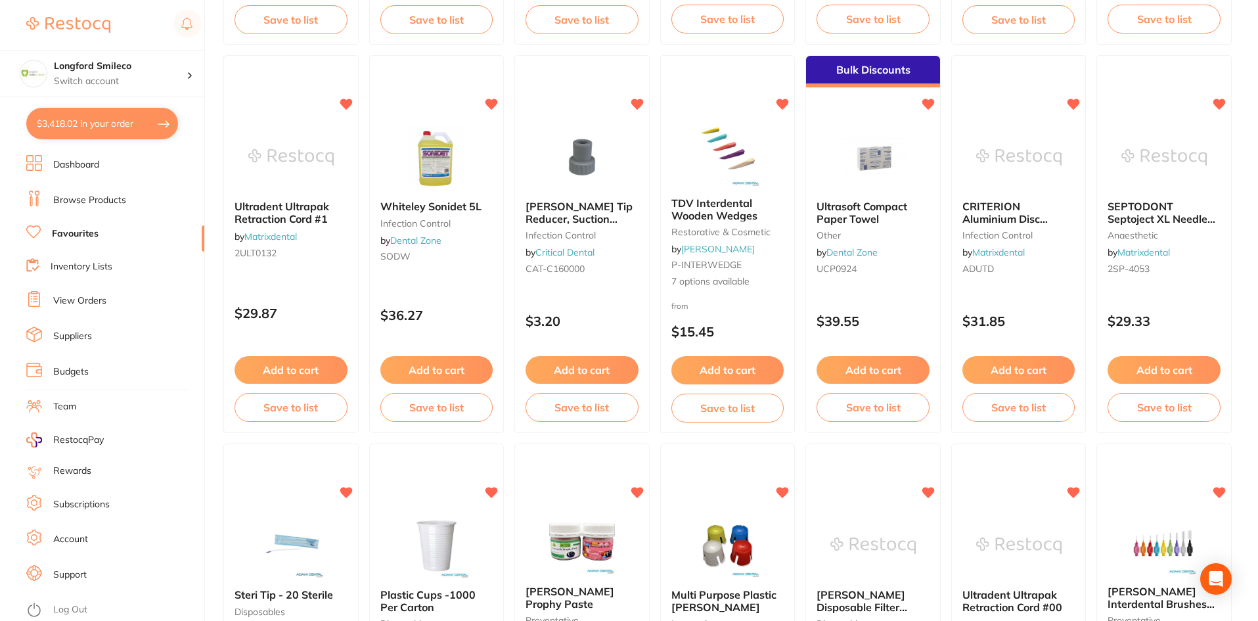
scroll to position [935, 0]
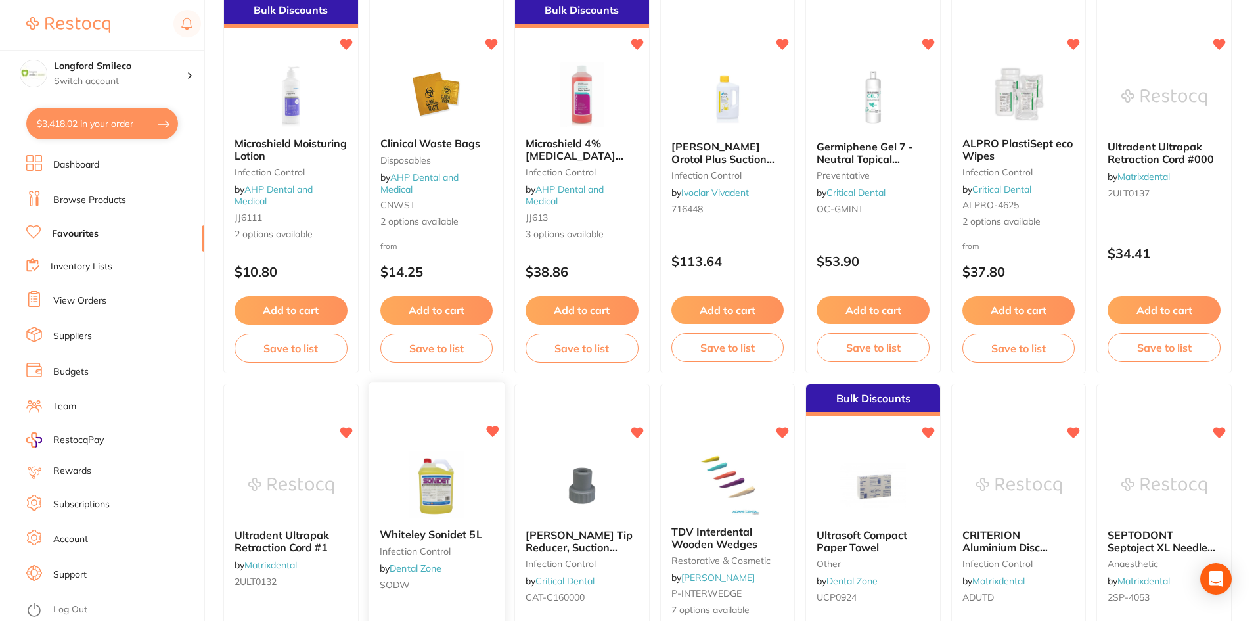
click at [482, 494] on div at bounding box center [436, 485] width 135 height 66
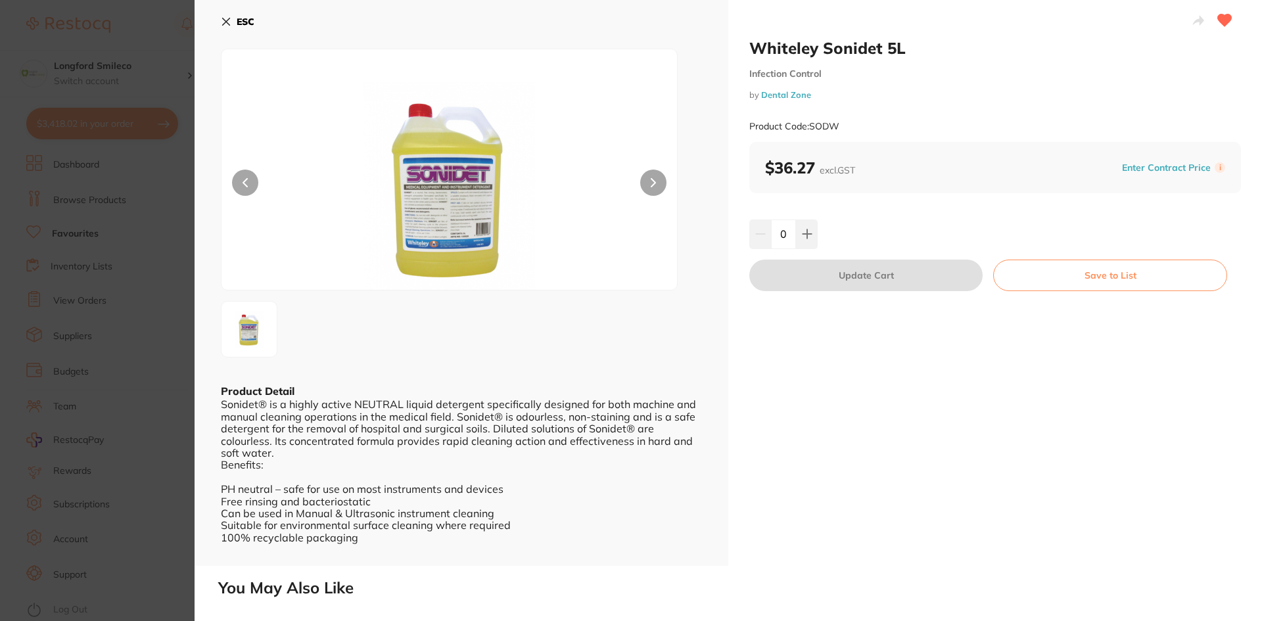
click at [807, 241] on button at bounding box center [807, 233] width 22 height 29
type input "1"
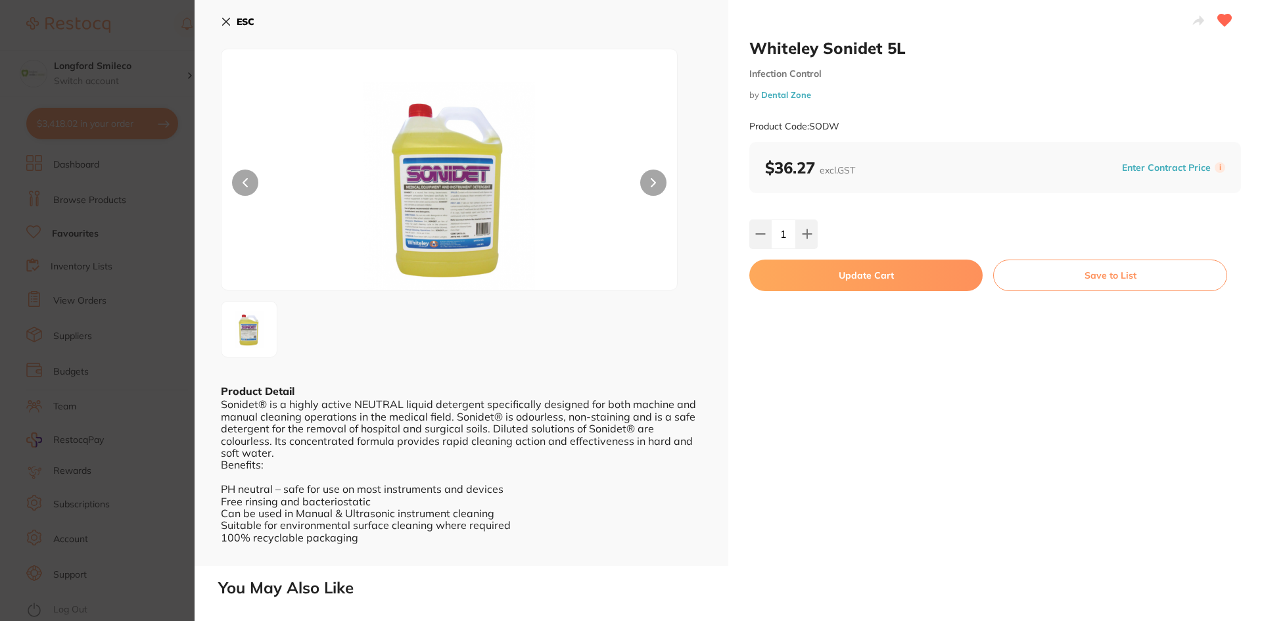
click at [811, 282] on button "Update Cart" at bounding box center [865, 276] width 233 height 32
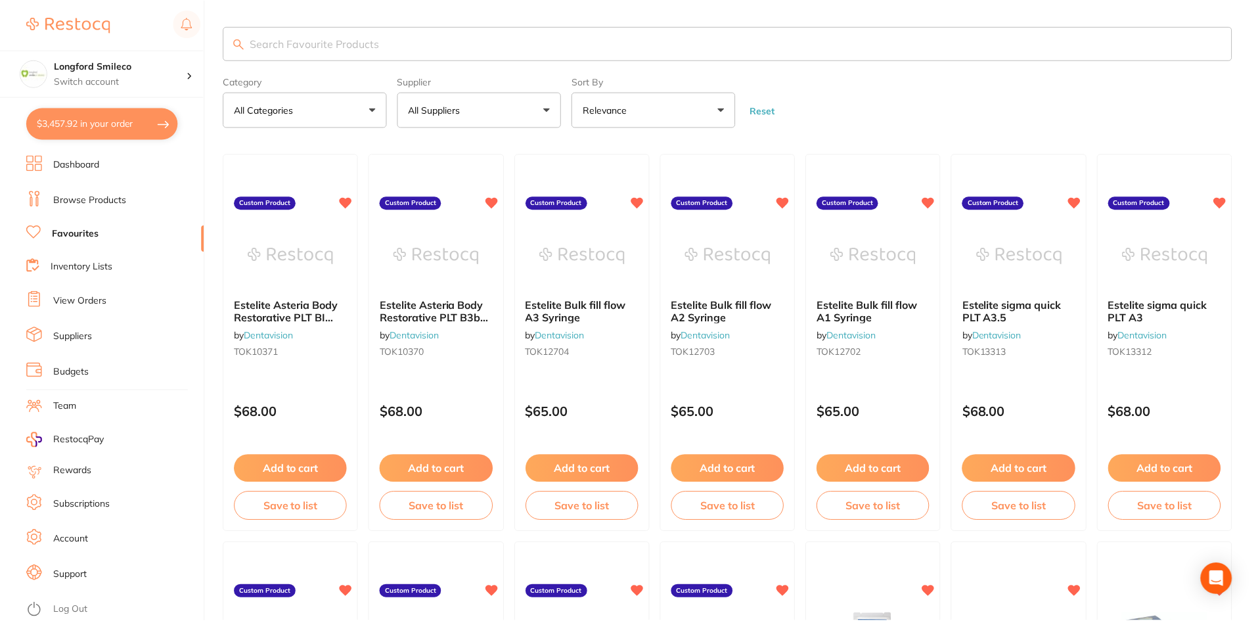
scroll to position [935, 0]
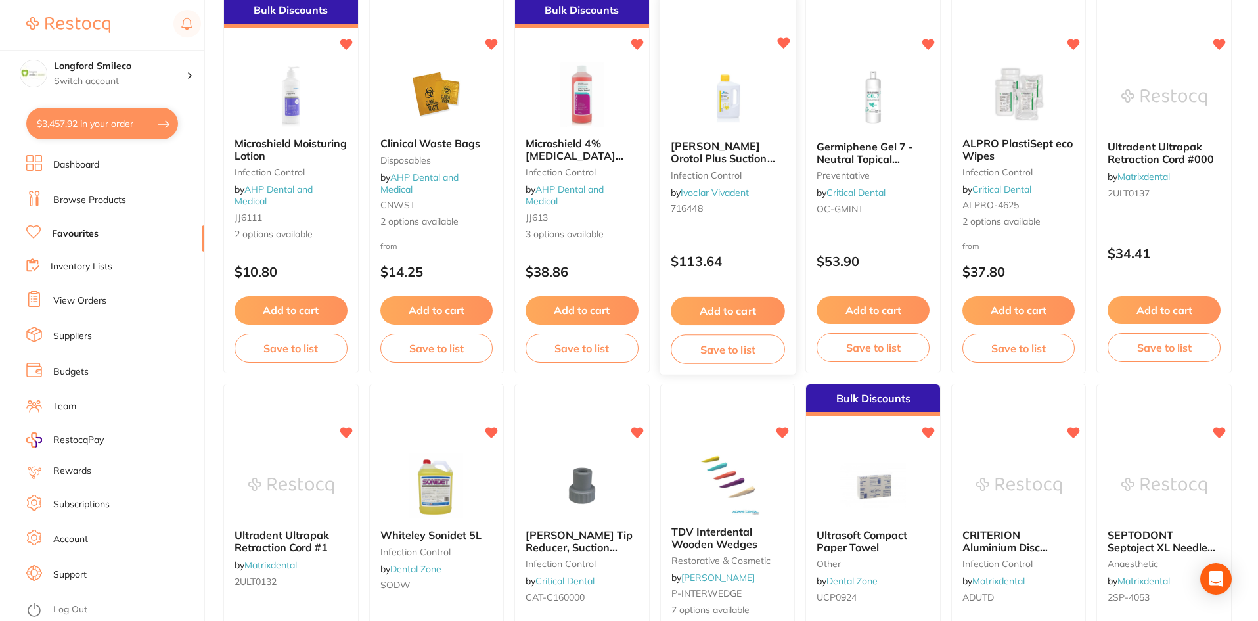
click at [732, 158] on span "[PERSON_NAME] Orotol Plus Suction Cleaner 2.5L" at bounding box center [723, 158] width 104 height 37
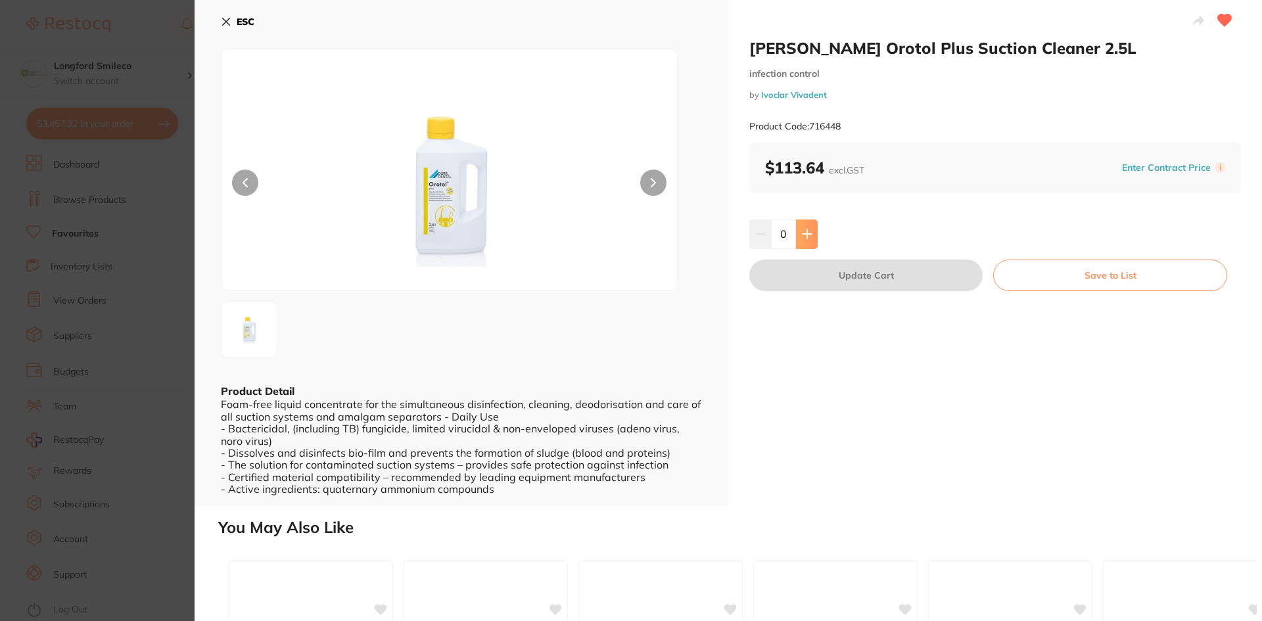
click at [810, 221] on button at bounding box center [807, 233] width 22 height 29
type input "1"
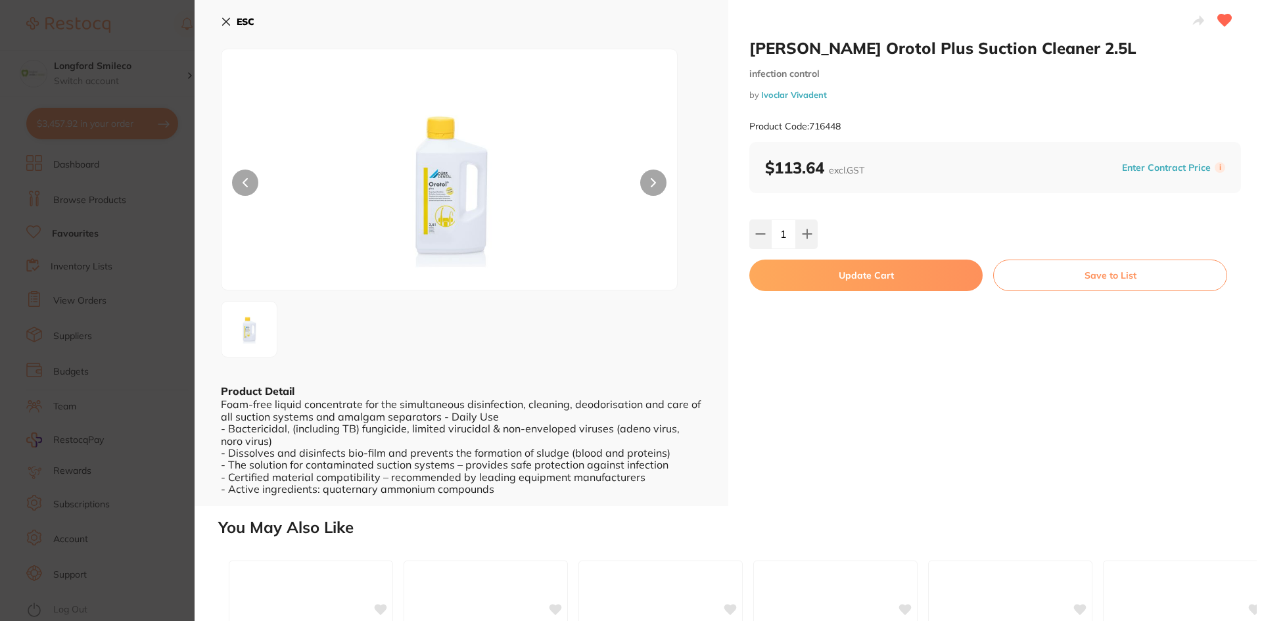
click at [807, 273] on button "Update Cart" at bounding box center [865, 276] width 233 height 32
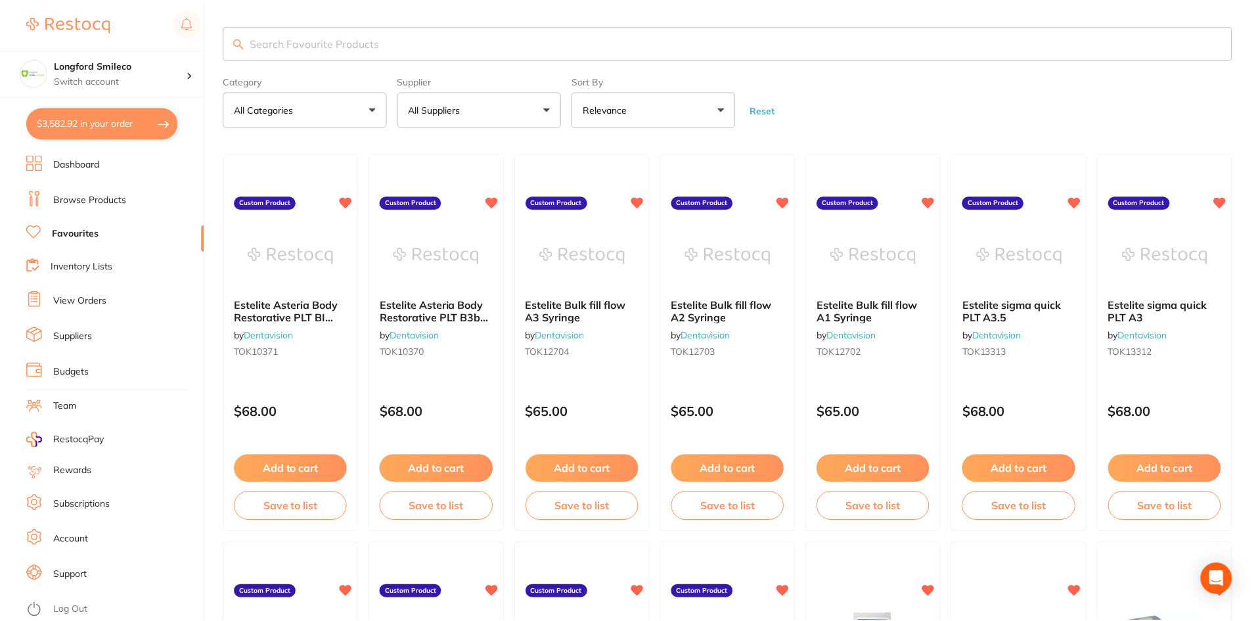
scroll to position [935, 0]
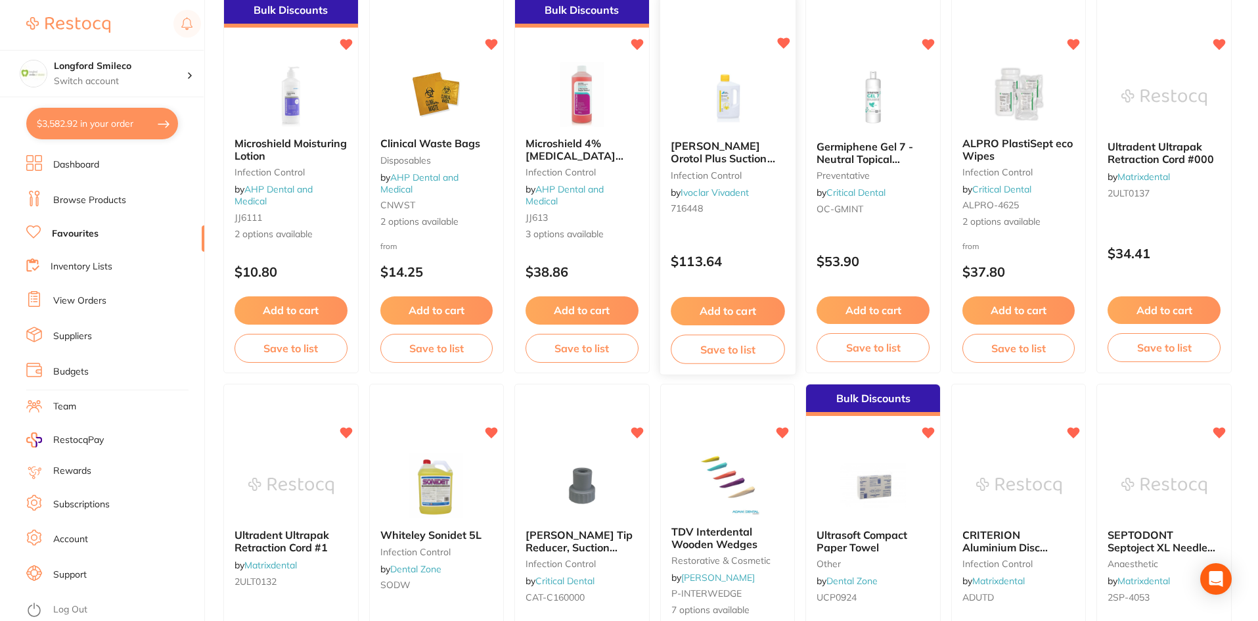
click at [735, 130] on div "[PERSON_NAME] Orotol Plus Suction Cleaner 2.5L infection control by Ivoclar Viv…" at bounding box center [727, 180] width 135 height 101
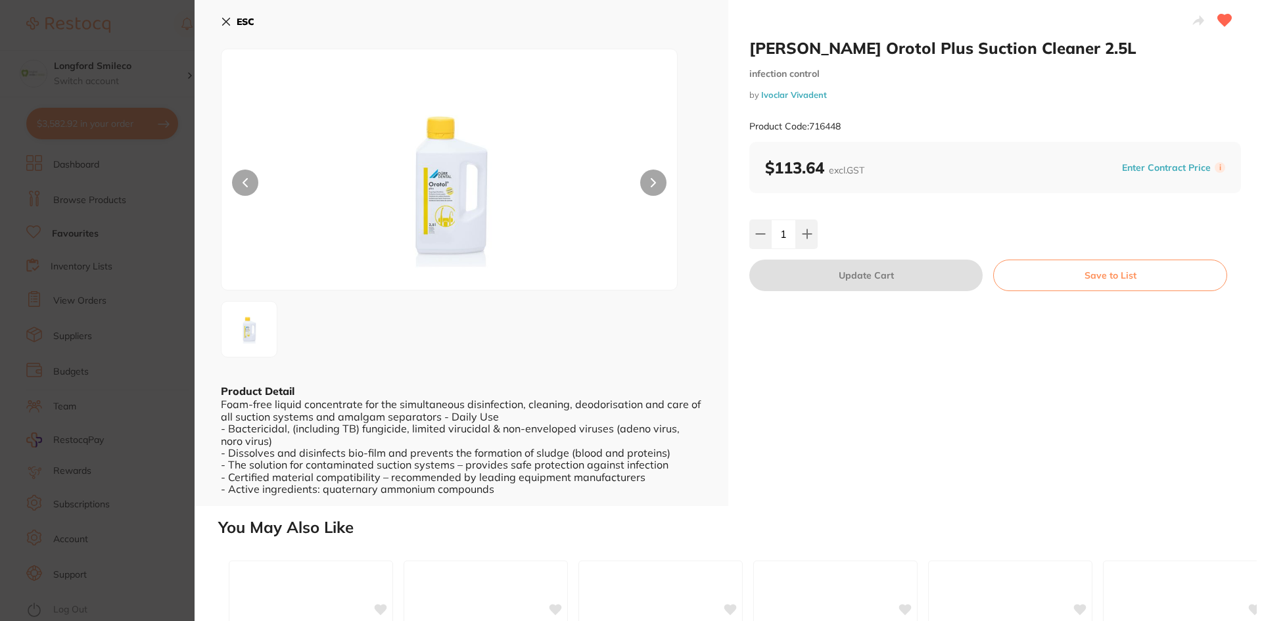
click at [221, 26] on icon at bounding box center [226, 21] width 11 height 11
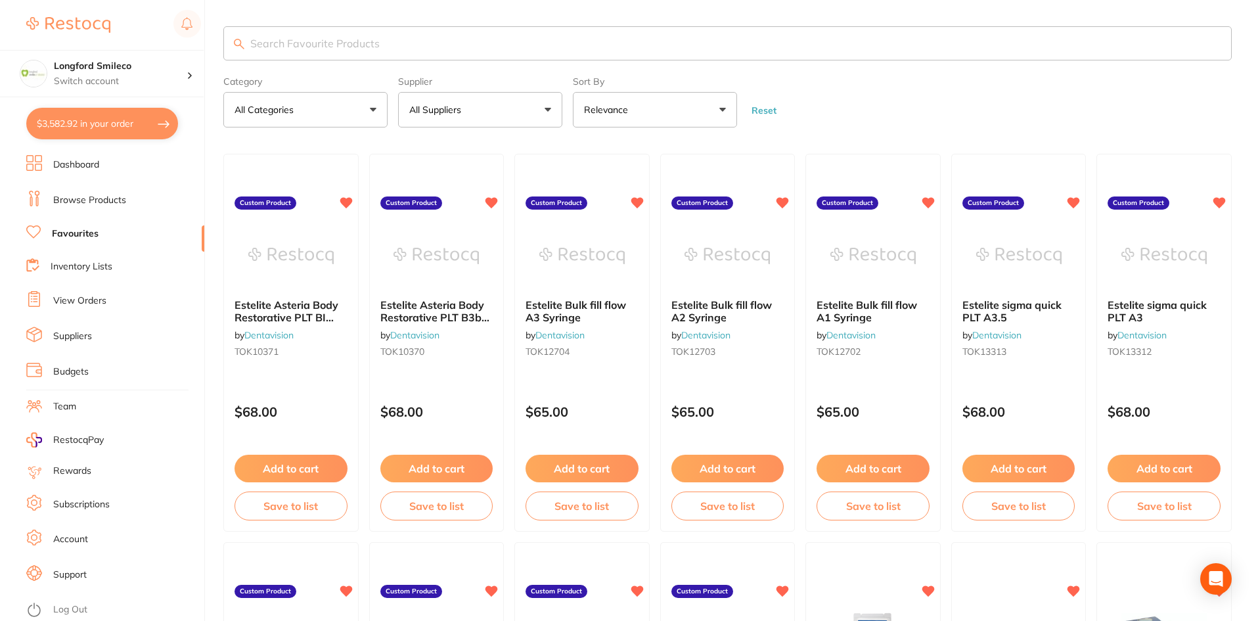
click at [116, 200] on link "Browse Products" at bounding box center [89, 200] width 73 height 13
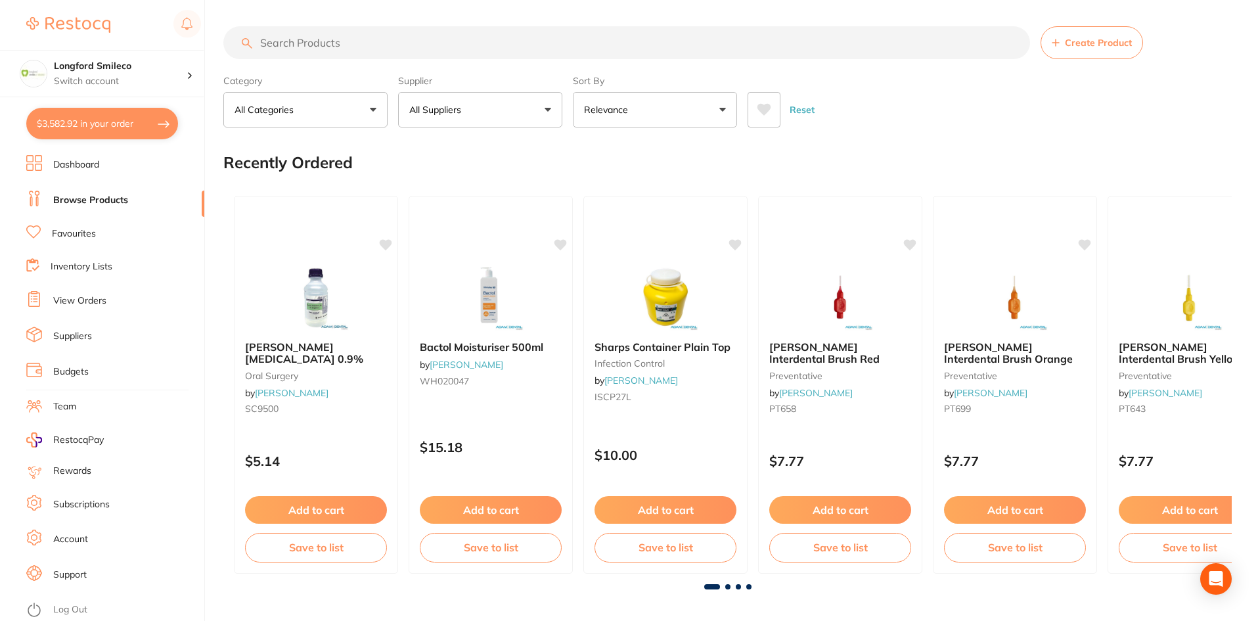
click at [332, 41] on input "search" at bounding box center [626, 42] width 807 height 33
type input "[PERSON_NAME] orotol weekly"
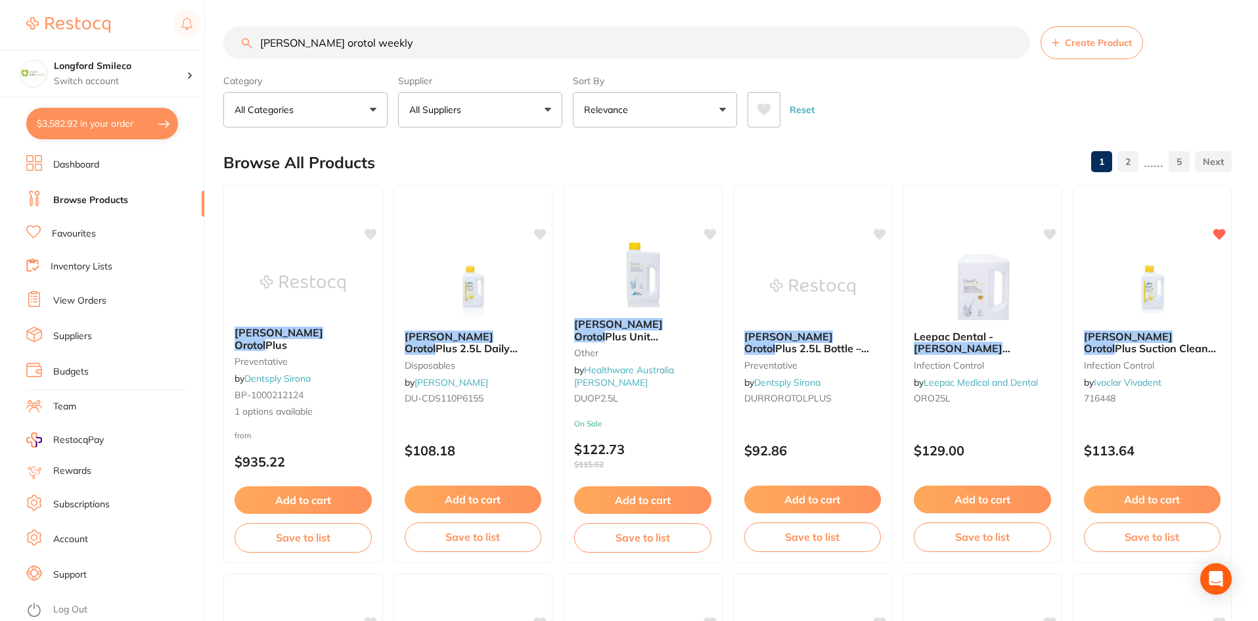
scroll to position [2365, 0]
type input "[PERSON_NAME] orotol weekly"
click at [1215, 304] on div at bounding box center [1152, 286] width 160 height 66
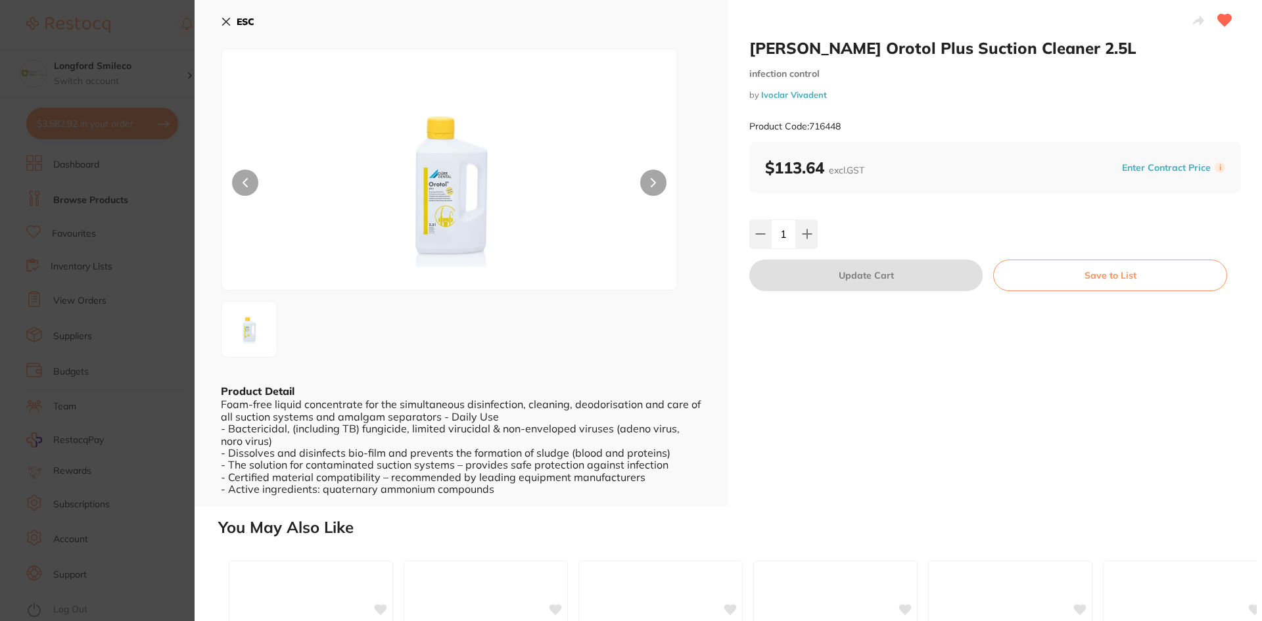
click at [230, 18] on icon at bounding box center [226, 21] width 7 height 7
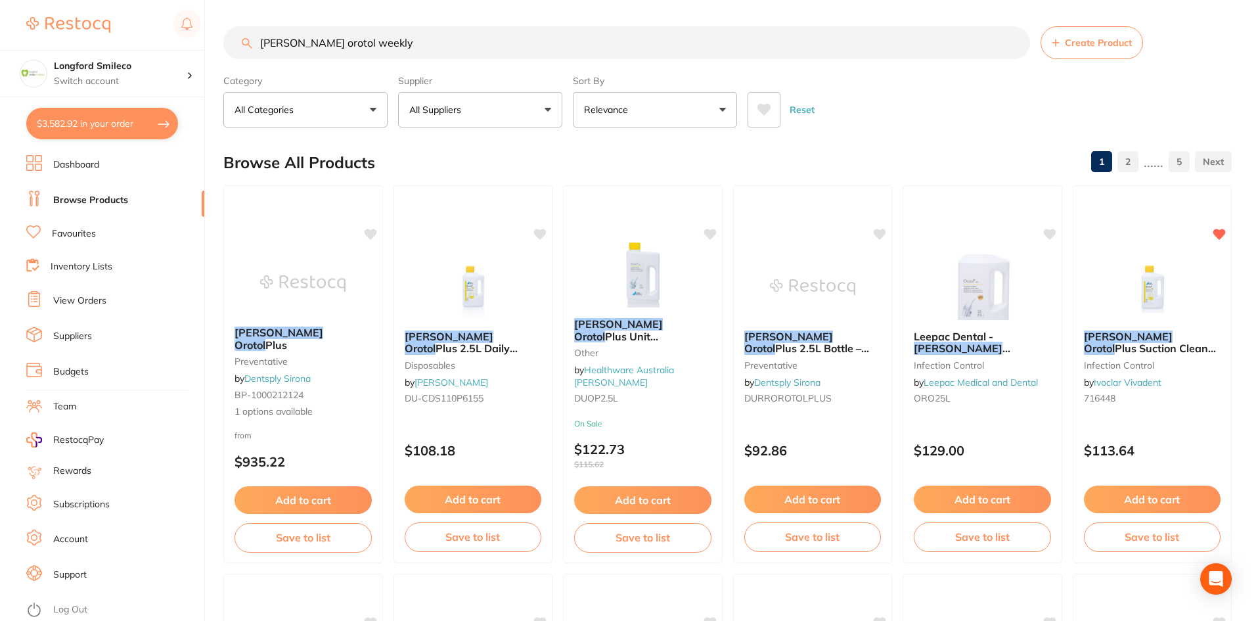
click at [1137, 270] on img at bounding box center [1152, 287] width 85 height 66
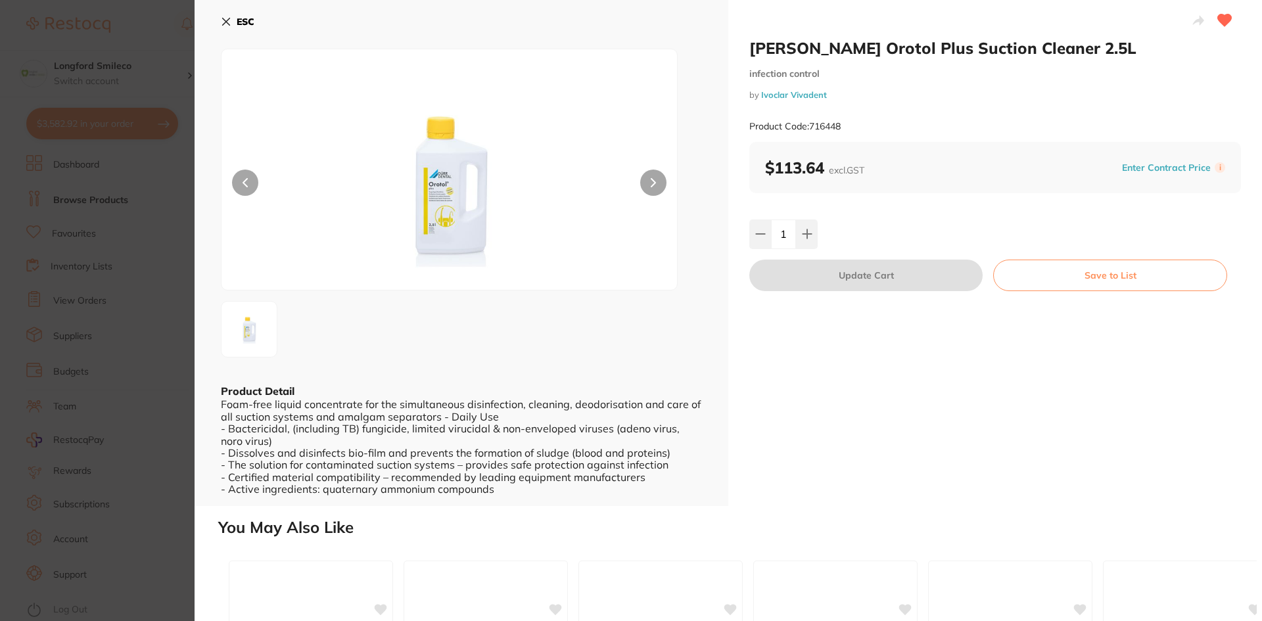
click at [228, 22] on icon at bounding box center [226, 21] width 11 height 11
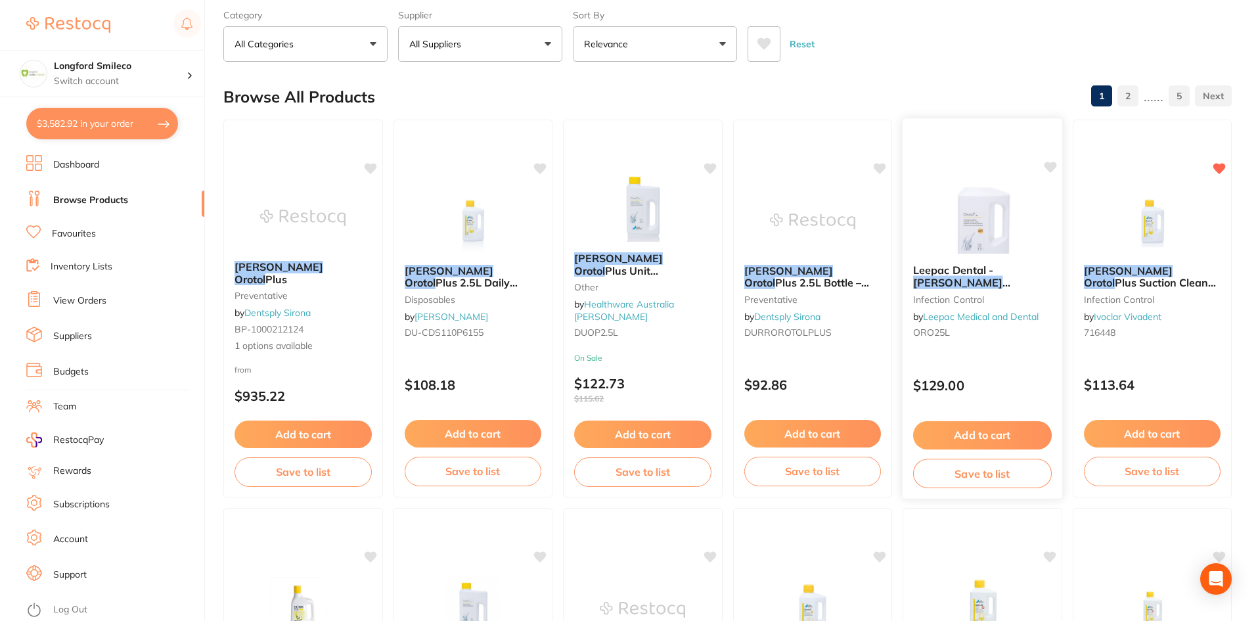
scroll to position [329, 0]
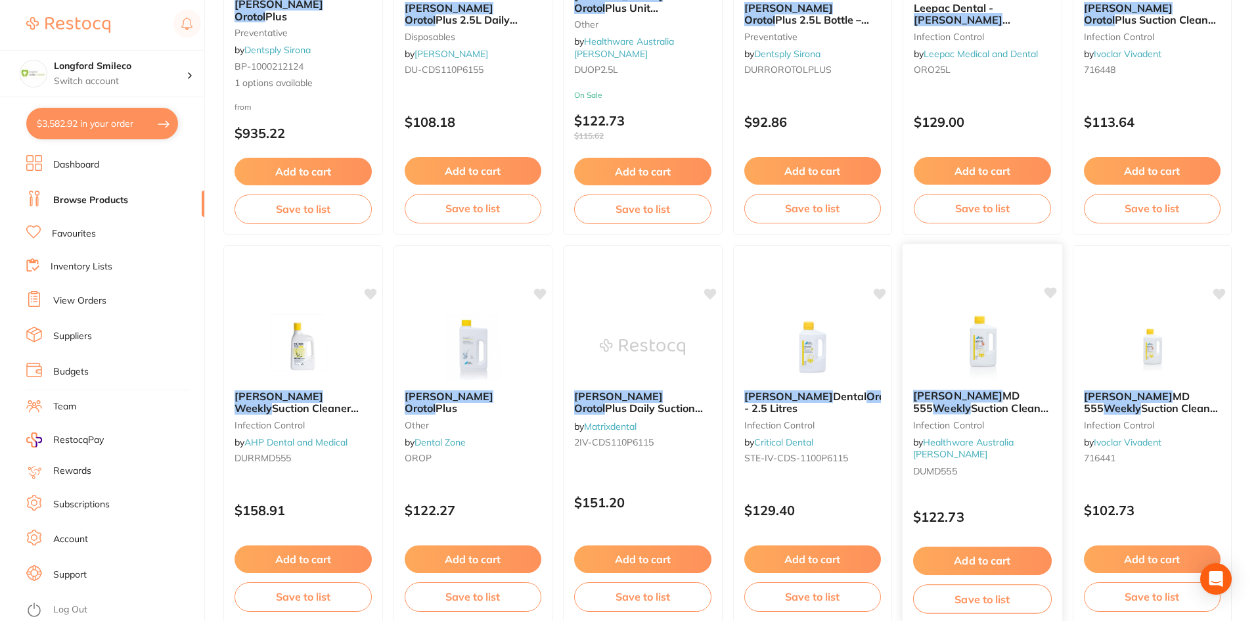
click at [966, 334] on img at bounding box center [983, 346] width 86 height 66
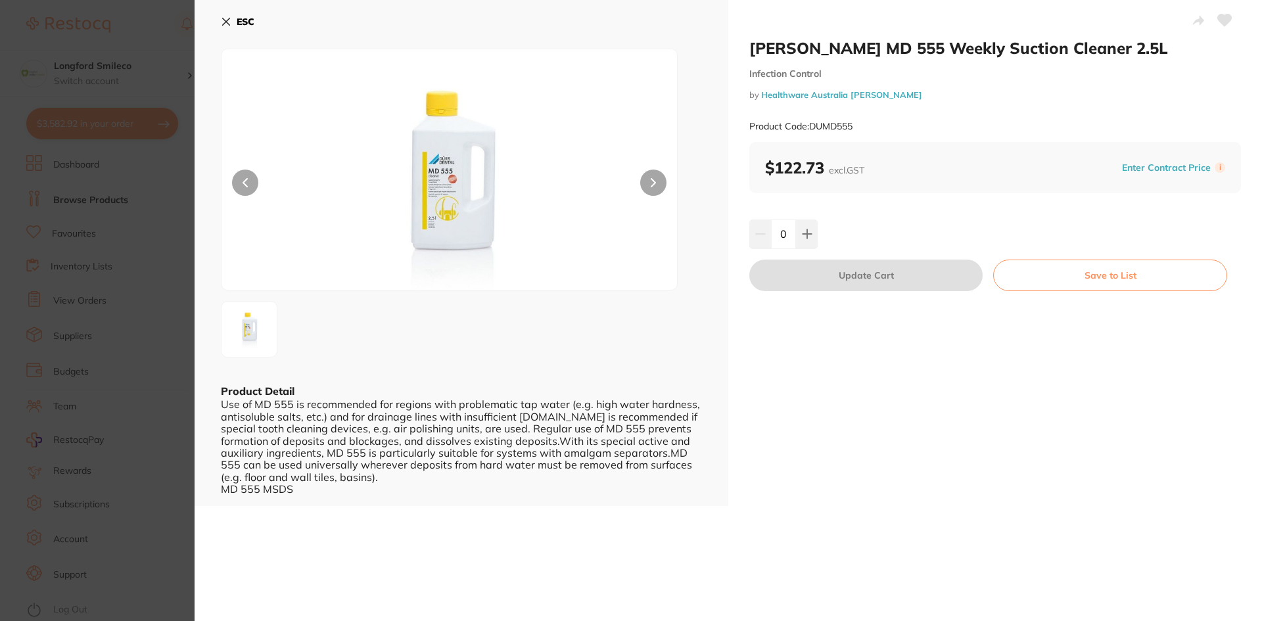
click at [229, 24] on icon at bounding box center [226, 21] width 7 height 7
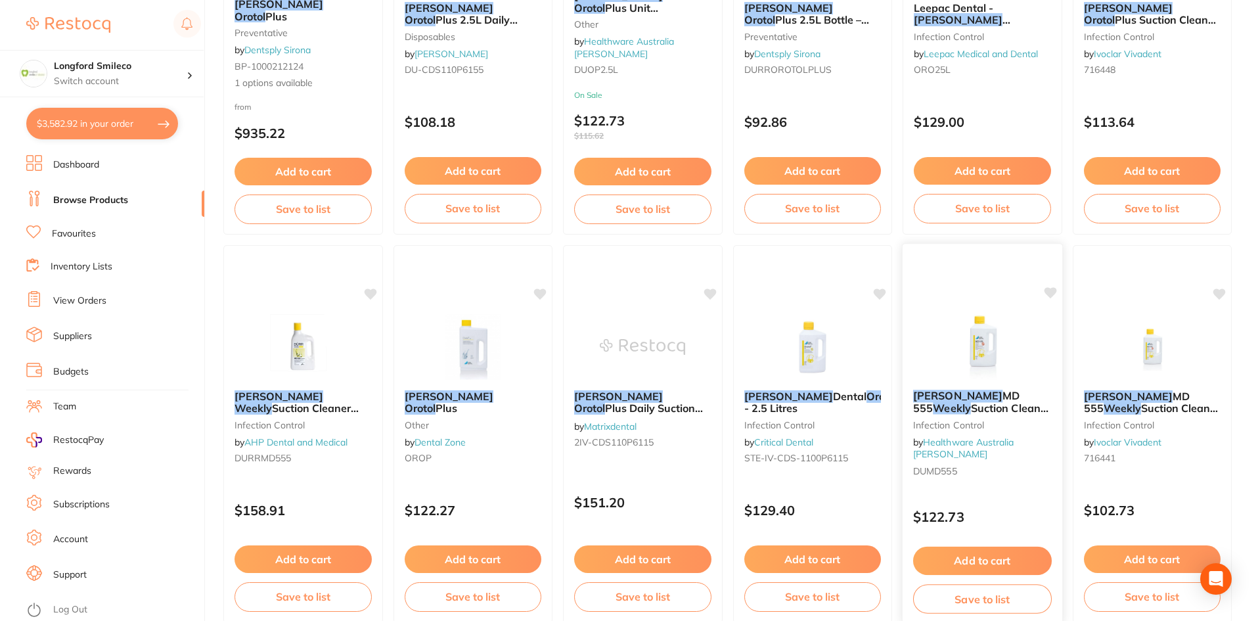
scroll to position [526, 0]
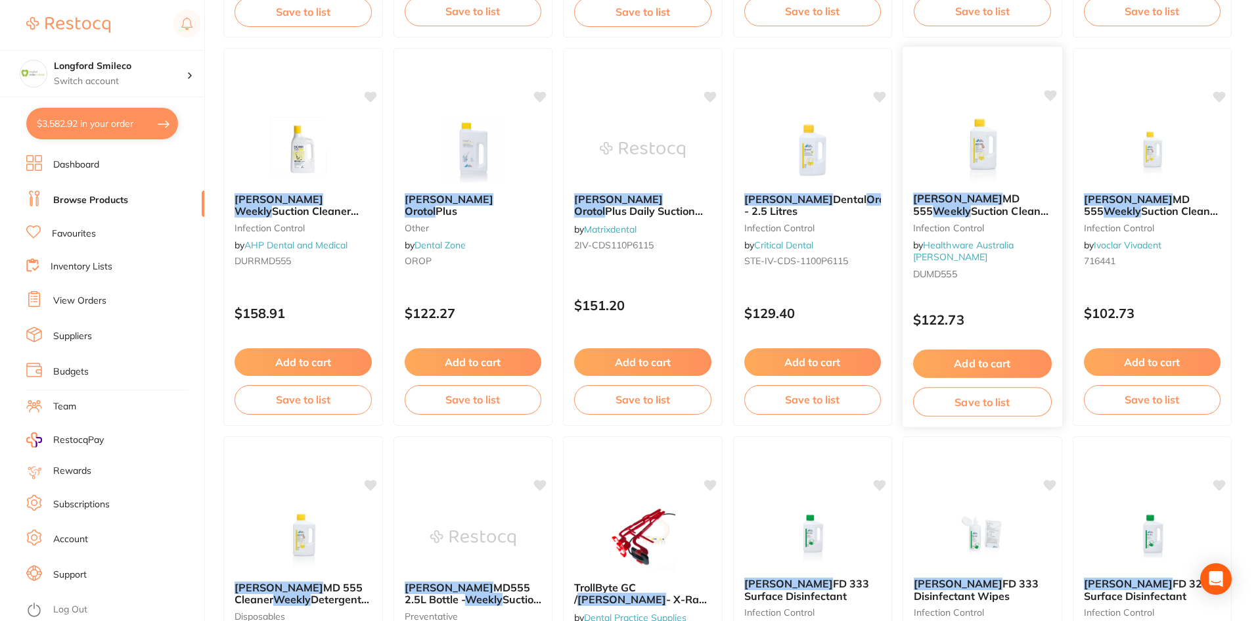
click at [973, 137] on img at bounding box center [983, 149] width 86 height 66
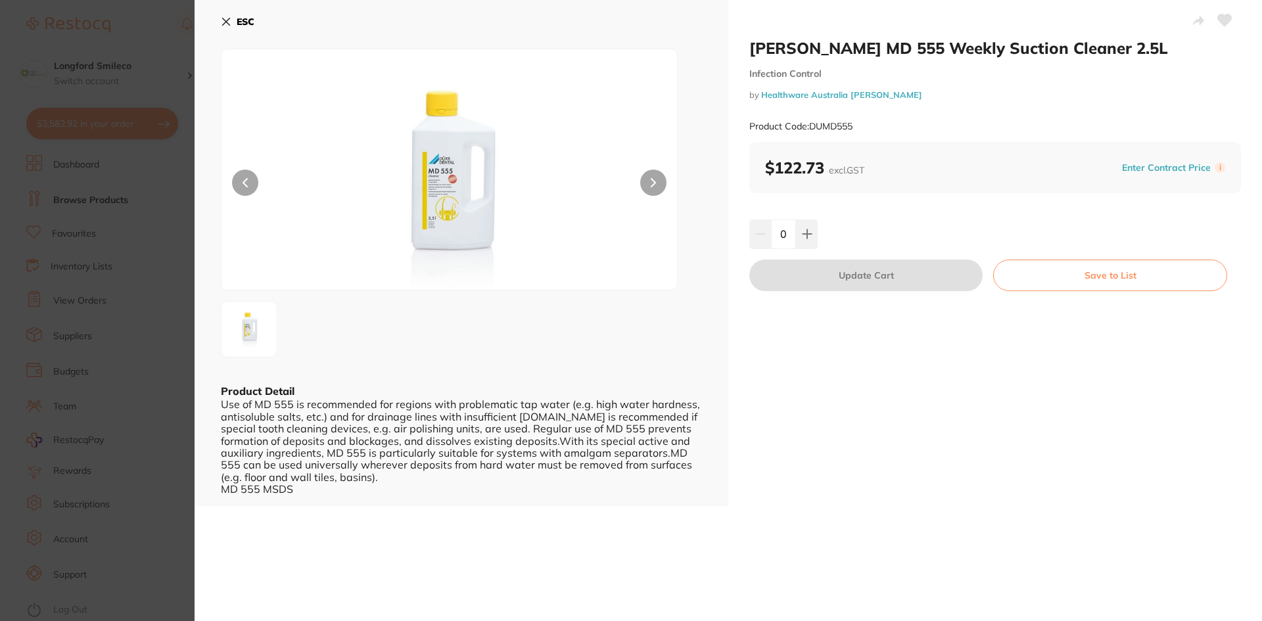
click at [223, 24] on icon at bounding box center [226, 21] width 11 height 11
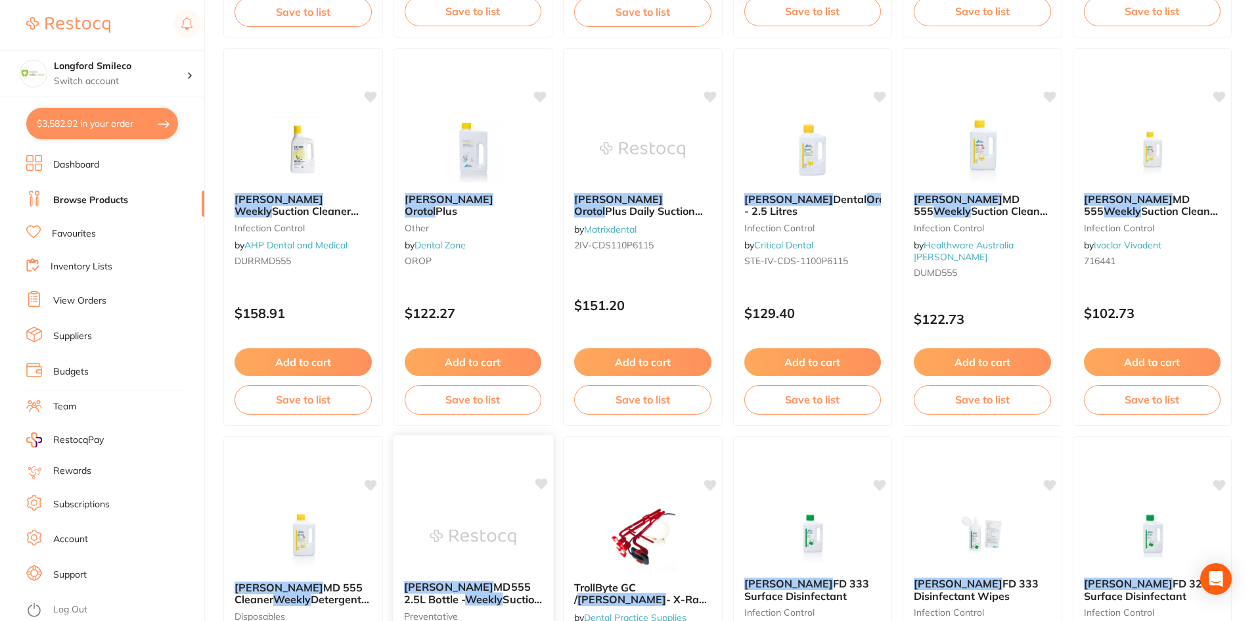
scroll to position [723, 0]
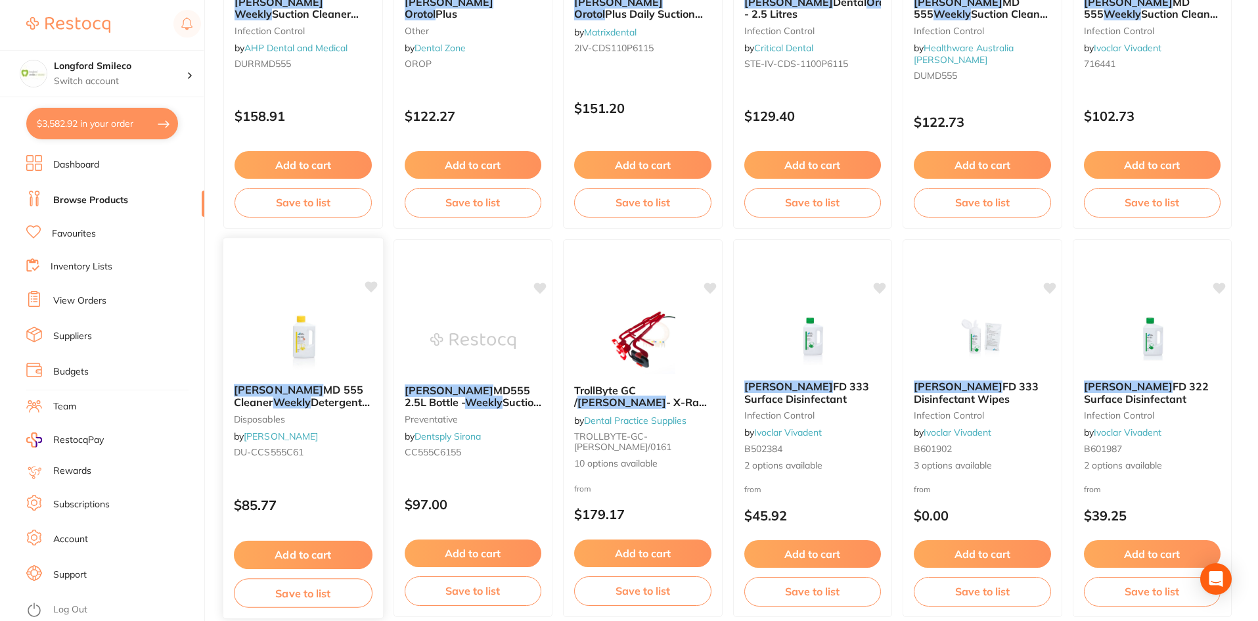
click at [338, 361] on img at bounding box center [303, 340] width 86 height 66
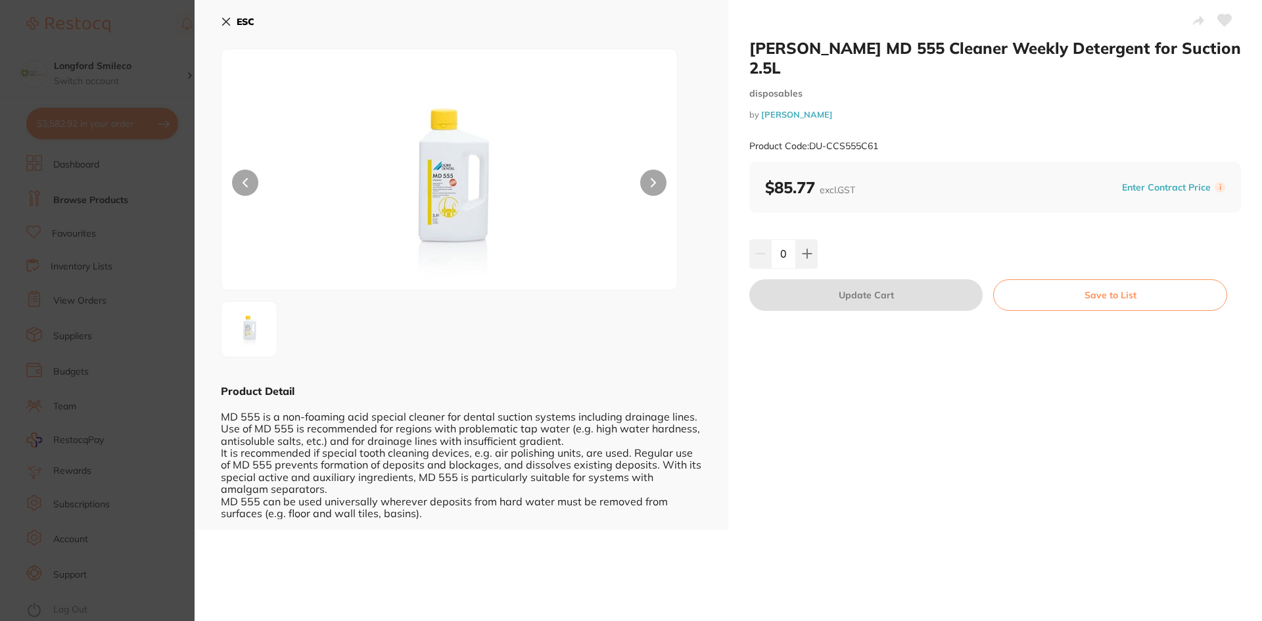
click at [227, 16] on icon at bounding box center [226, 21] width 11 height 11
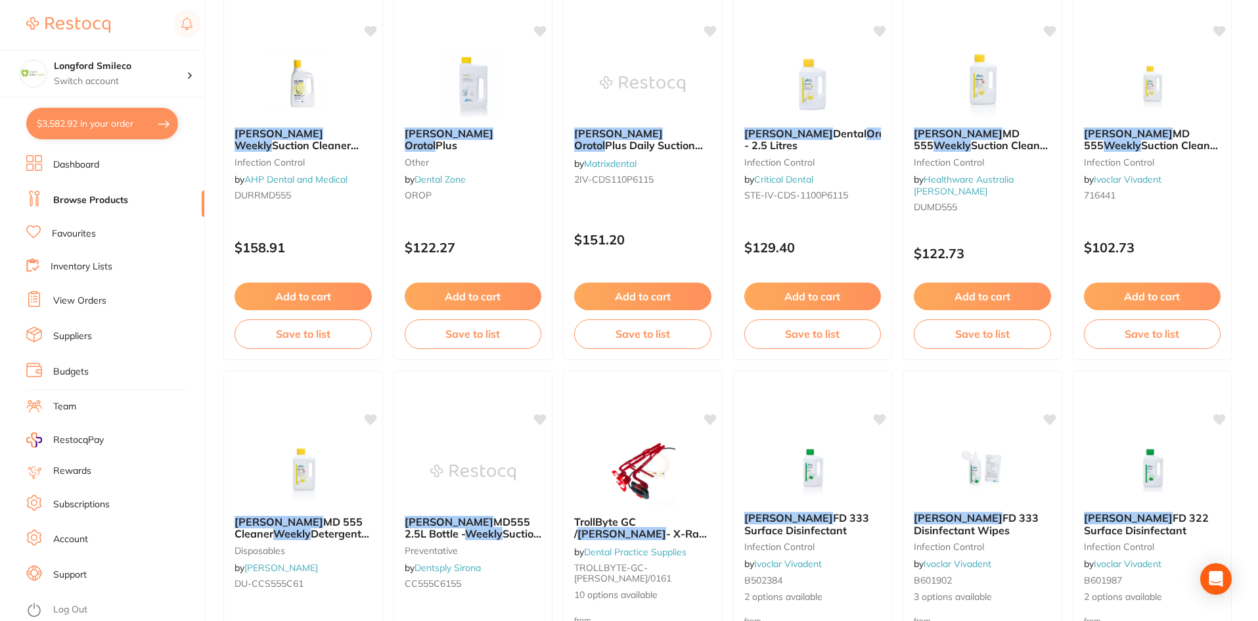
scroll to position [788, 0]
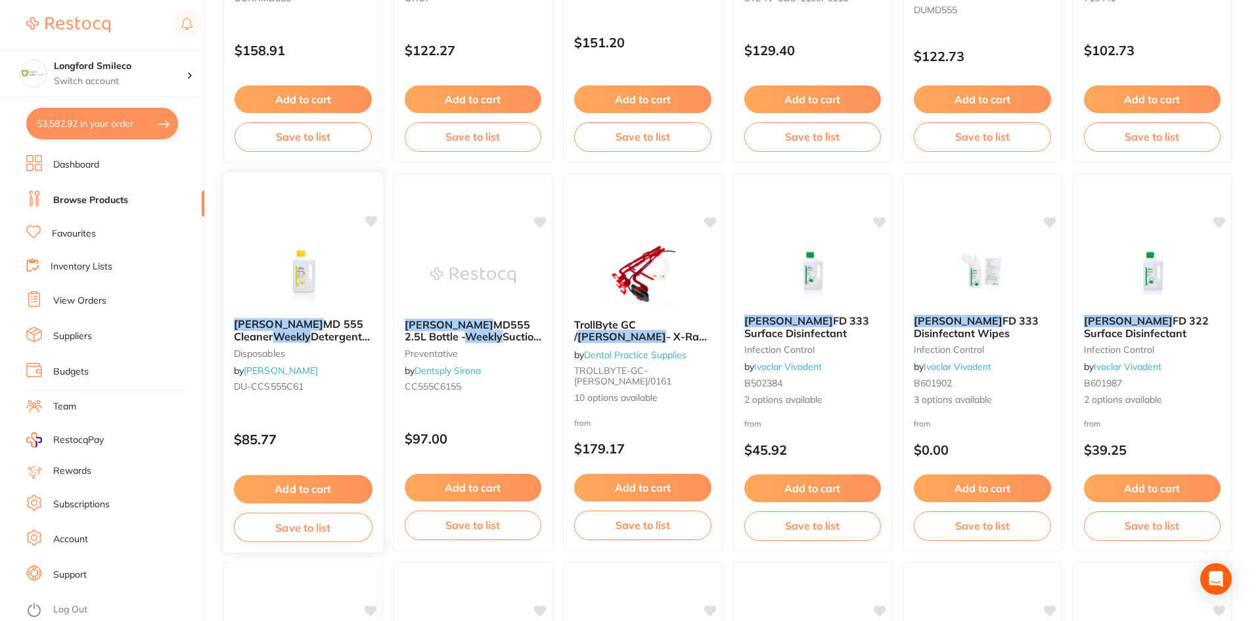
click at [321, 491] on button "Add to cart" at bounding box center [303, 489] width 139 height 28
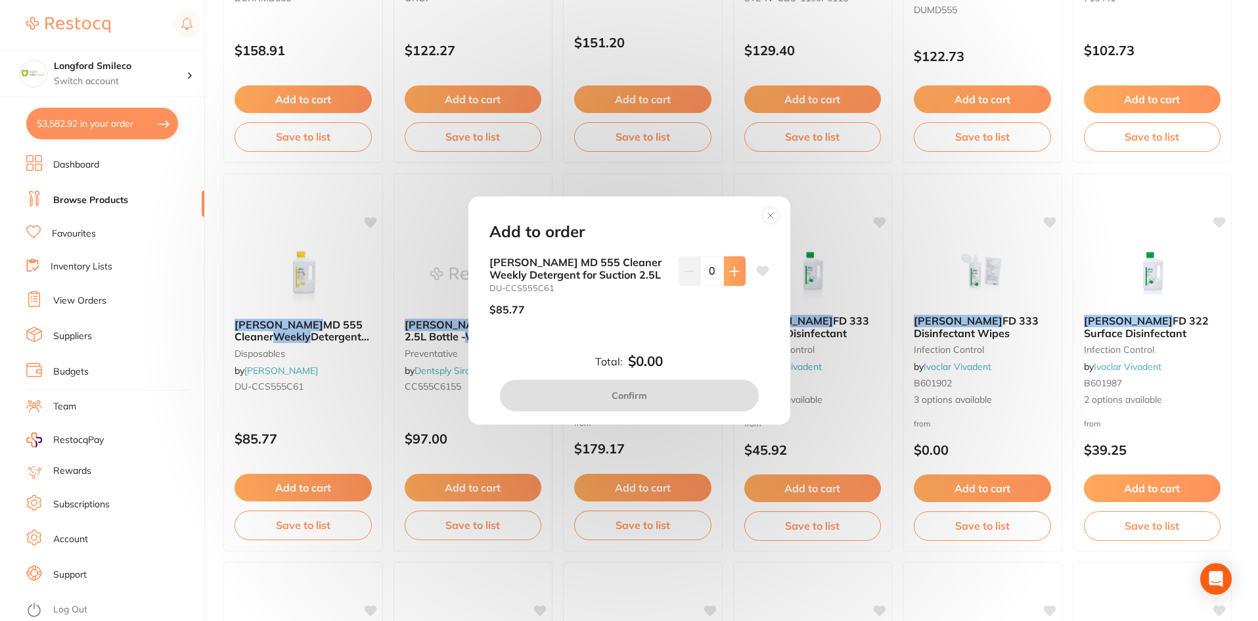
click at [730, 278] on button at bounding box center [735, 270] width 22 height 29
type input "1"
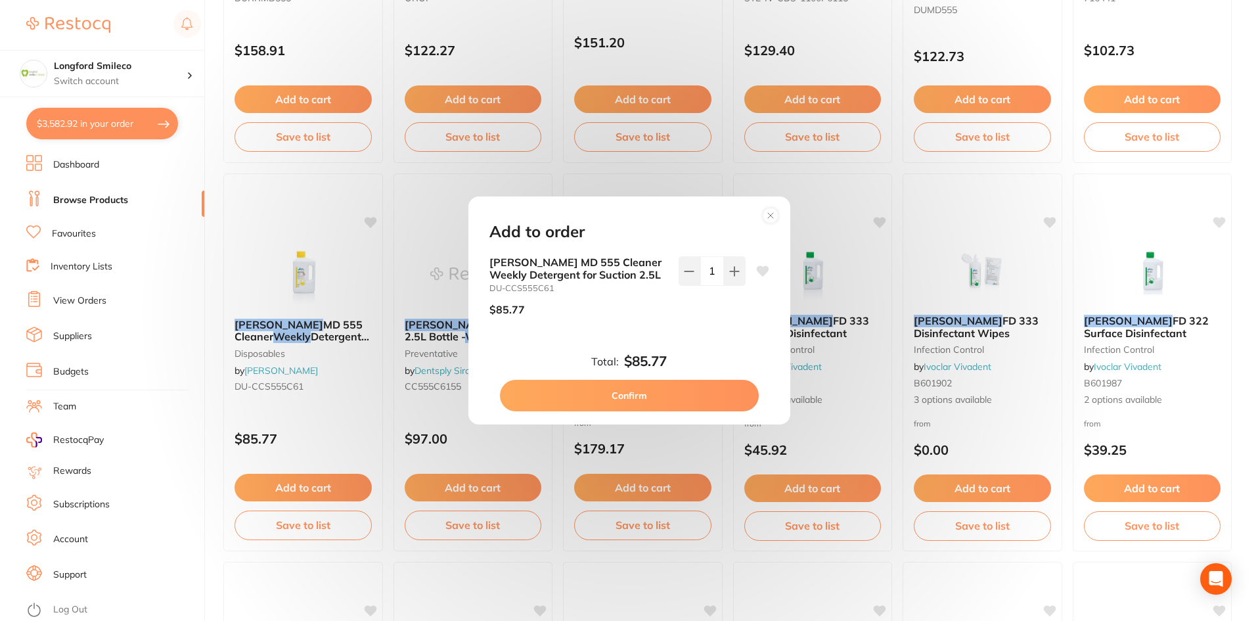
click at [759, 269] on icon at bounding box center [762, 271] width 12 height 11
click at [703, 405] on button "Confirm" at bounding box center [629, 396] width 259 height 32
checkbox input "false"
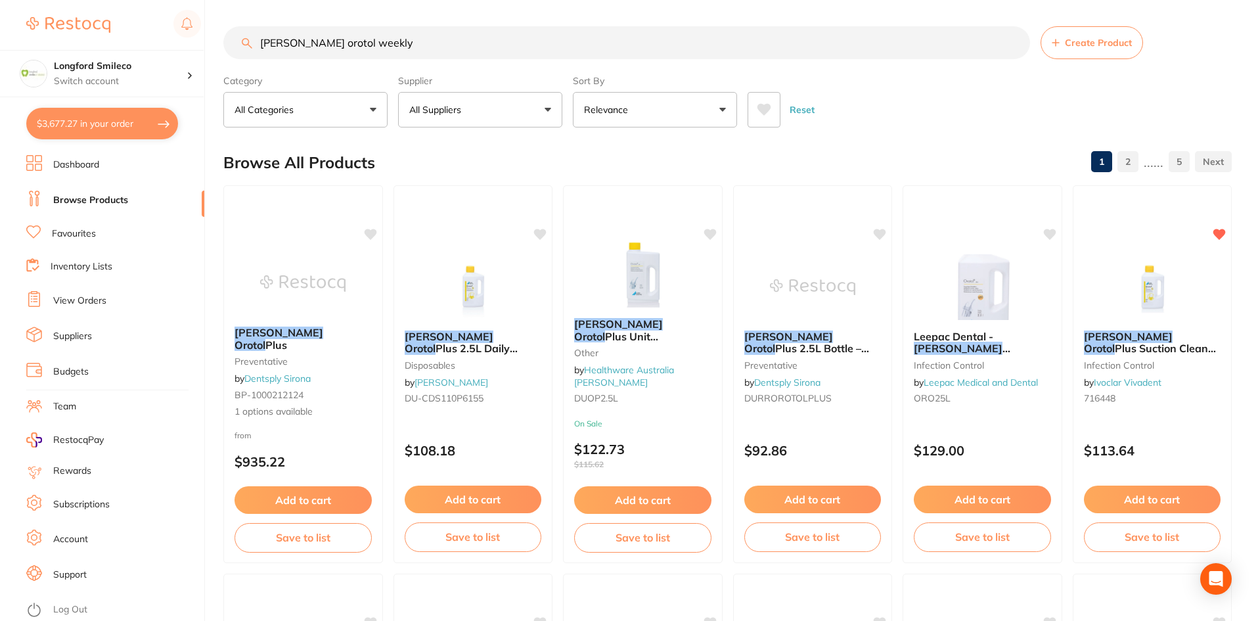
scroll to position [1, 0]
drag, startPoint x: 313, startPoint y: 57, endPoint x: 258, endPoint y: 60, distance: 55.9
click at [258, 60] on section "Durr orotol weekly Create Product Category All Categories All Categories crown …" at bounding box center [727, 76] width 1009 height 101
type input "intra oral mouth watch"
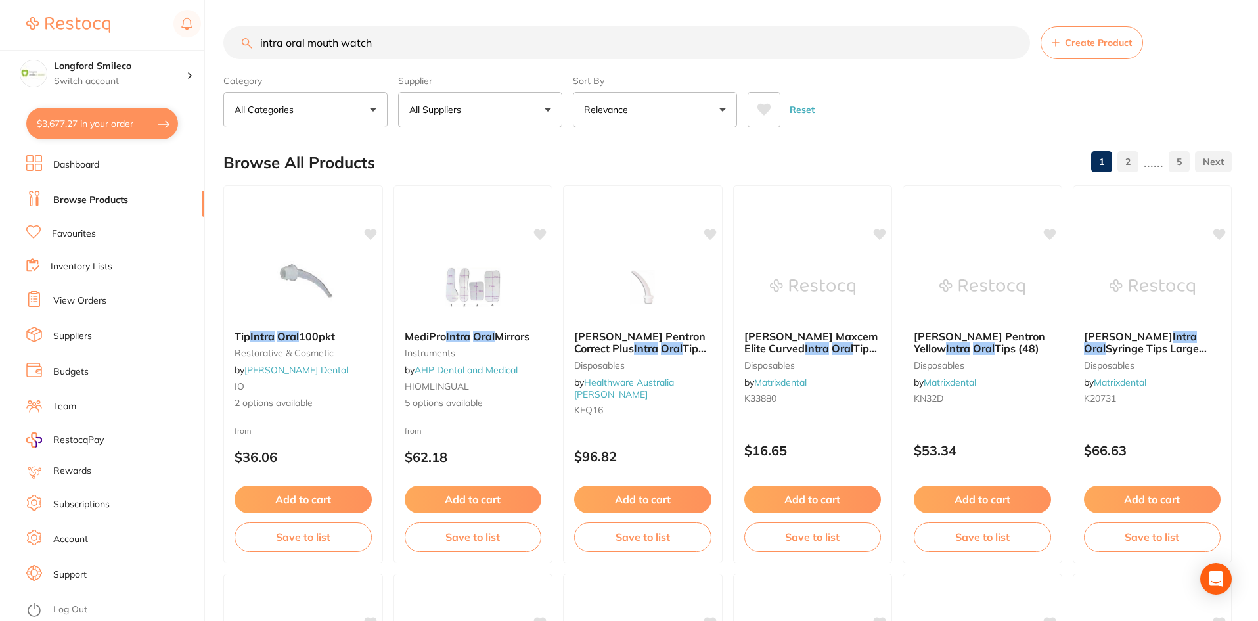
drag, startPoint x: 384, startPoint y: 43, endPoint x: 240, endPoint y: 28, distance: 144.8
click at [240, 28] on input "intra oral mouth watch" at bounding box center [626, 42] width 807 height 33
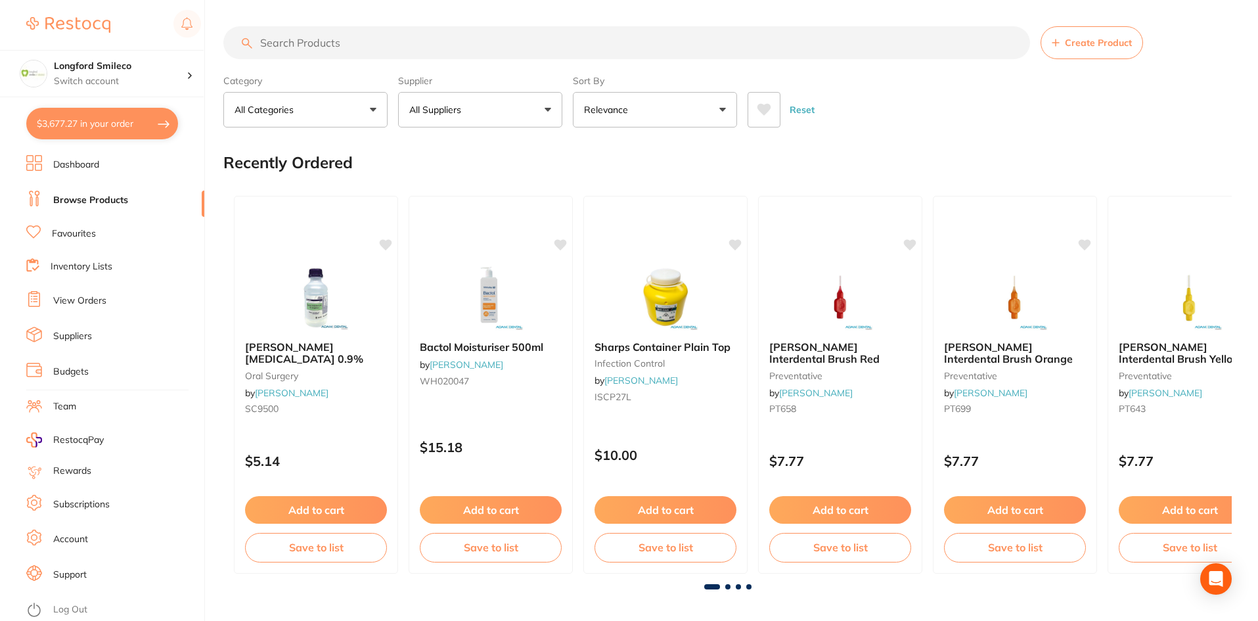
click at [141, 124] on button "$3,677.27 in your order" at bounding box center [102, 124] width 152 height 32
checkbox input "true"
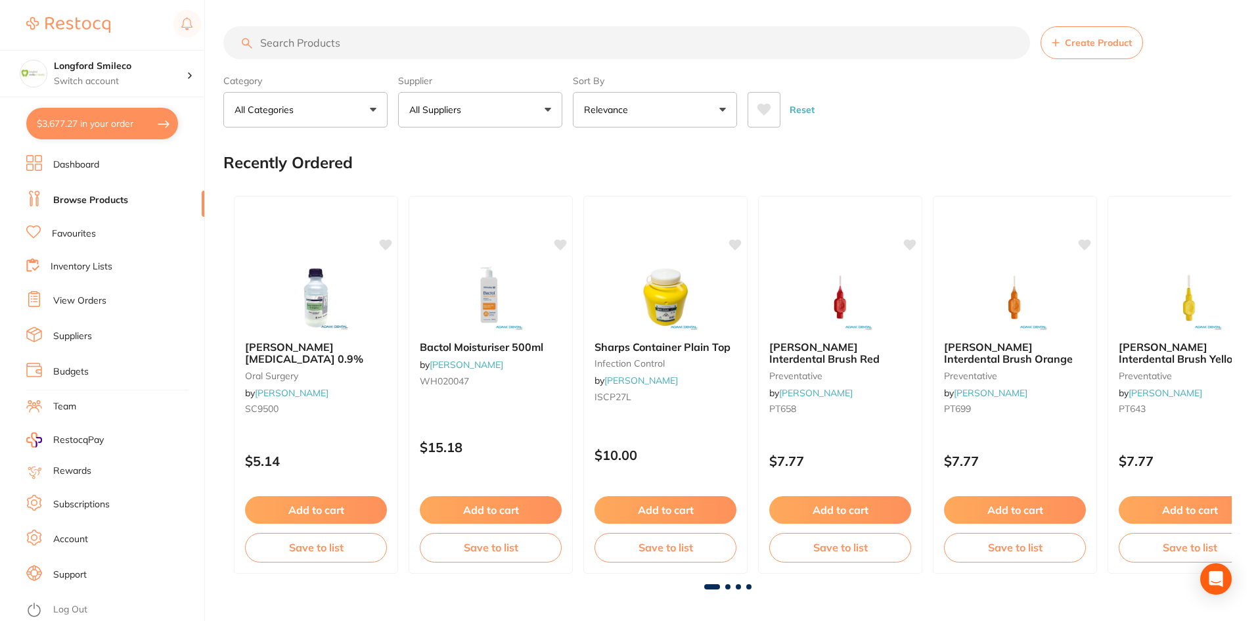
checkbox input "true"
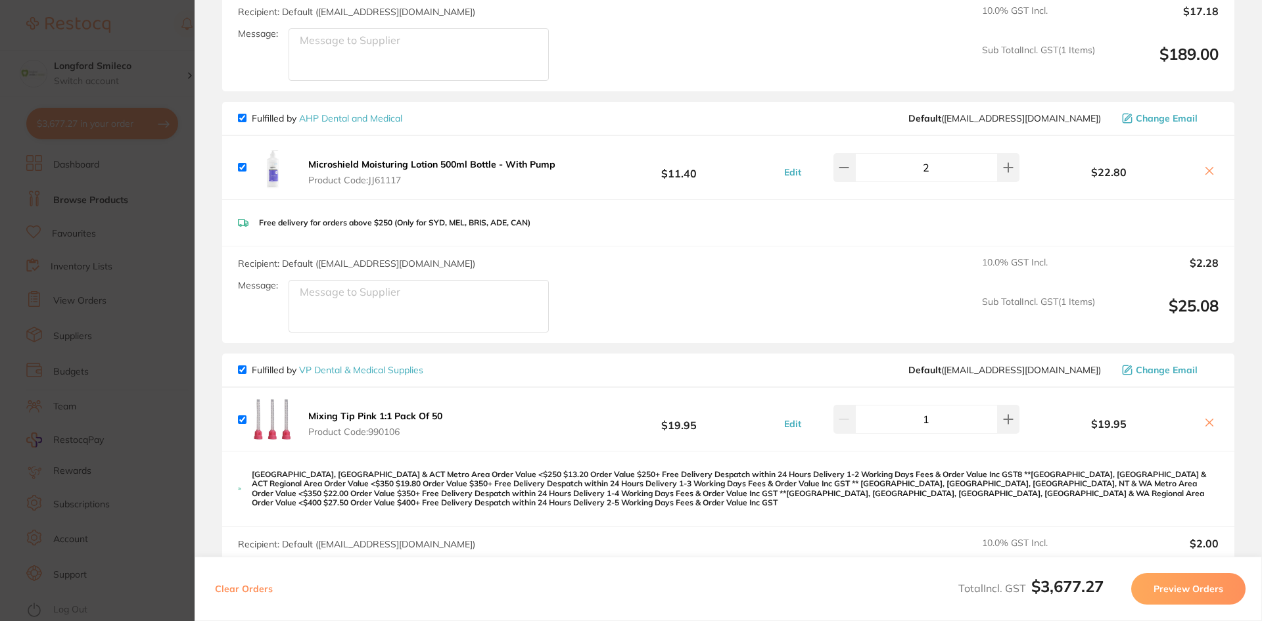
scroll to position [3942, 0]
